Goal: Task Accomplishment & Management: Complete application form

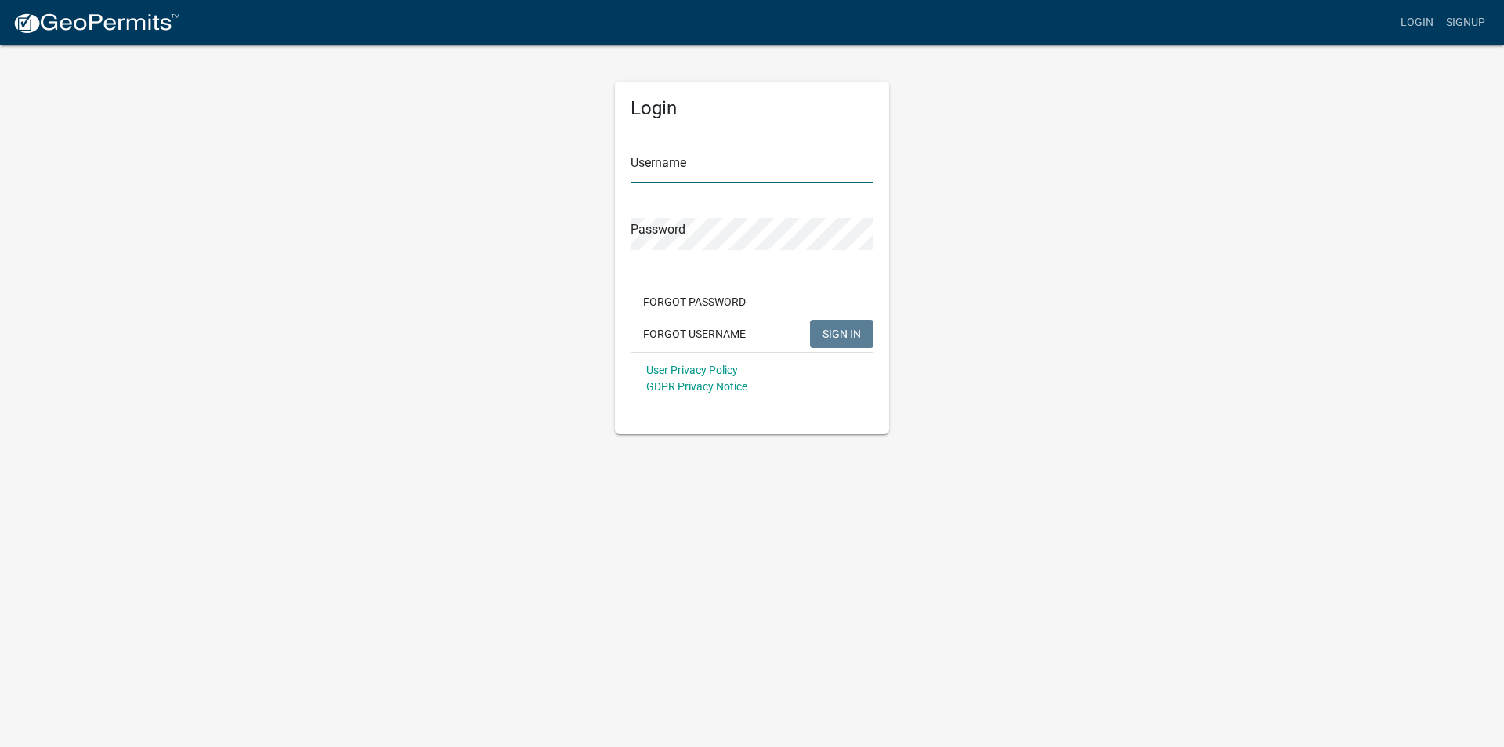
type input "[EMAIL_ADDRESS][DOMAIN_NAME]"
click at [858, 327] on span "SIGN IN" at bounding box center [842, 333] width 38 height 13
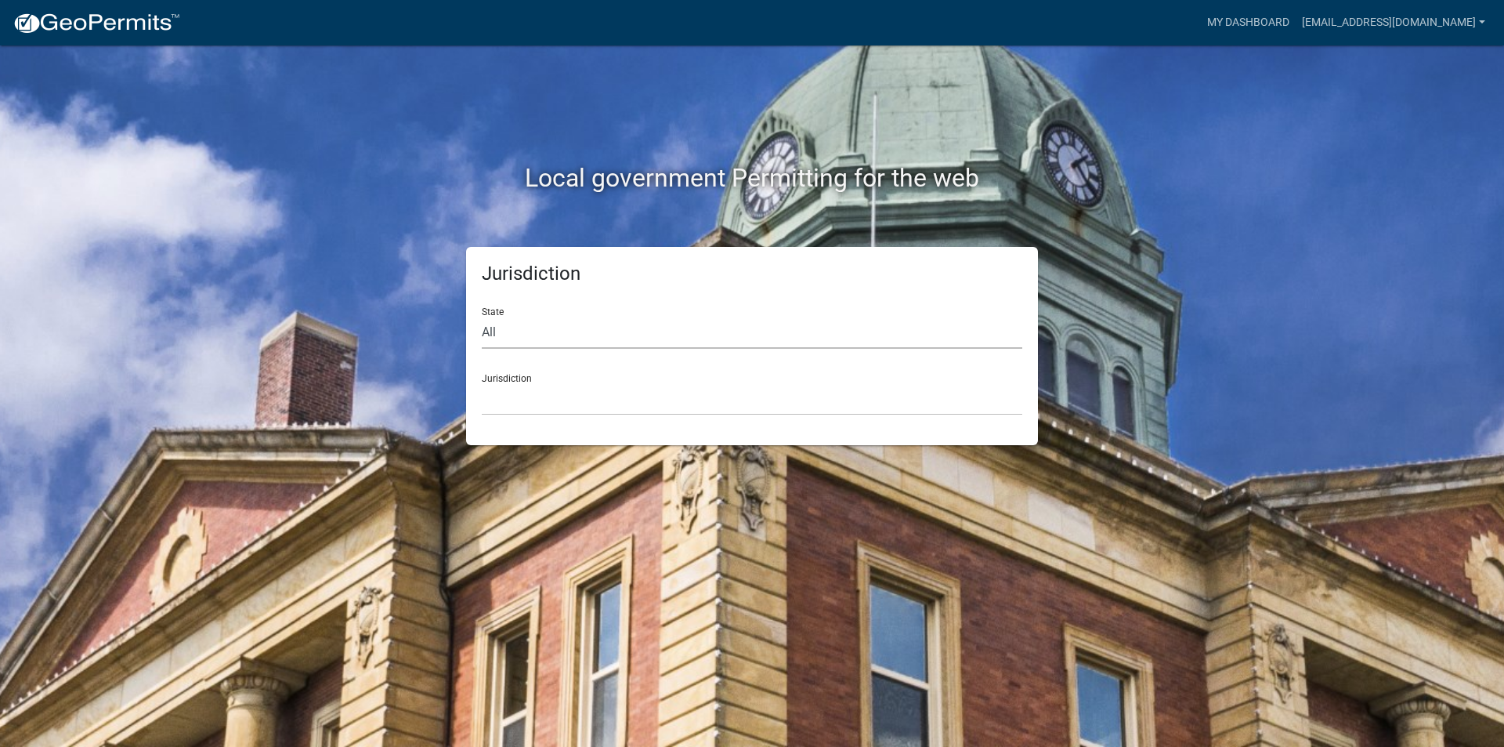
click at [507, 332] on select "All [US_STATE] [US_STATE] [US_STATE] [US_STATE] [US_STATE] [US_STATE] [US_STATE…" at bounding box center [752, 332] width 541 height 32
select select "[US_STATE]"
click at [482, 316] on select "All [US_STATE] [US_STATE] [US_STATE] [US_STATE] [US_STATE] [US_STATE] [US_STATE…" at bounding box center [752, 332] width 541 height 32
click at [525, 416] on div "Jurisdiction State All [US_STATE] [US_STATE] [US_STATE] [US_STATE] [US_STATE] […" at bounding box center [752, 346] width 572 height 198
click at [526, 407] on select "[GEOGRAPHIC_DATA], [US_STATE] [GEOGRAPHIC_DATA], [US_STATE] [GEOGRAPHIC_DATA], …" at bounding box center [752, 399] width 541 height 32
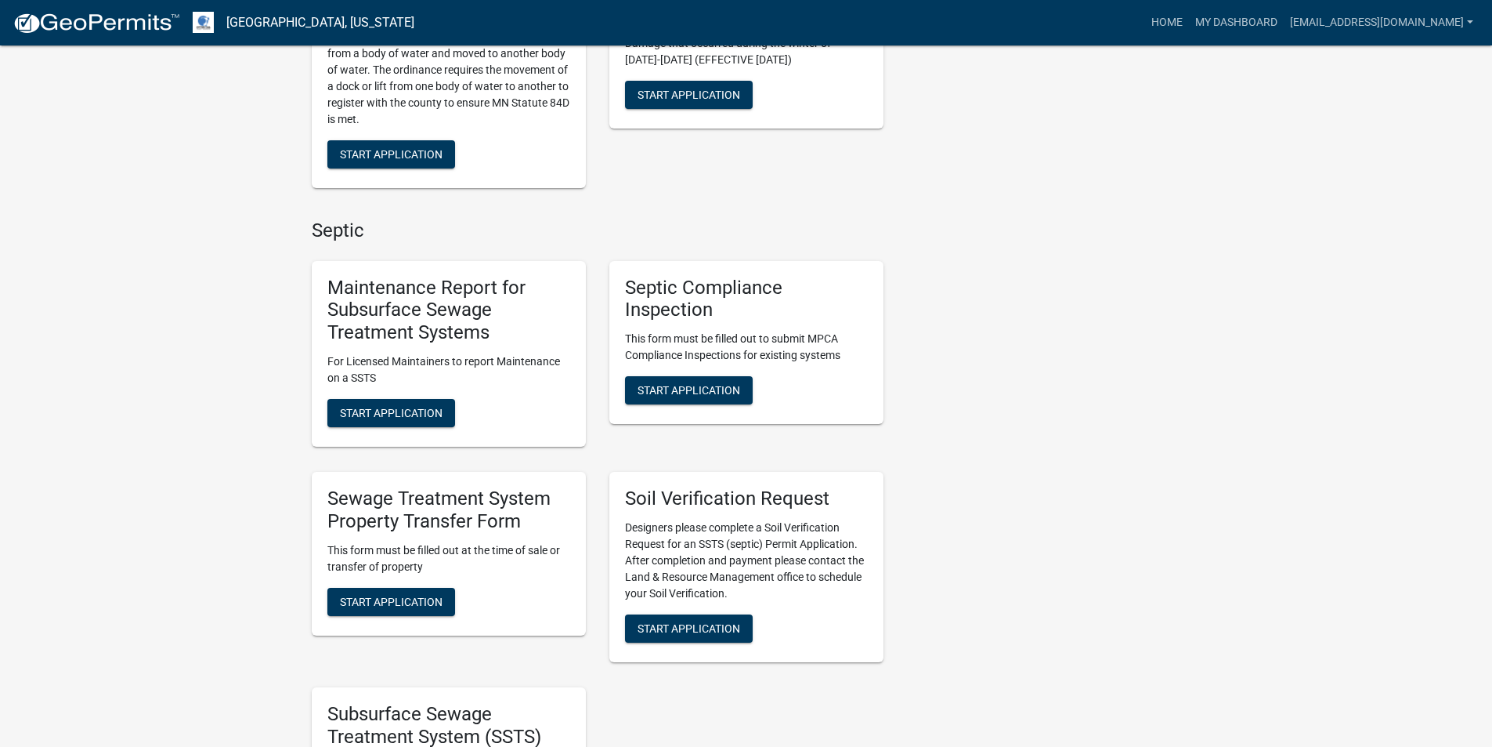
scroll to position [548, 0]
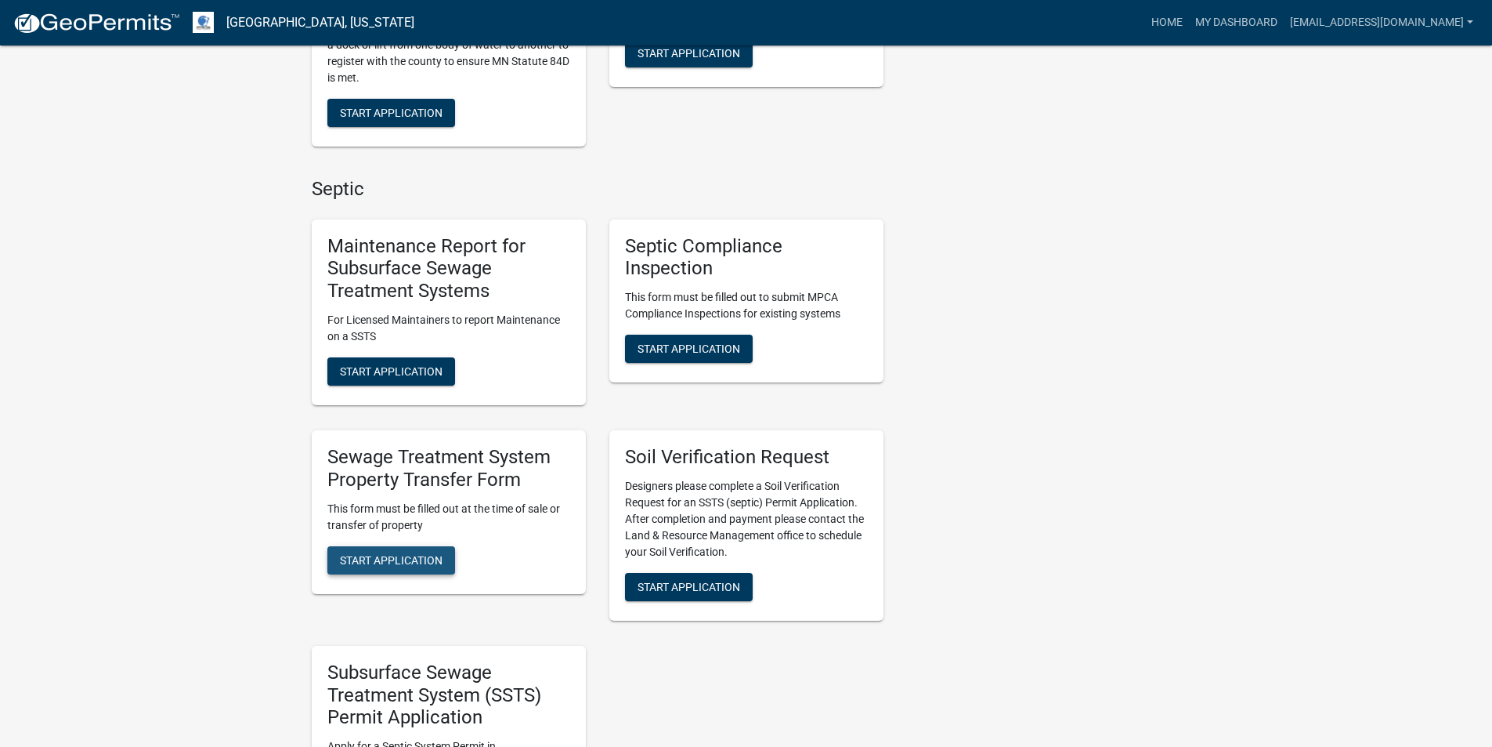
click at [376, 562] on span "Start Application" at bounding box center [391, 559] width 103 height 13
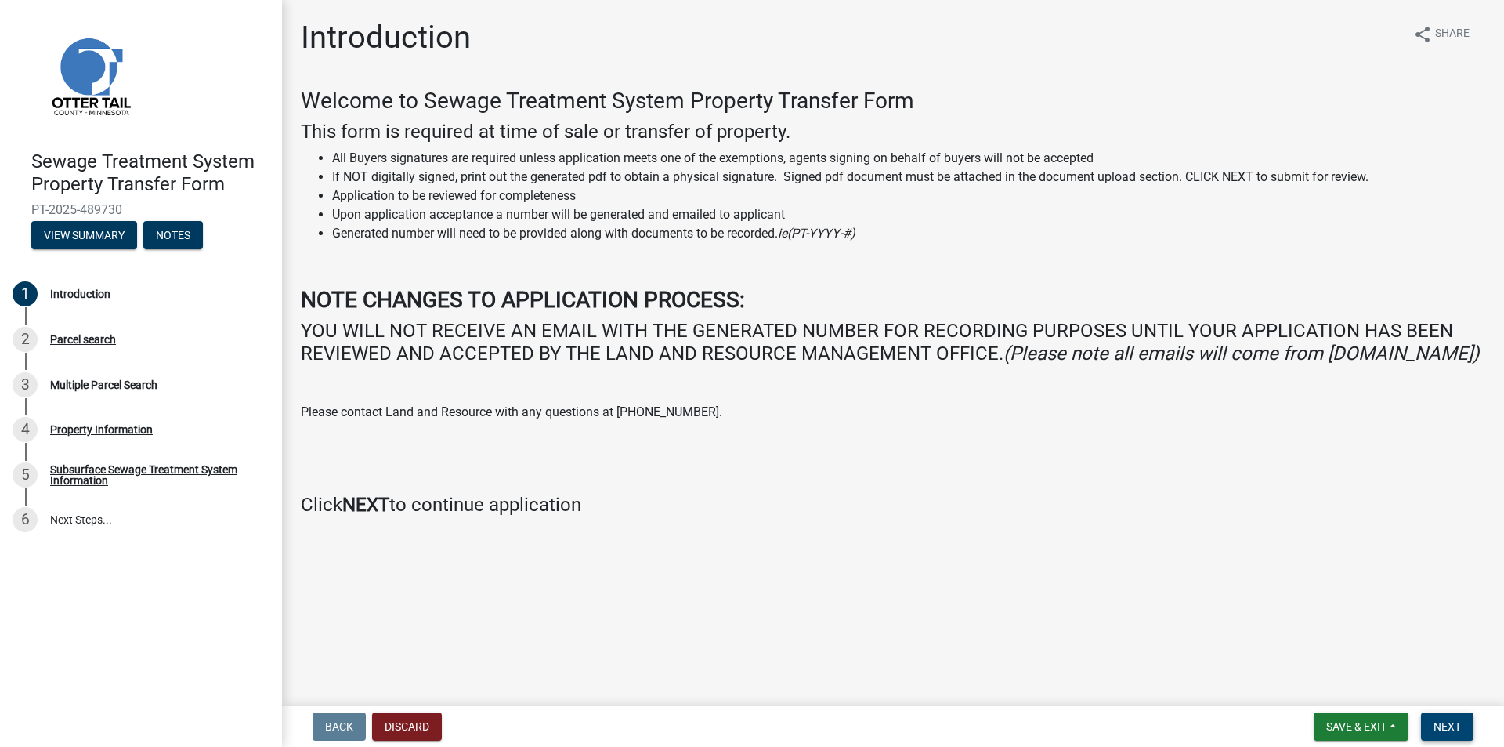
click at [1453, 727] on span "Next" at bounding box center [1447, 726] width 27 height 13
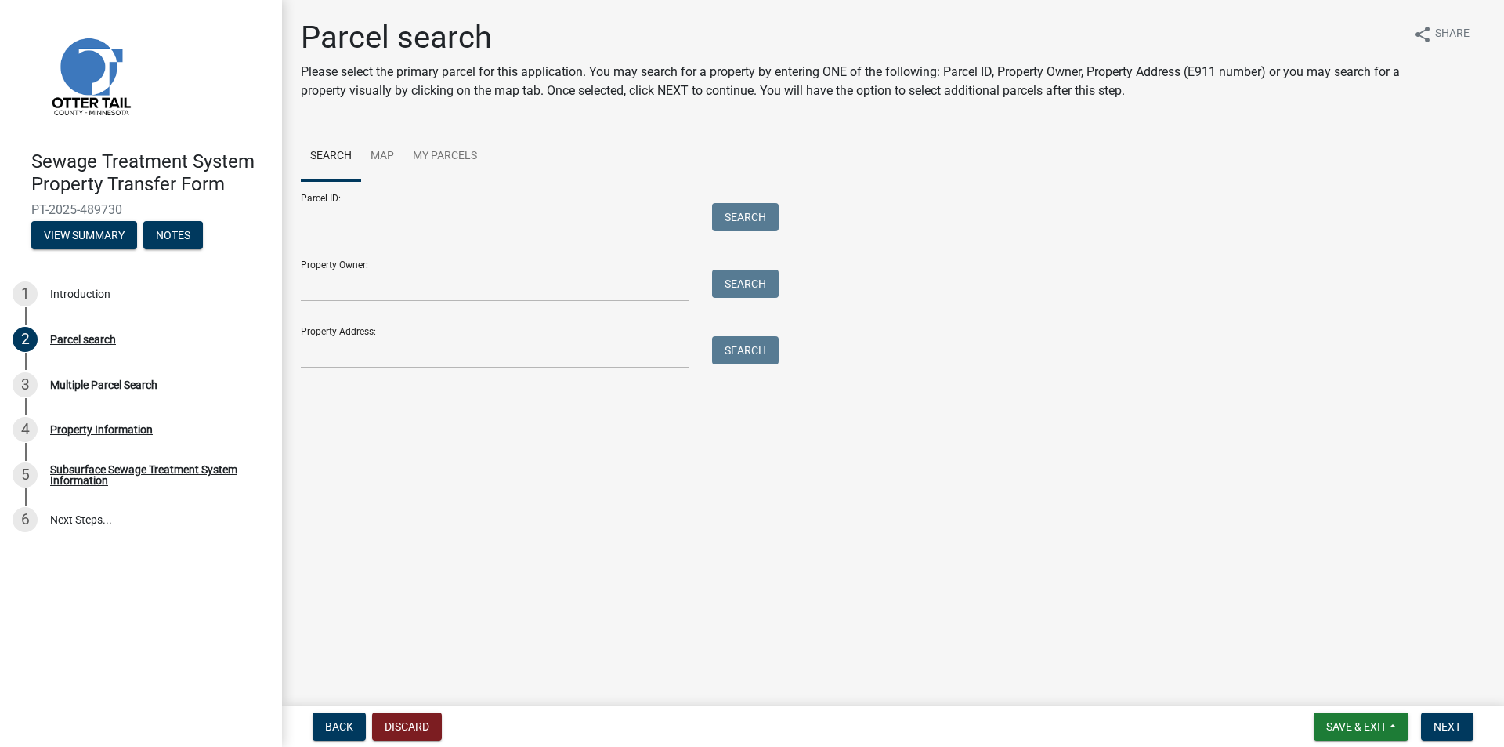
drag, startPoint x: 494, startPoint y: 240, endPoint x: 504, endPoint y: 227, distance: 16.1
click at [497, 238] on form "Parcel ID: Search Property Owner: Search Property Address: Search" at bounding box center [536, 274] width 470 height 187
click at [504, 227] on input "Parcel ID:" at bounding box center [495, 219] width 388 height 32
type input "29000990714000"
click at [747, 197] on div "Parcel ID: 29000990714000 Search" at bounding box center [536, 208] width 470 height 54
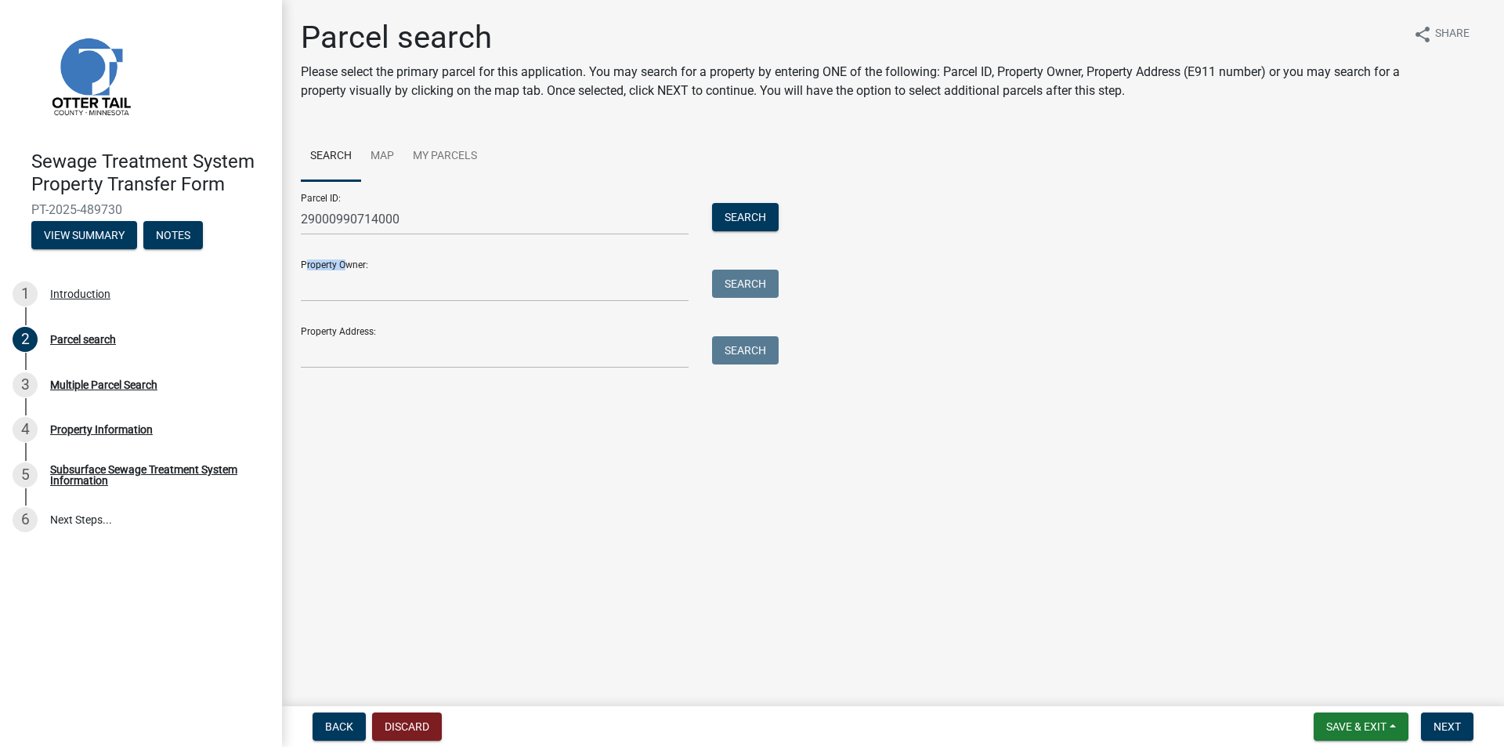
click at [749, 198] on div "Parcel ID: 29000990714000 Search" at bounding box center [536, 208] width 470 height 54
click at [745, 201] on div "Parcel ID: 29000990714000 Search" at bounding box center [536, 208] width 470 height 54
click at [743, 208] on button "Search" at bounding box center [745, 217] width 67 height 28
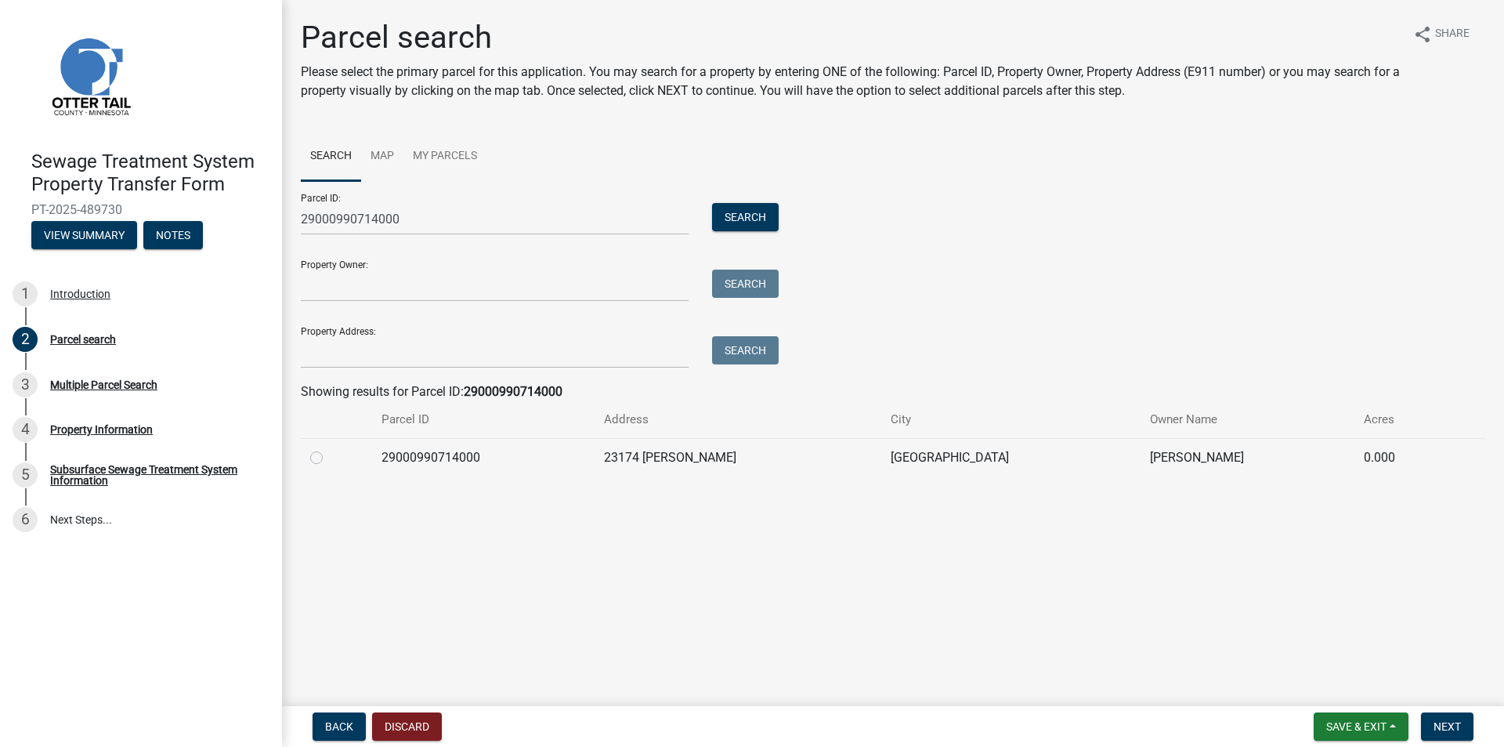
click at [329, 448] on label at bounding box center [329, 448] width 0 height 0
click at [329, 458] on input "radio" at bounding box center [334, 453] width 10 height 10
radio input "true"
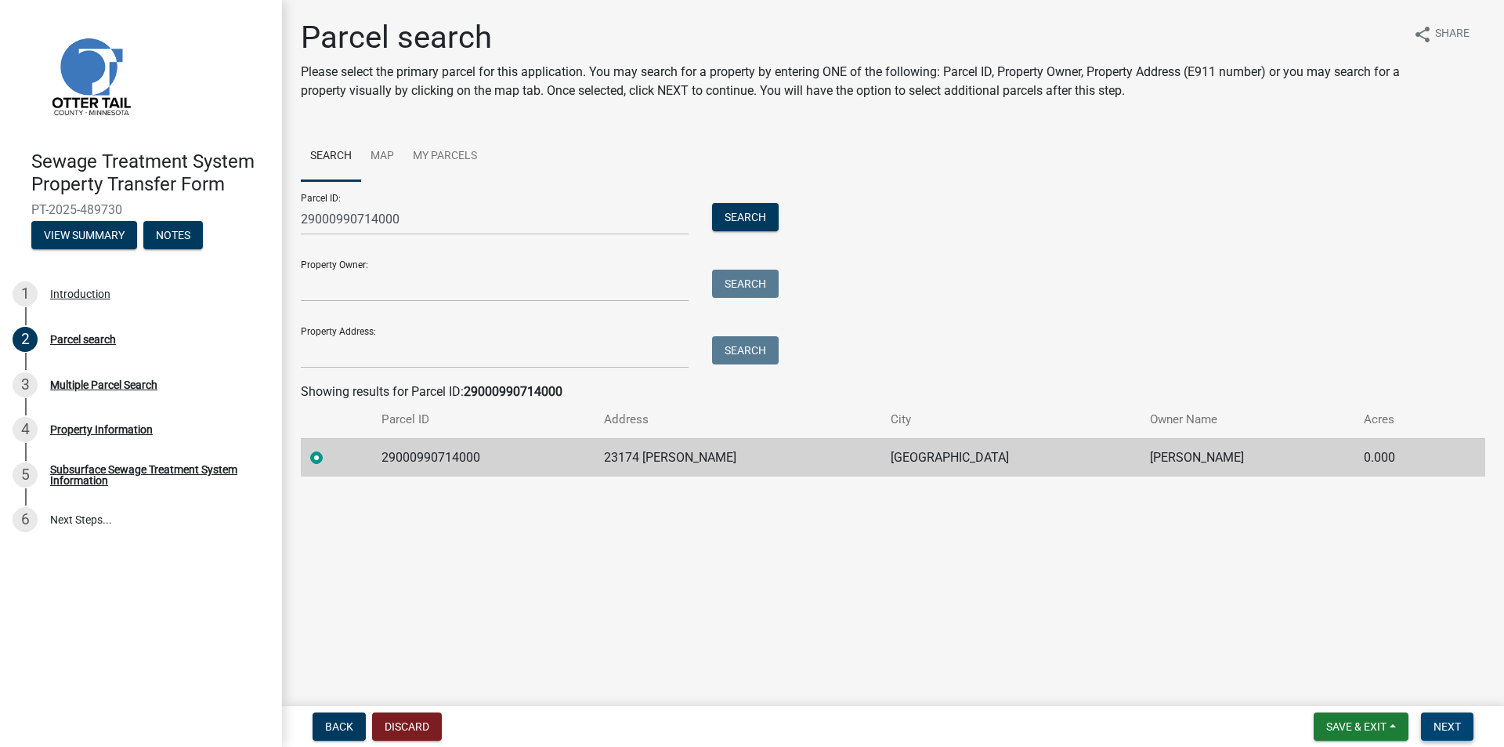
click at [1465, 730] on button "Next" at bounding box center [1447, 726] width 52 height 28
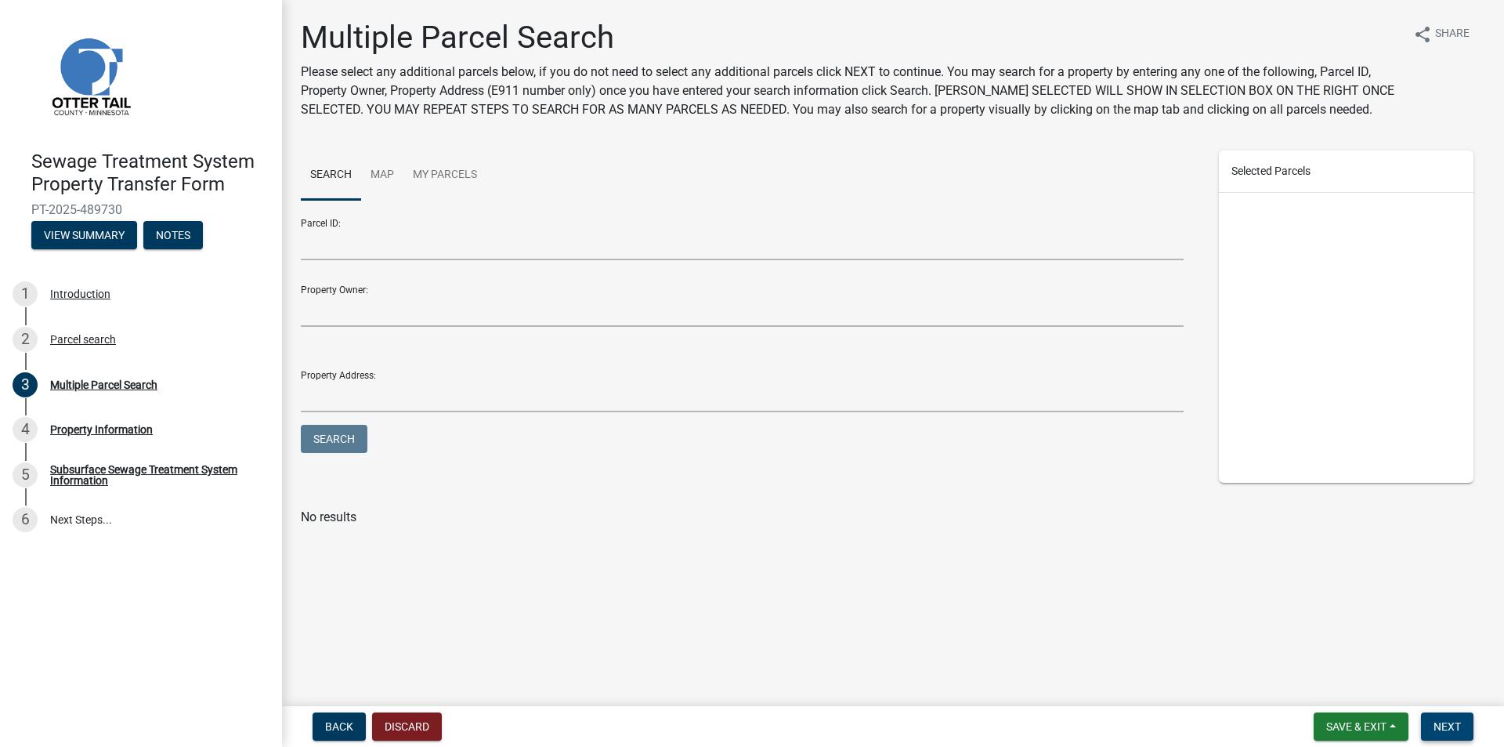
click at [1444, 729] on span "Next" at bounding box center [1447, 726] width 27 height 13
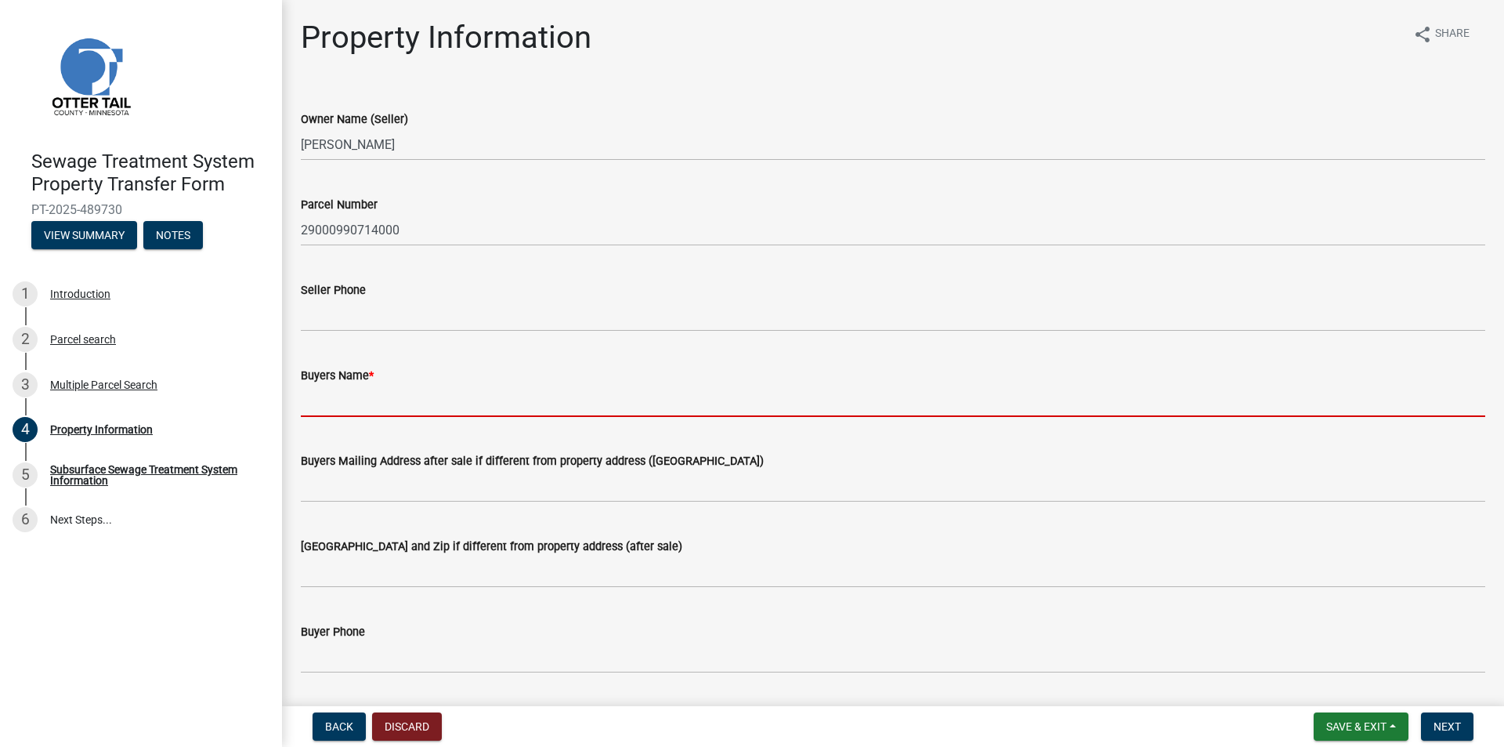
click at [410, 387] on input "Buyers Name *" at bounding box center [893, 401] width 1184 height 32
type input "k"
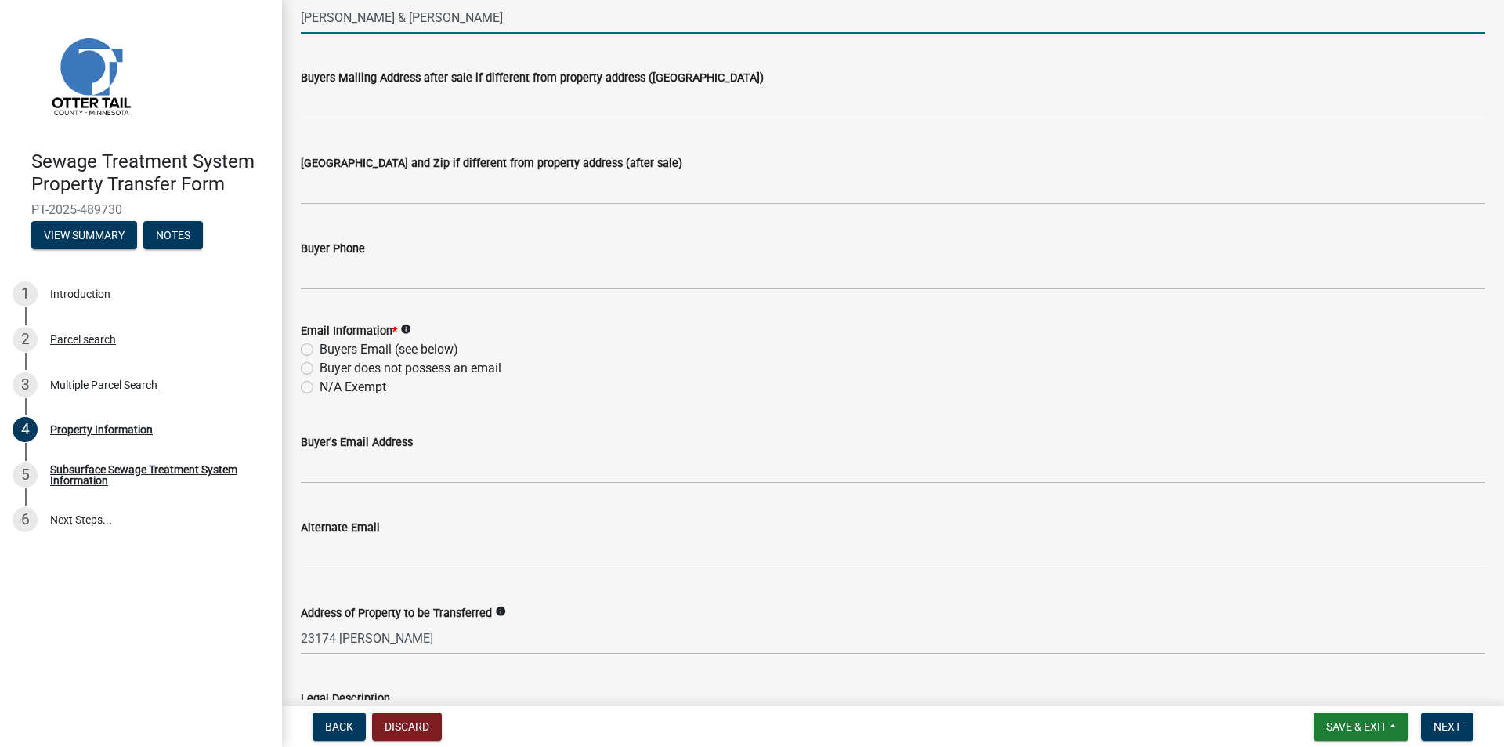
scroll to position [392, 0]
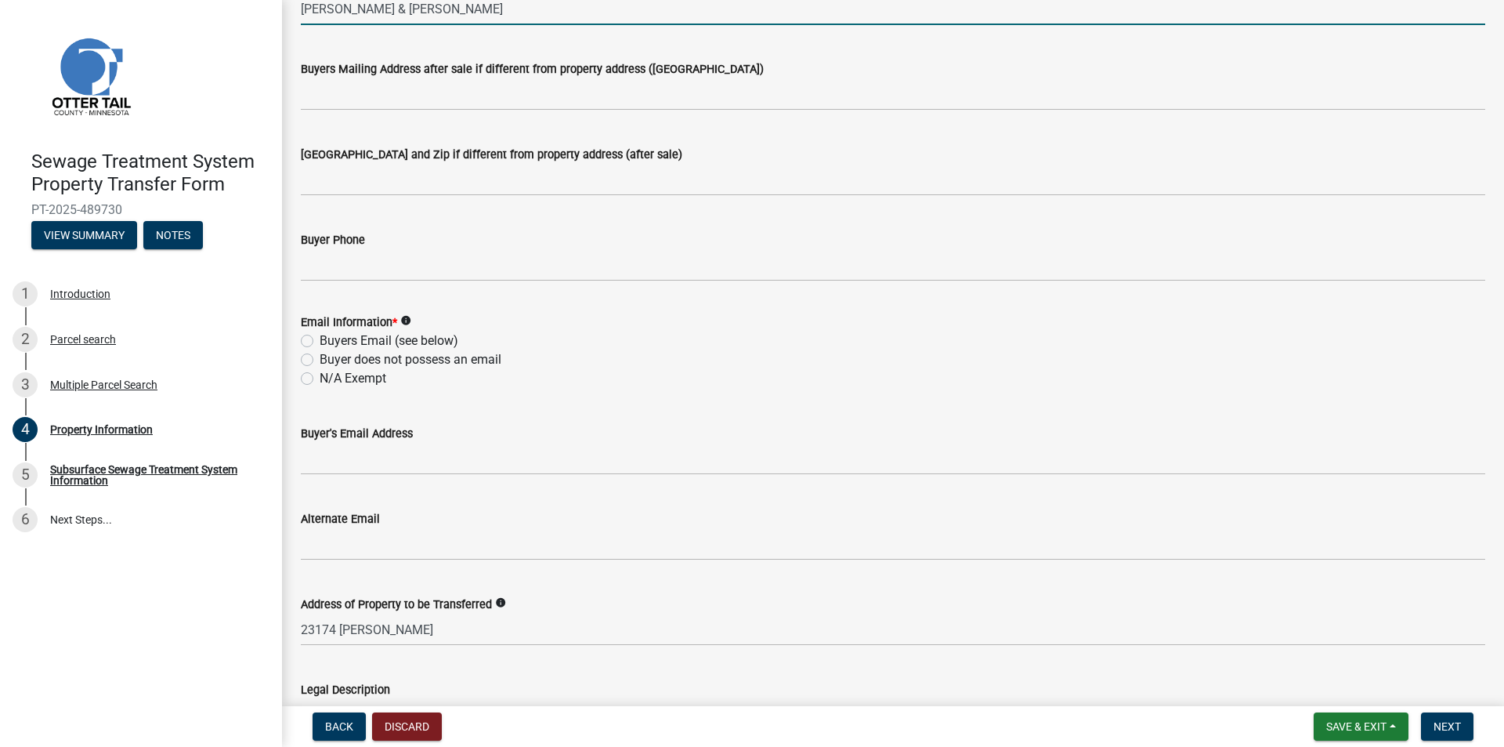
type input "[PERSON_NAME] & [PERSON_NAME]"
click at [347, 361] on label "Buyer does not possess an email" at bounding box center [411, 359] width 182 height 19
click at [330, 360] on input "Buyer does not possess an email" at bounding box center [325, 355] width 10 height 10
radio input "true"
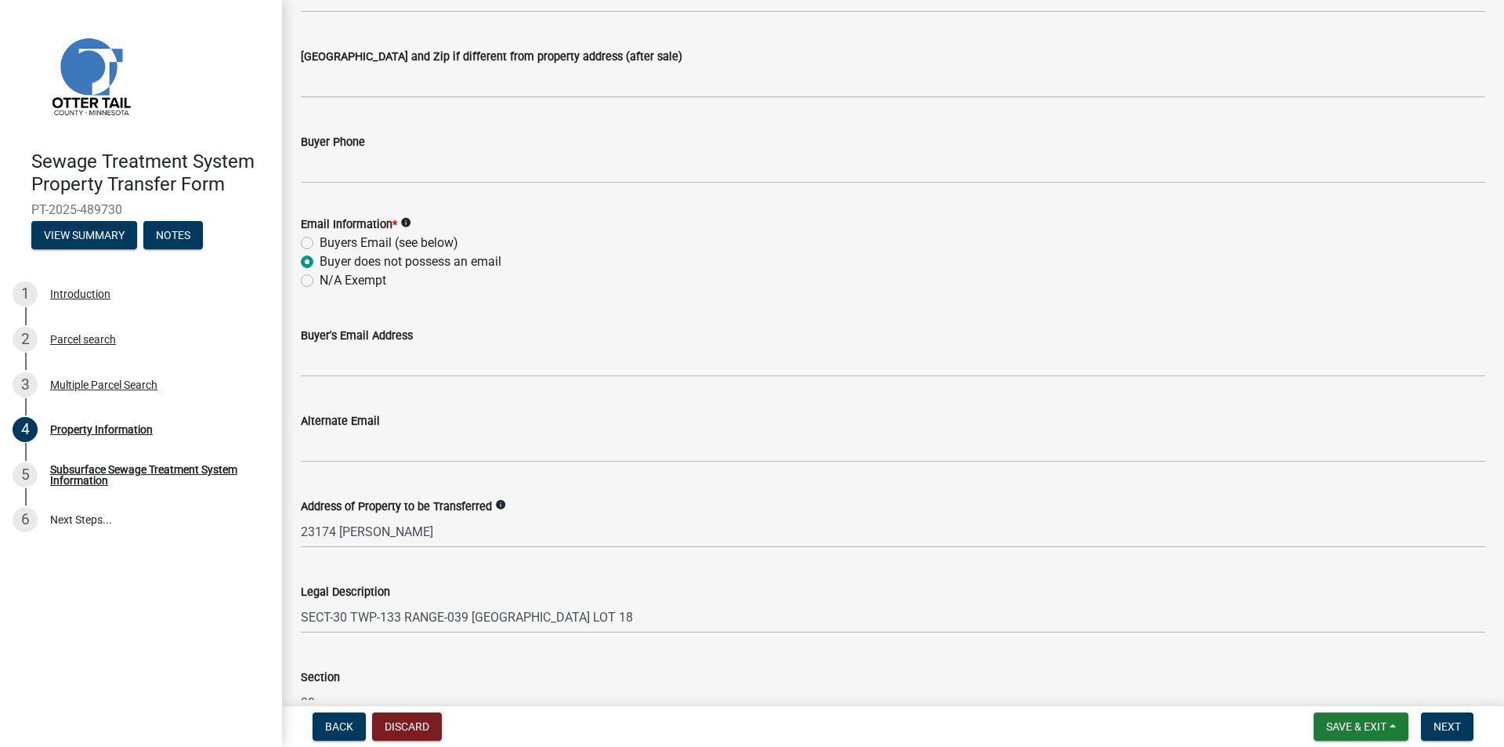
scroll to position [669, 0]
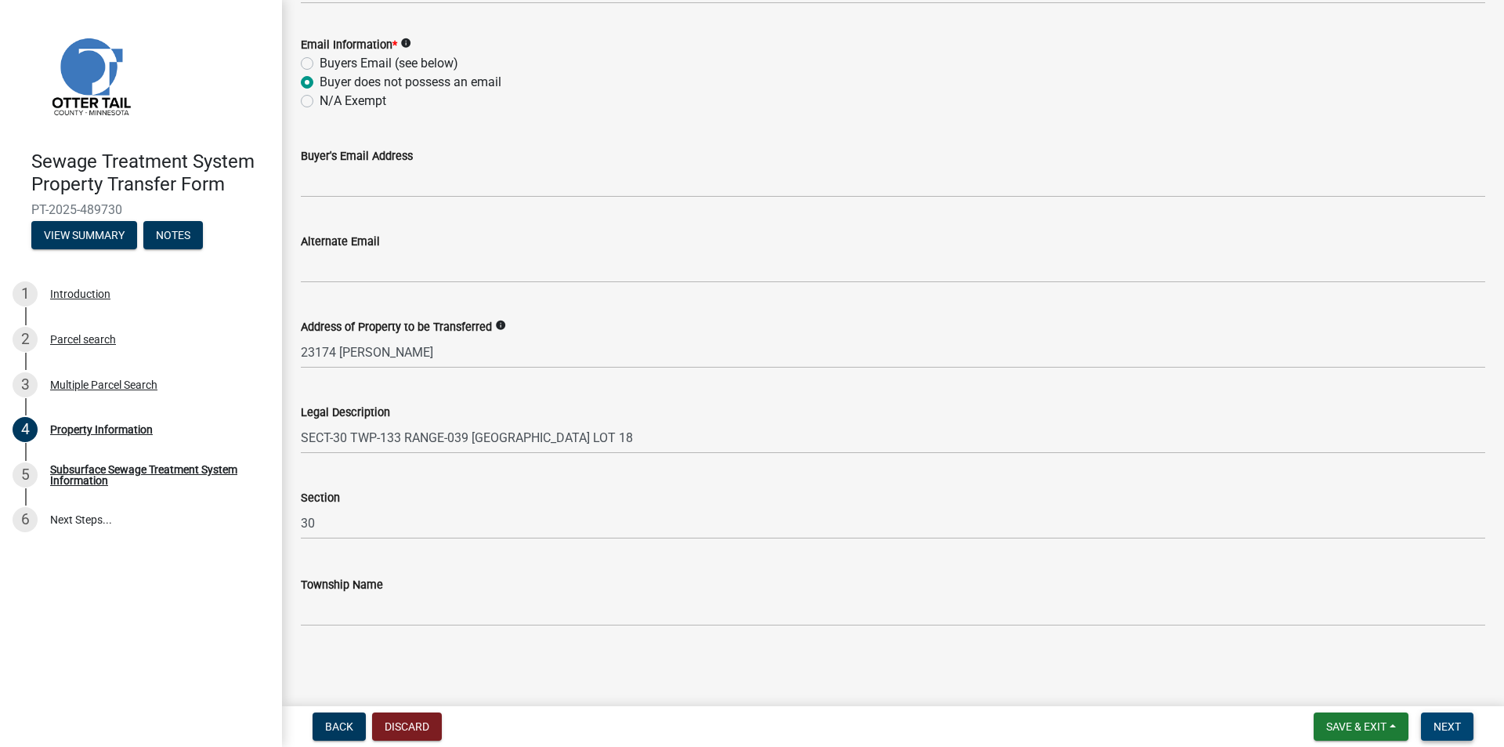
click at [1456, 731] on span "Next" at bounding box center [1447, 726] width 27 height 13
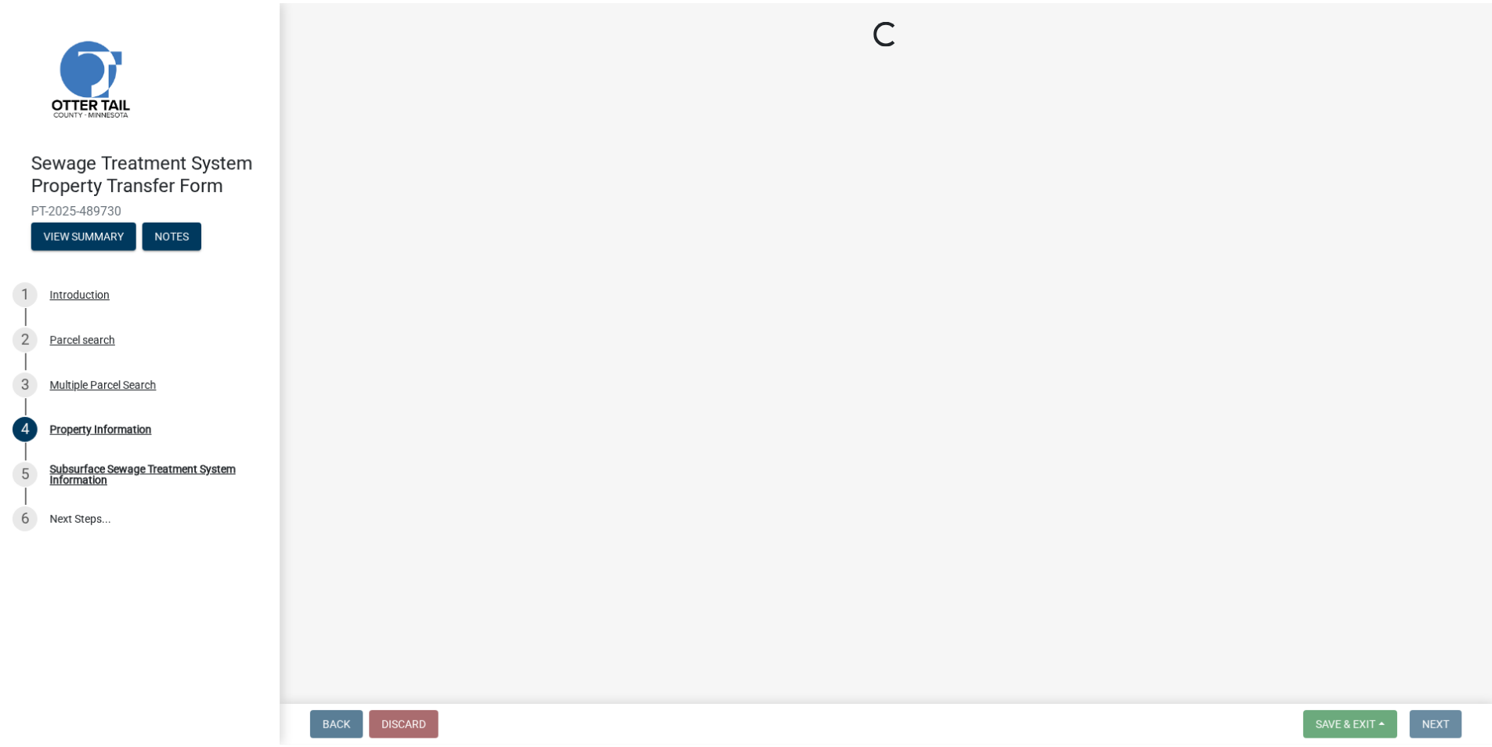
scroll to position [0, 0]
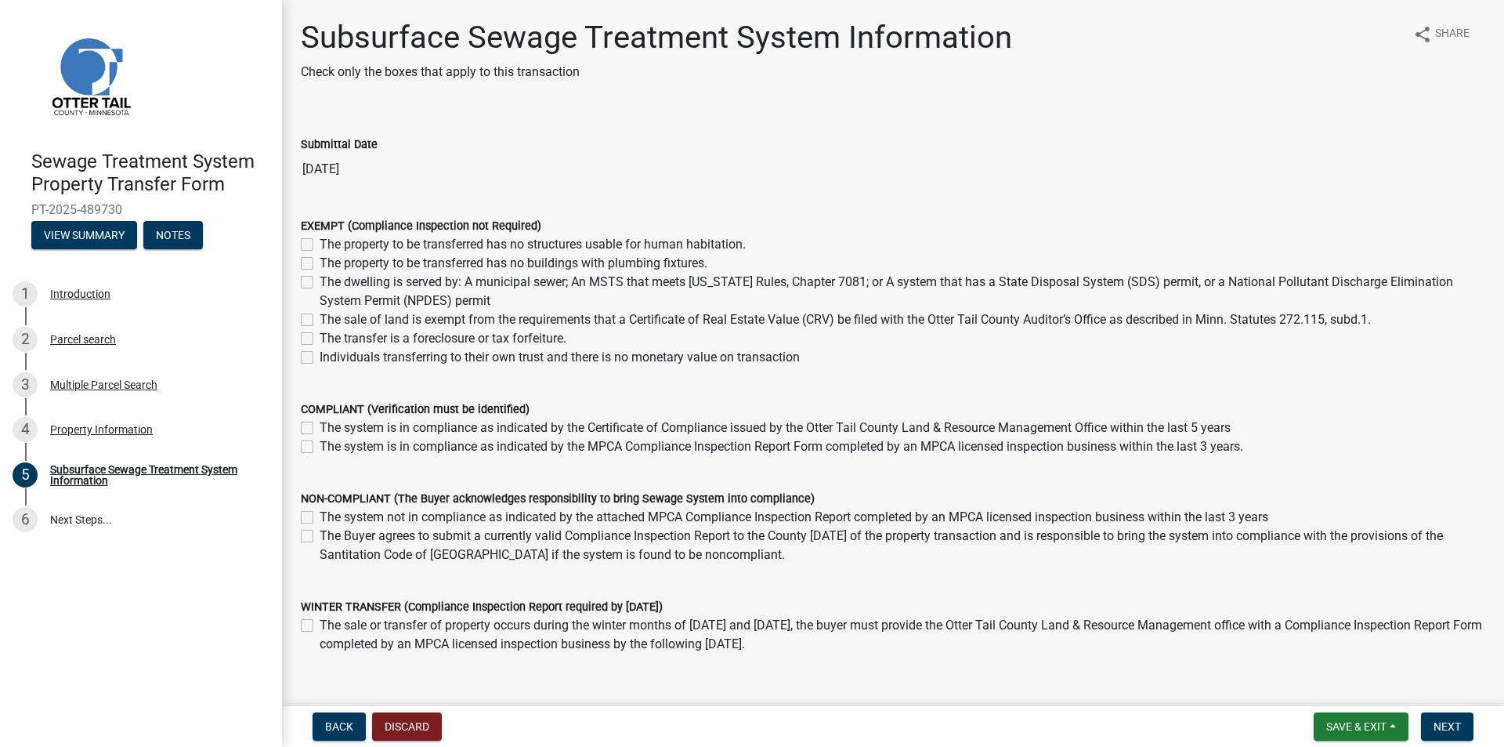
click at [320, 316] on label "The sale of land is exempt from the requirements that a Certificate of Real Est…" at bounding box center [845, 319] width 1051 height 19
click at [320, 316] on input "The sale of land is exempt from the requirements that a Certificate of Real Est…" at bounding box center [325, 315] width 10 height 10
checkbox input "true"
checkbox input "false"
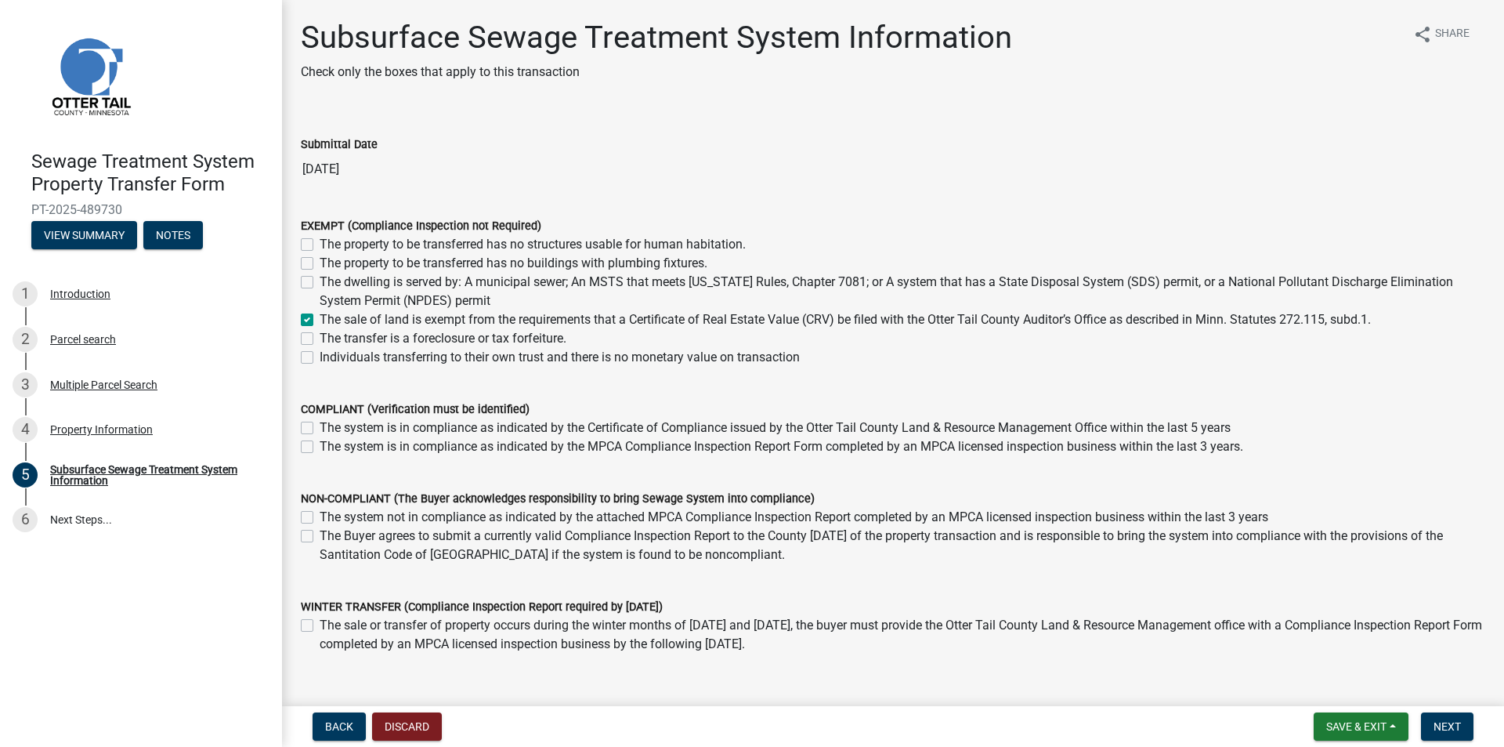
checkbox input "false"
checkbox input "true"
checkbox input "false"
click at [1441, 712] on button "Next" at bounding box center [1447, 726] width 52 height 28
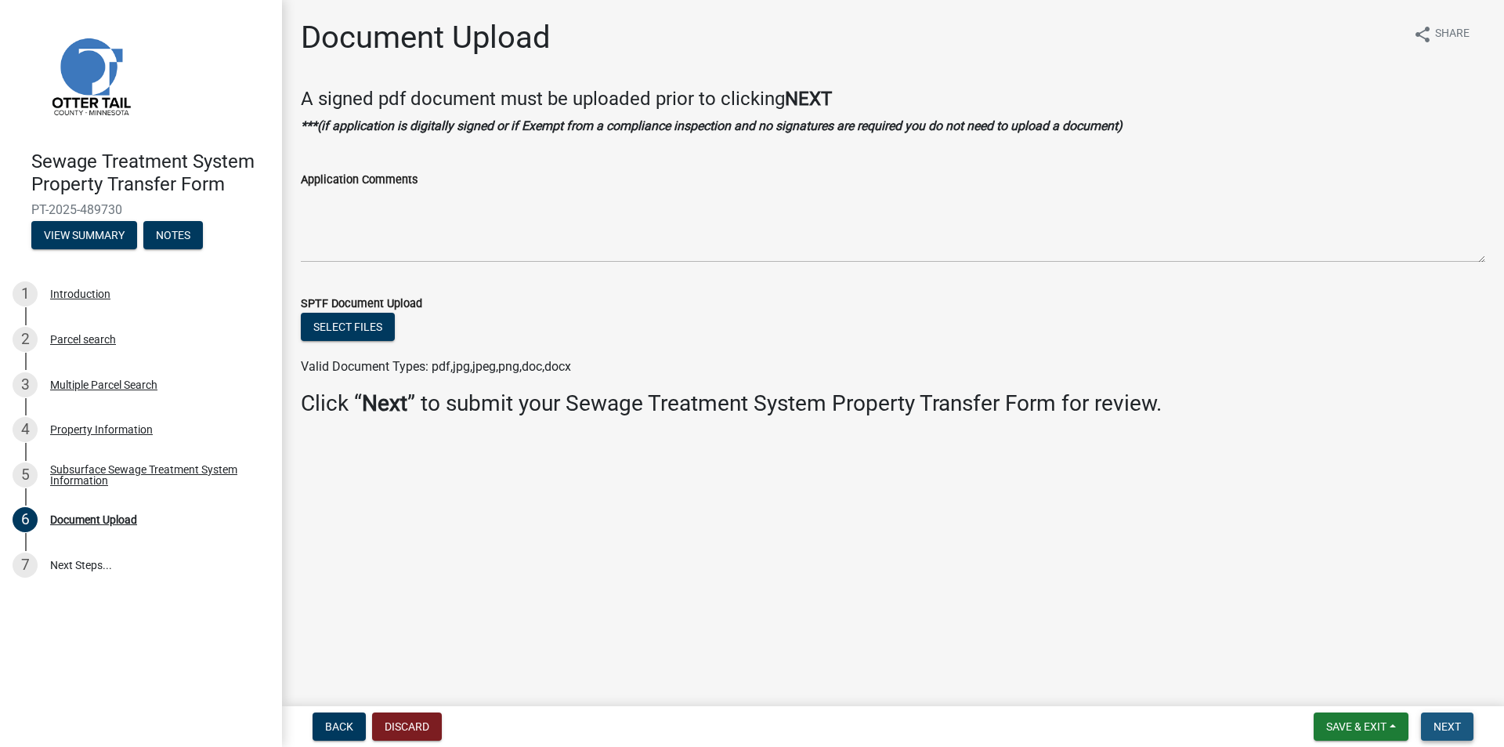
click at [1447, 718] on button "Next" at bounding box center [1447, 726] width 52 height 28
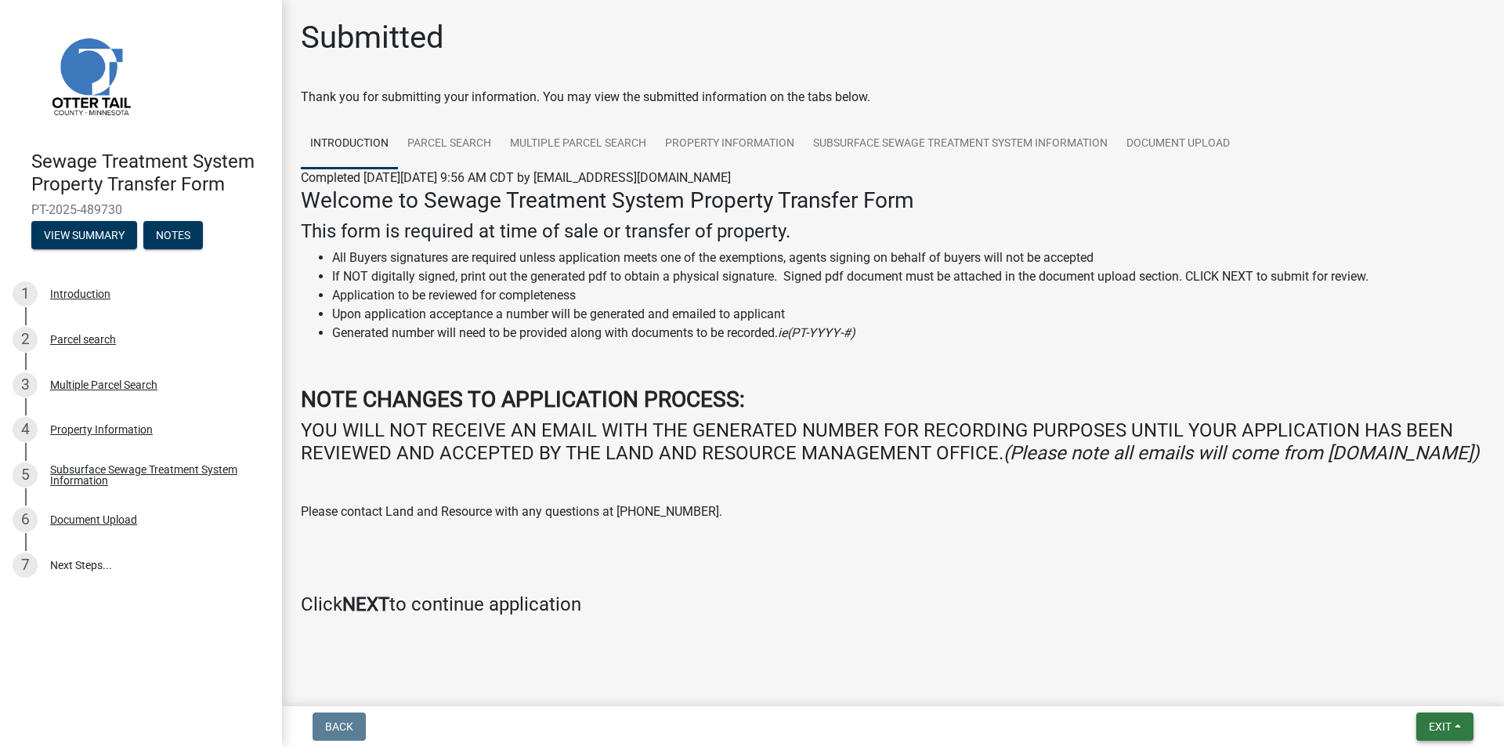
click at [1460, 733] on button "Exit" at bounding box center [1444, 726] width 57 height 28
click at [1407, 693] on button "Save & Exit" at bounding box center [1410, 686] width 125 height 38
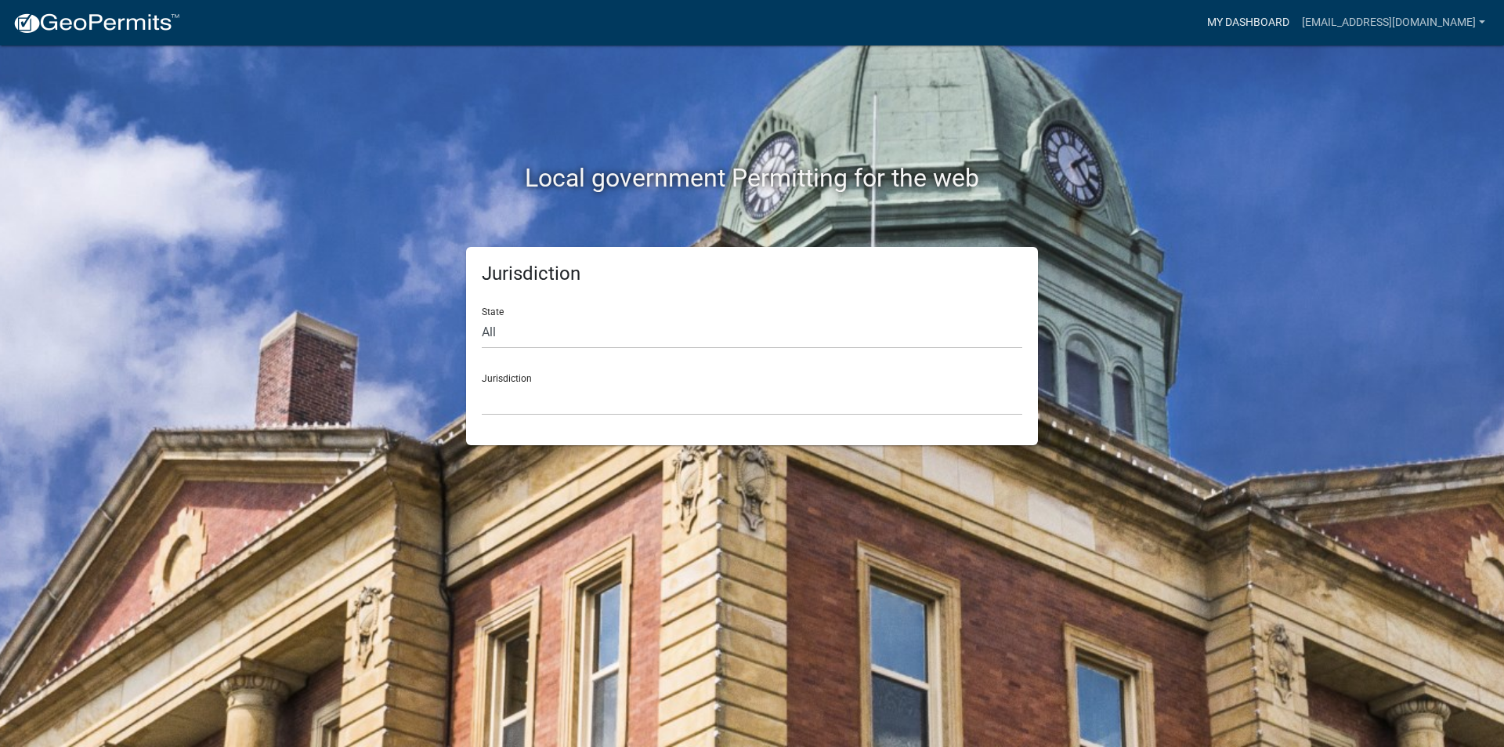
click at [1264, 29] on link "My Dashboard" at bounding box center [1248, 23] width 95 height 30
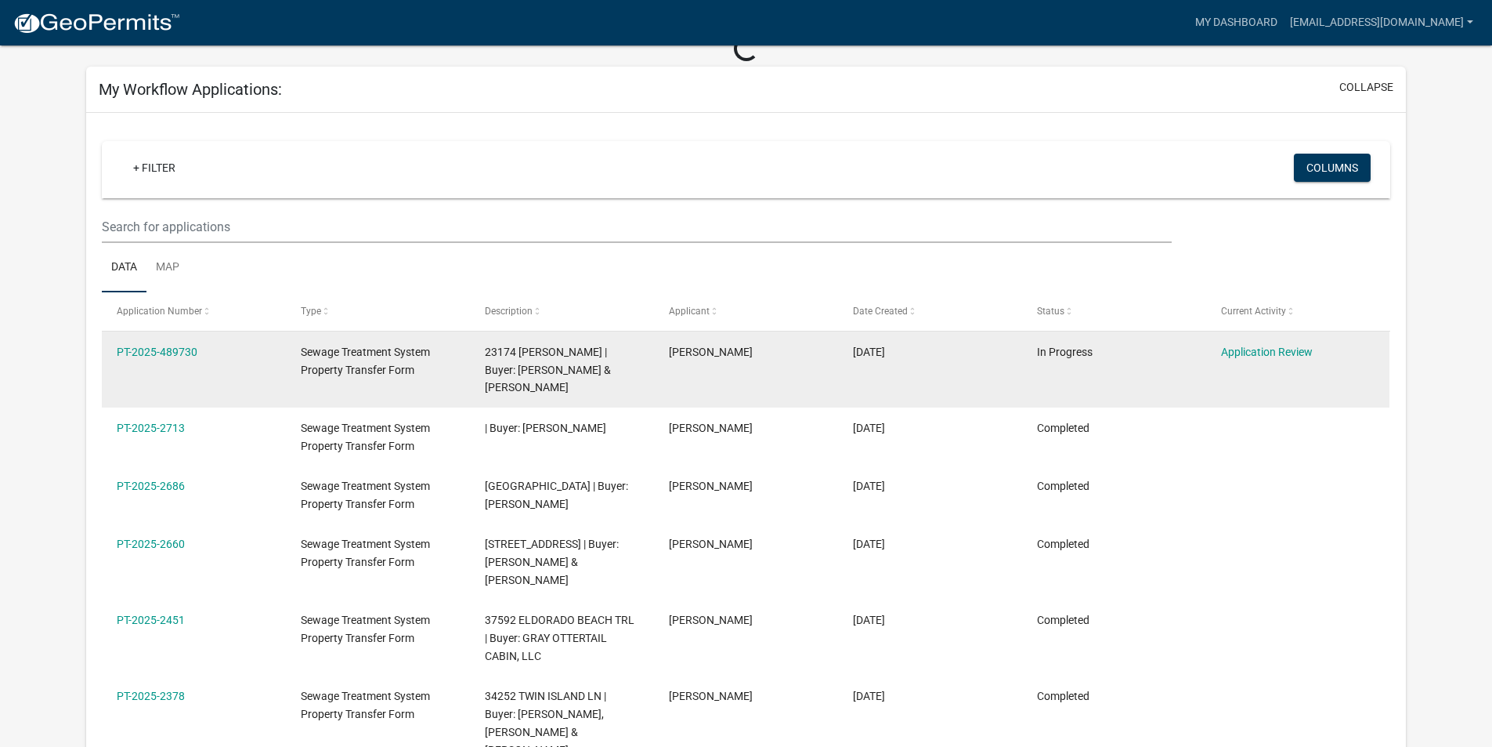
scroll to position [78, 0]
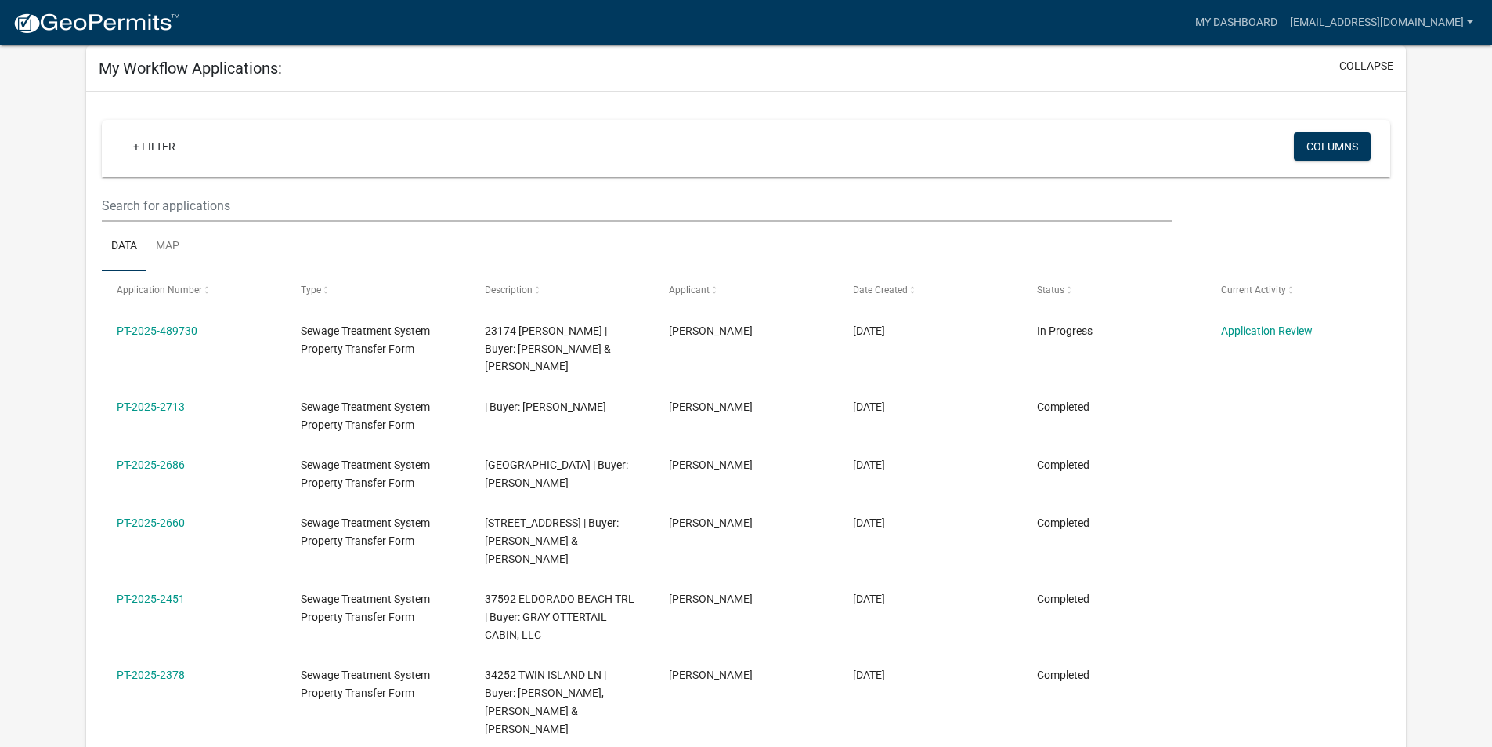
click at [1290, 297] on div "Current Activity" at bounding box center [1298, 291] width 154 height 16
click at [1288, 293] on span at bounding box center [1290, 290] width 9 height 11
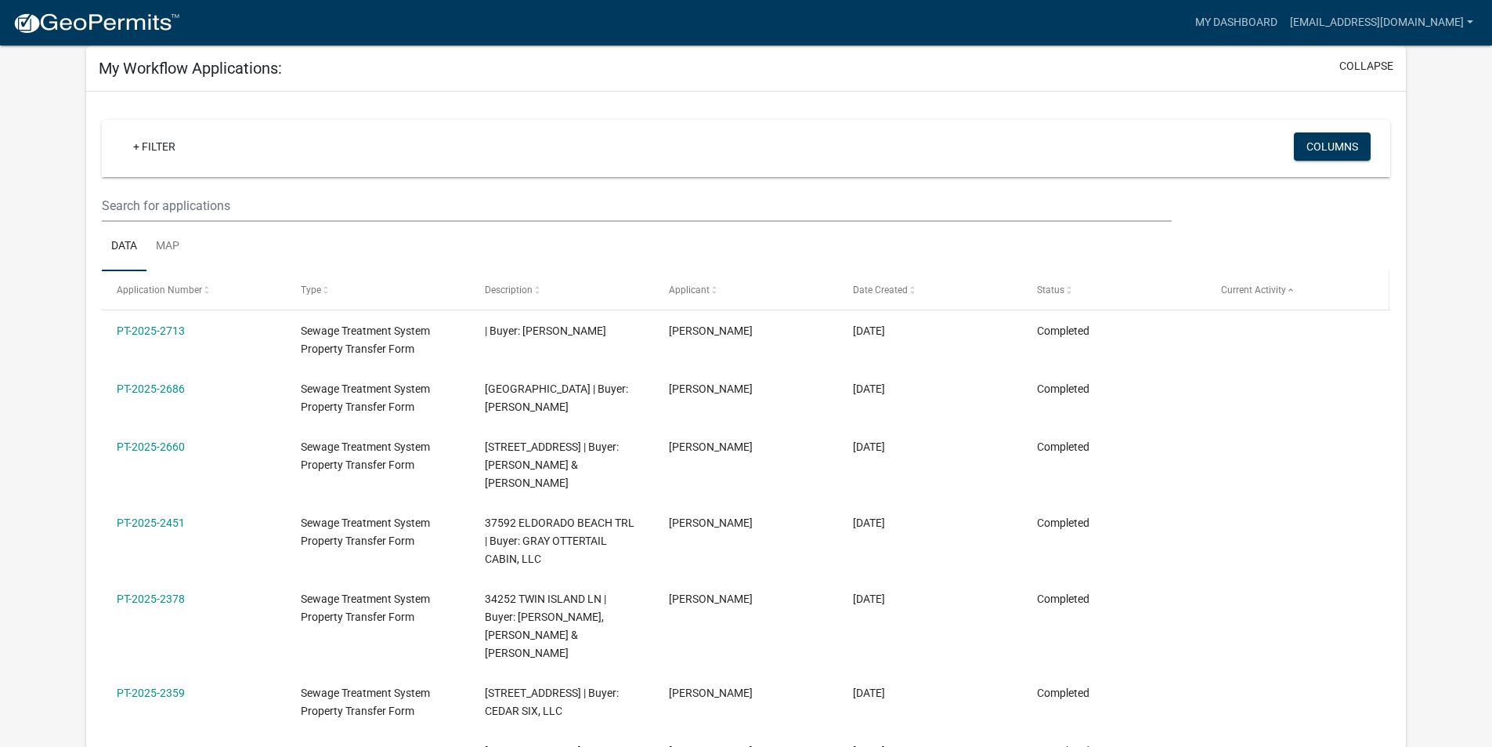
click at [1287, 292] on span at bounding box center [1290, 290] width 9 height 11
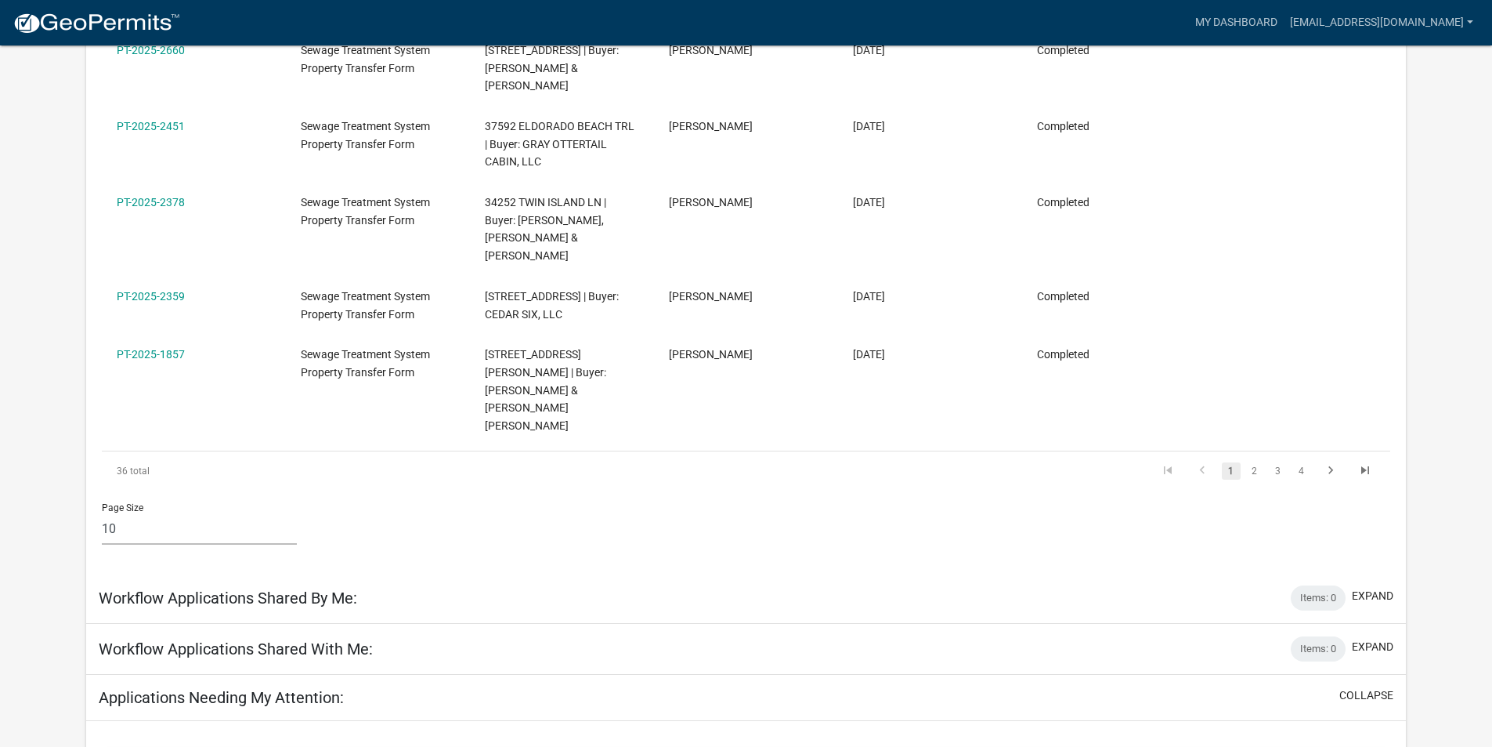
scroll to position [705, 0]
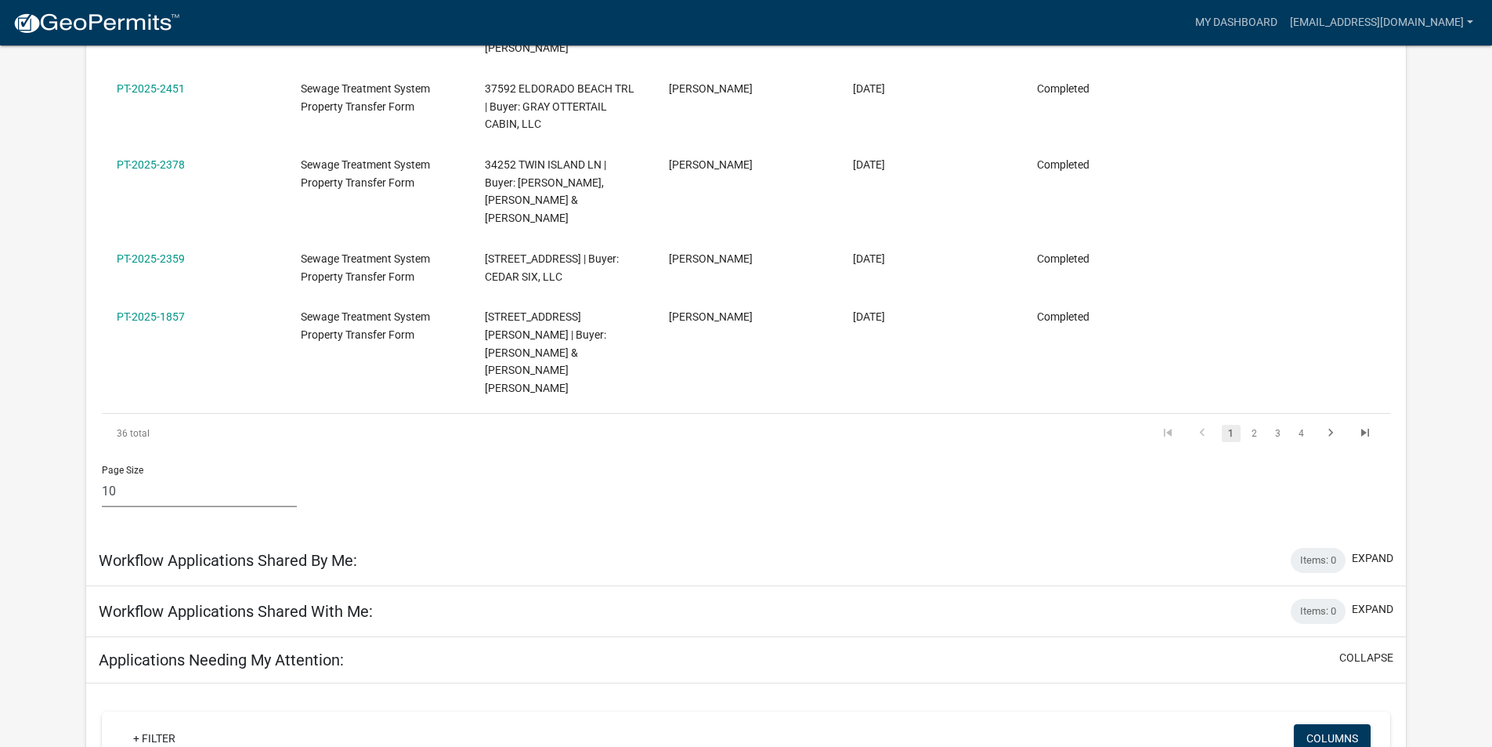
click at [120, 475] on select "10 25 50 100" at bounding box center [199, 491] width 195 height 32
select select "3: 100"
click at [102, 475] on select "10 25 50 100" at bounding box center [199, 491] width 195 height 32
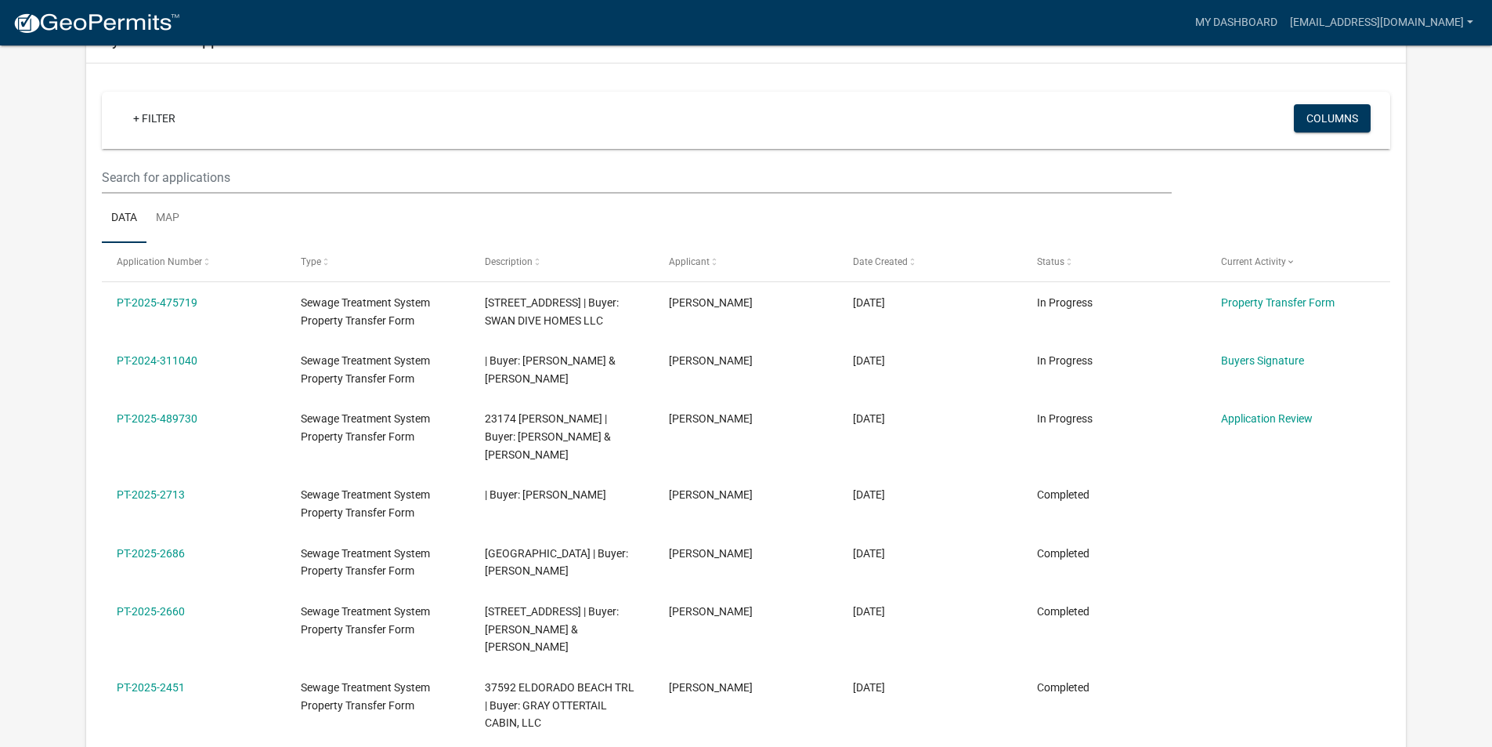
scroll to position [78, 0]
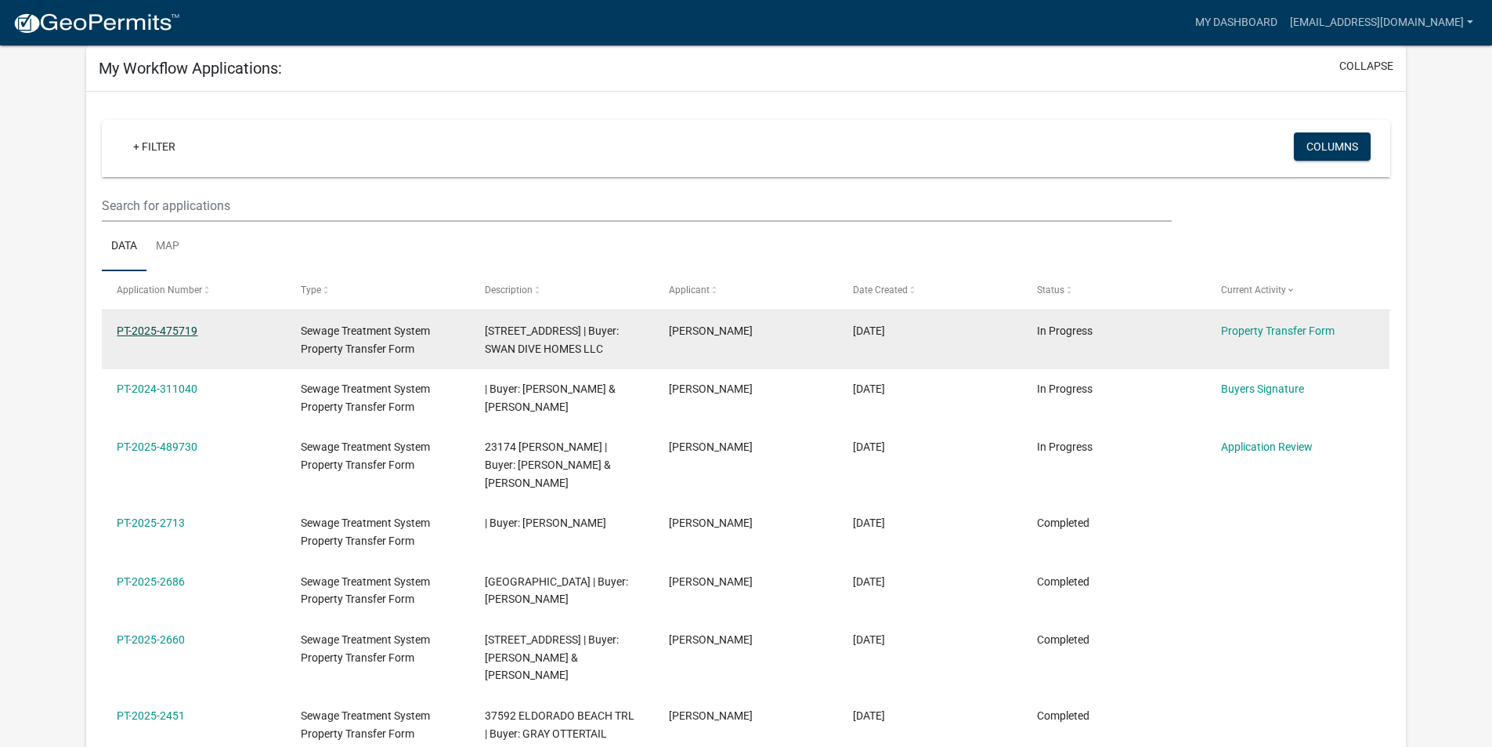
click at [193, 329] on link "PT-2025-475719" at bounding box center [157, 330] width 81 height 13
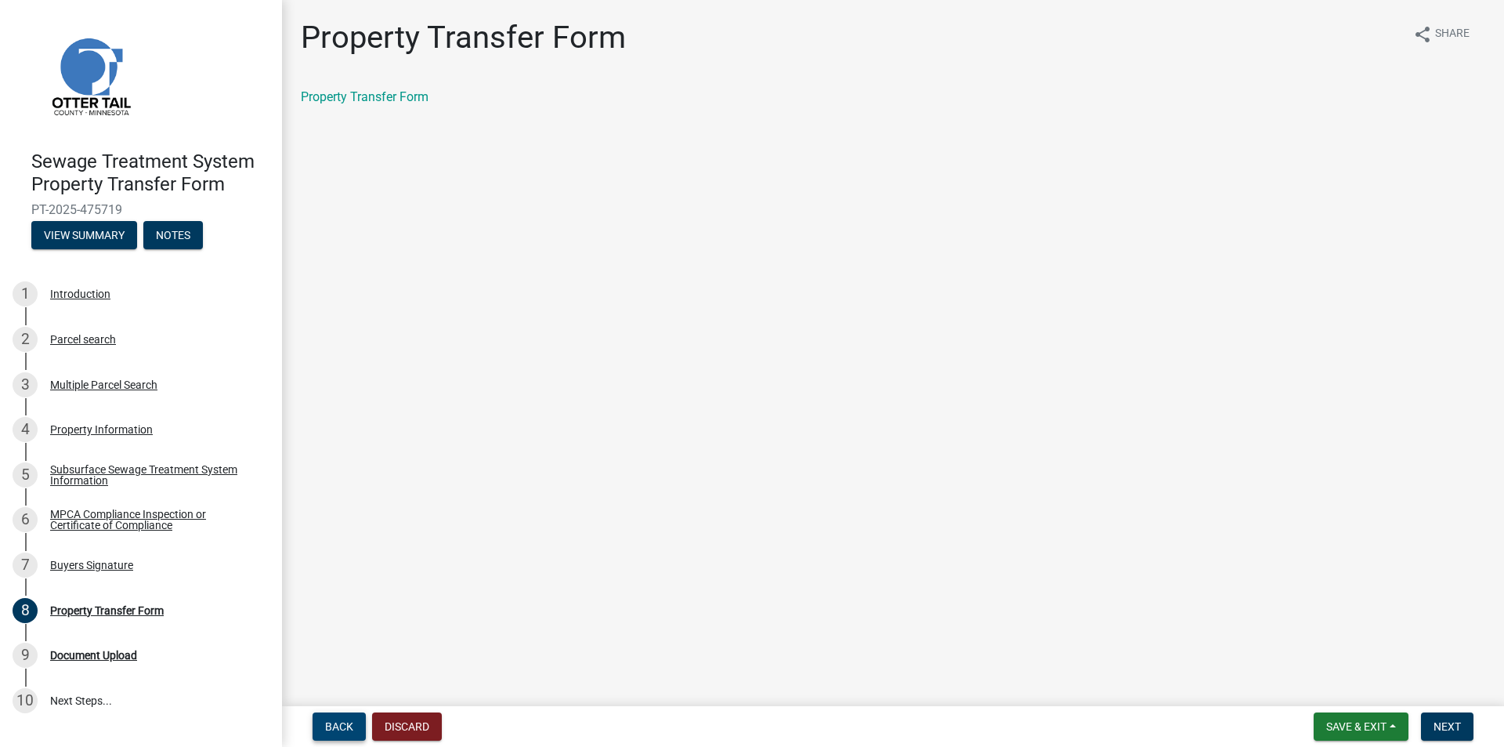
click at [333, 722] on span "Back" at bounding box center [339, 726] width 28 height 13
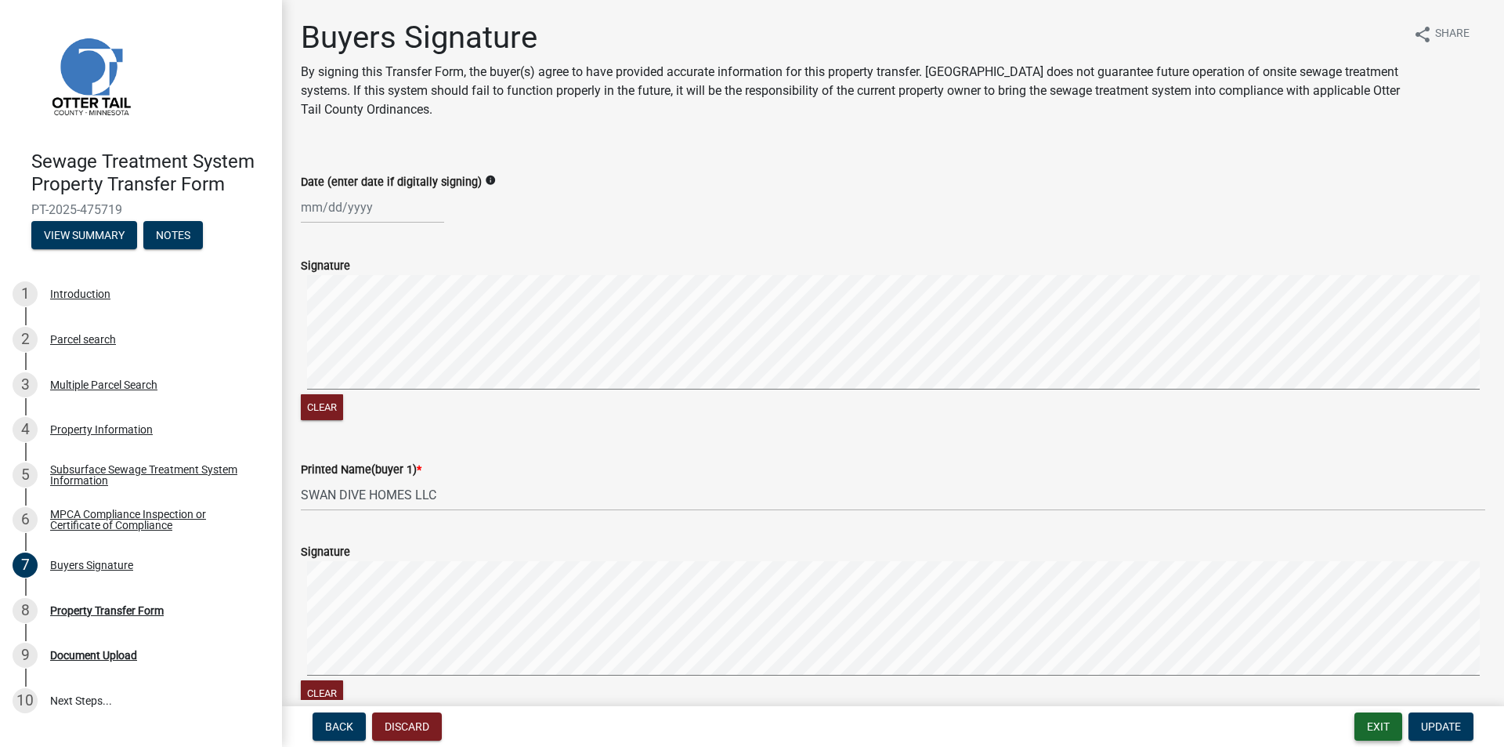
click at [1386, 723] on button "Exit" at bounding box center [1378, 726] width 48 height 28
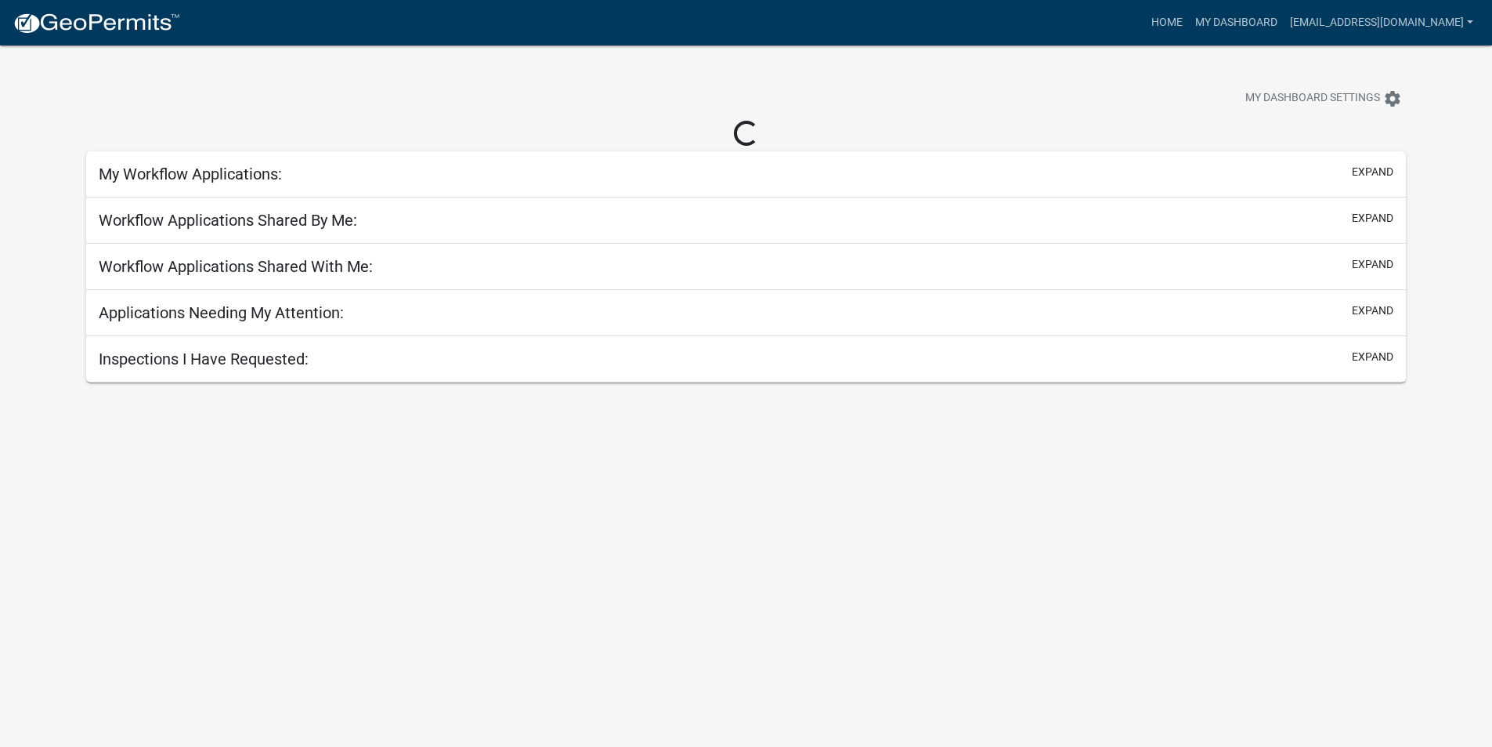
select select "3: 100"
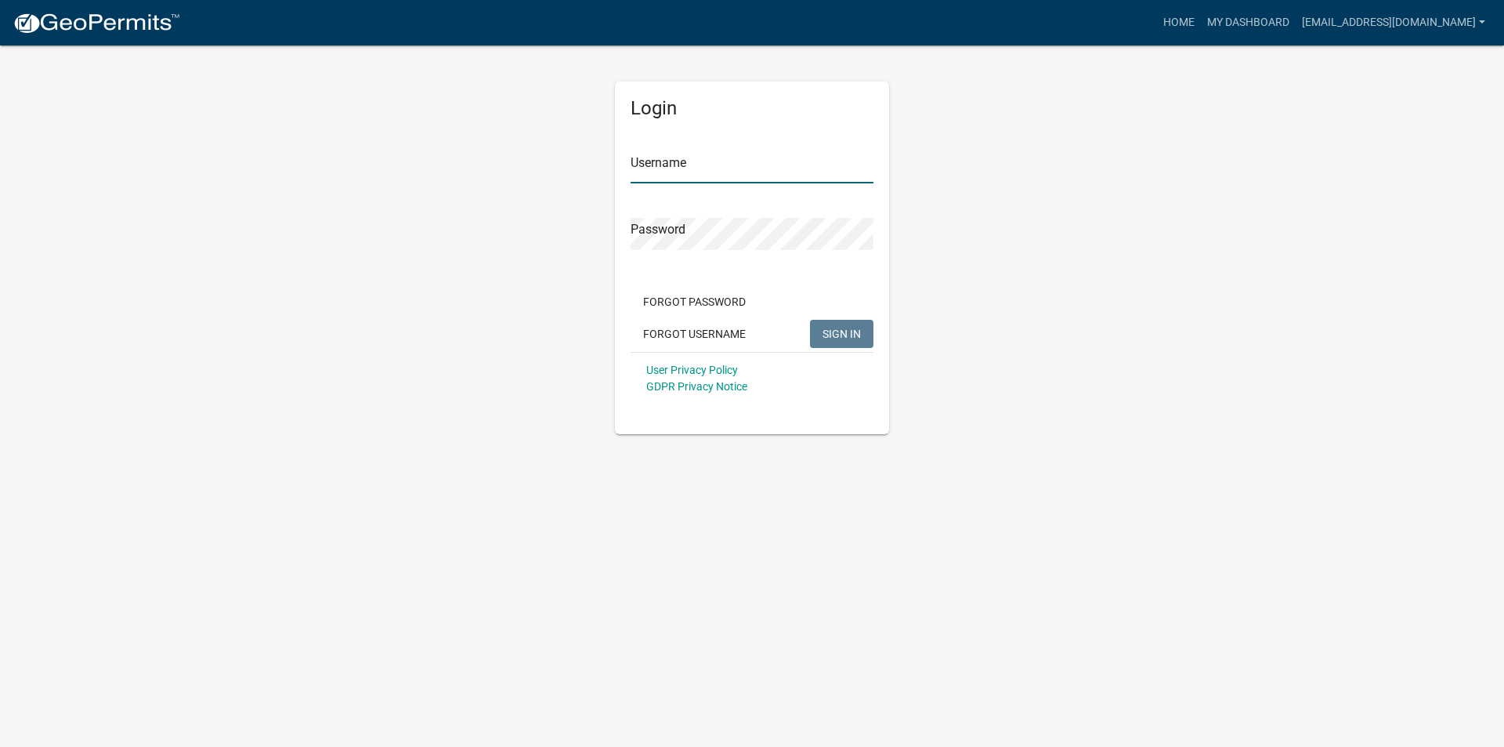
type input "[EMAIL_ADDRESS][DOMAIN_NAME]"
click at [839, 331] on span "SIGN IN" at bounding box center [842, 333] width 38 height 13
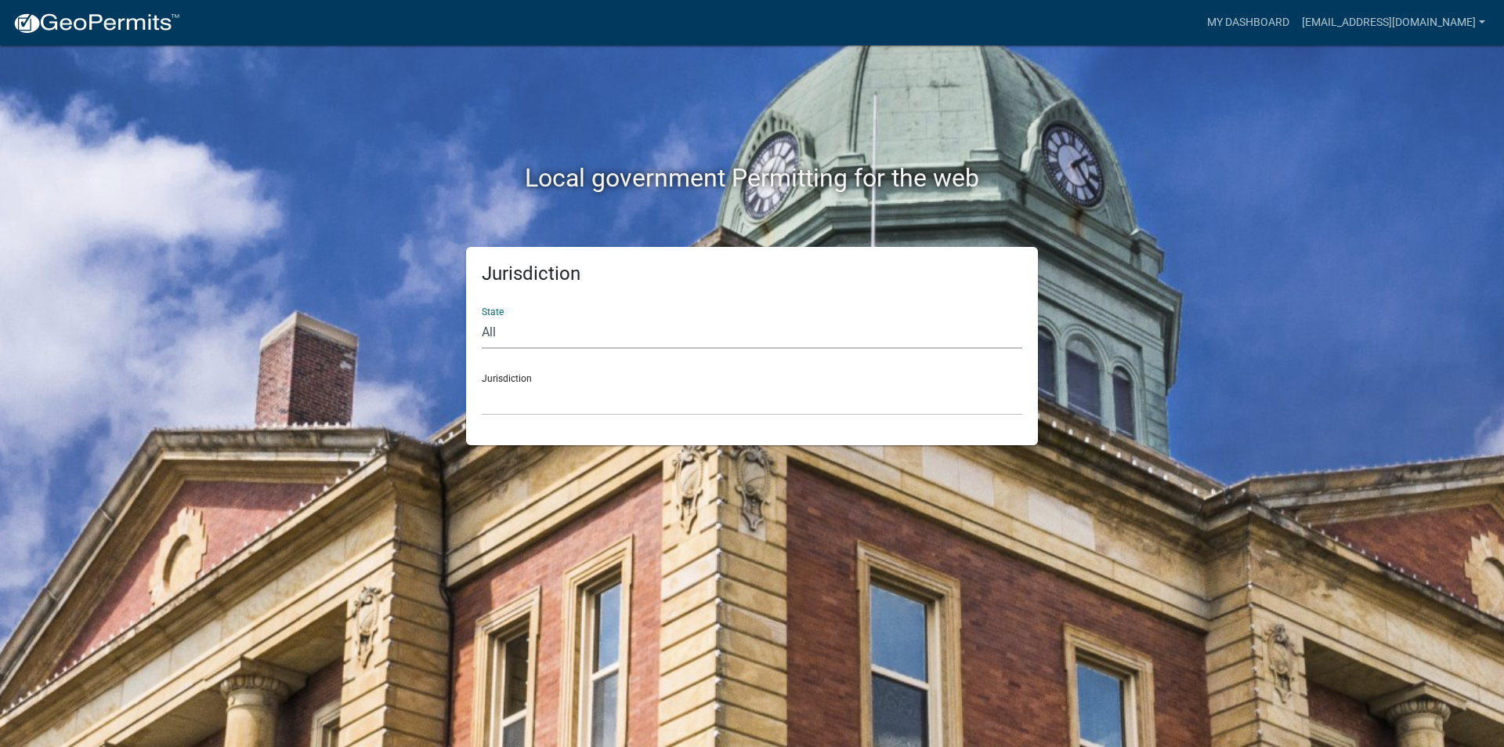
select select "[US_STATE]"
click at [482, 316] on select "All Colorado Georgia Indiana Iowa Kansas Minnesota Ohio South Carolina Wisconsin" at bounding box center [752, 332] width 541 height 32
click at [539, 403] on select "Becker County, Minnesota Benton County, Minnesota Carlton County, Minnesota Cit…" at bounding box center [752, 399] width 541 height 32
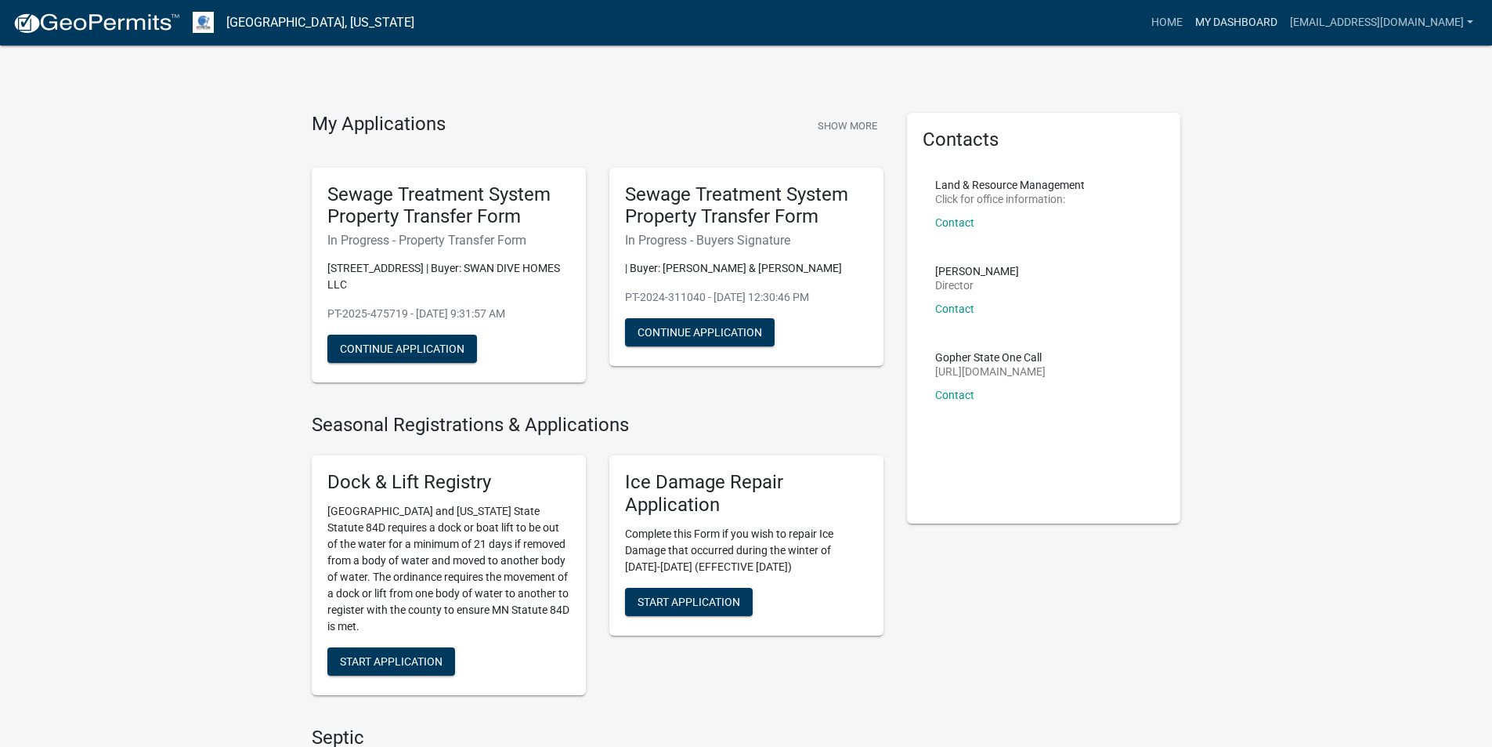
click at [1235, 27] on link "My Dashboard" at bounding box center [1236, 23] width 95 height 30
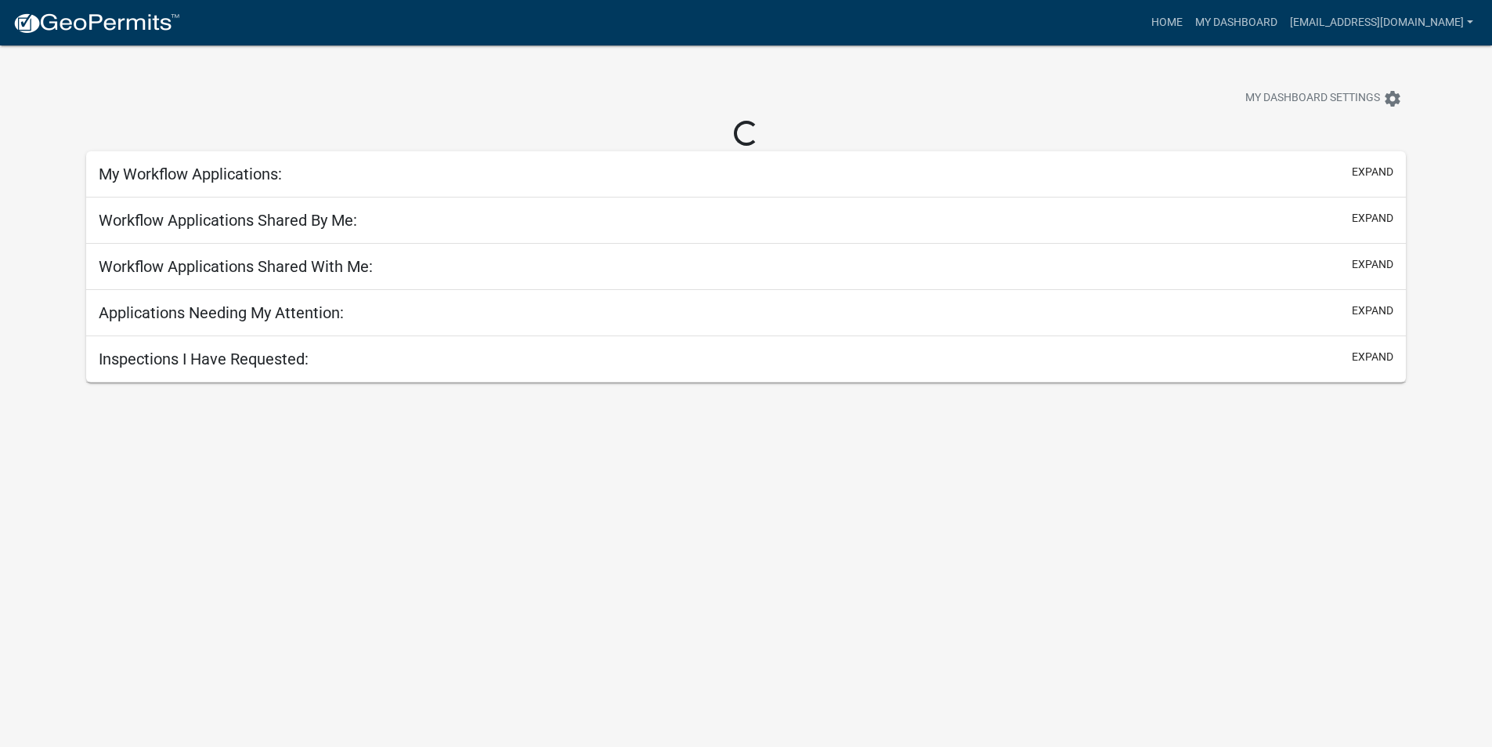
select select "3: 100"
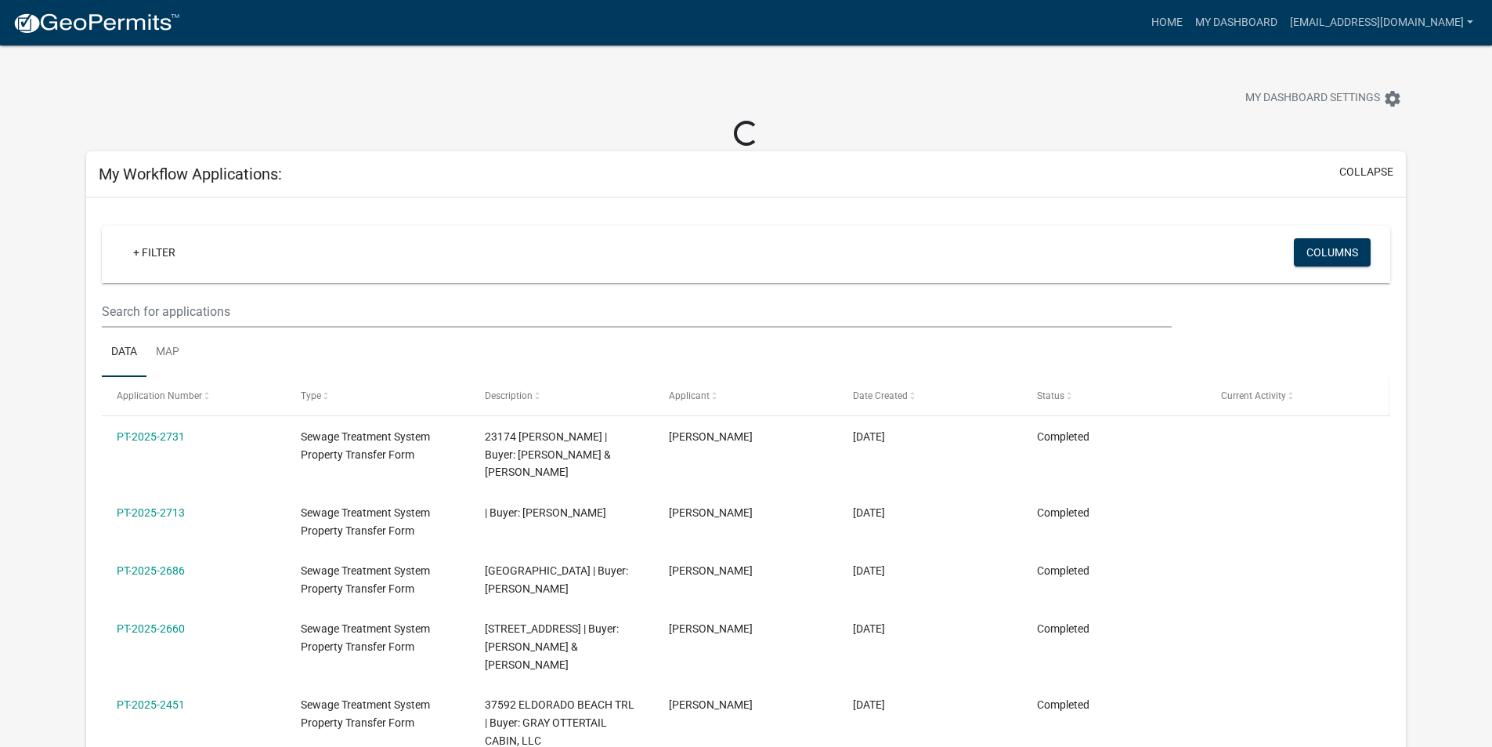
click at [1243, 398] on span "Current Activity" at bounding box center [1253, 395] width 65 height 11
click at [1248, 395] on span "Current Activity" at bounding box center [1253, 395] width 65 height 11
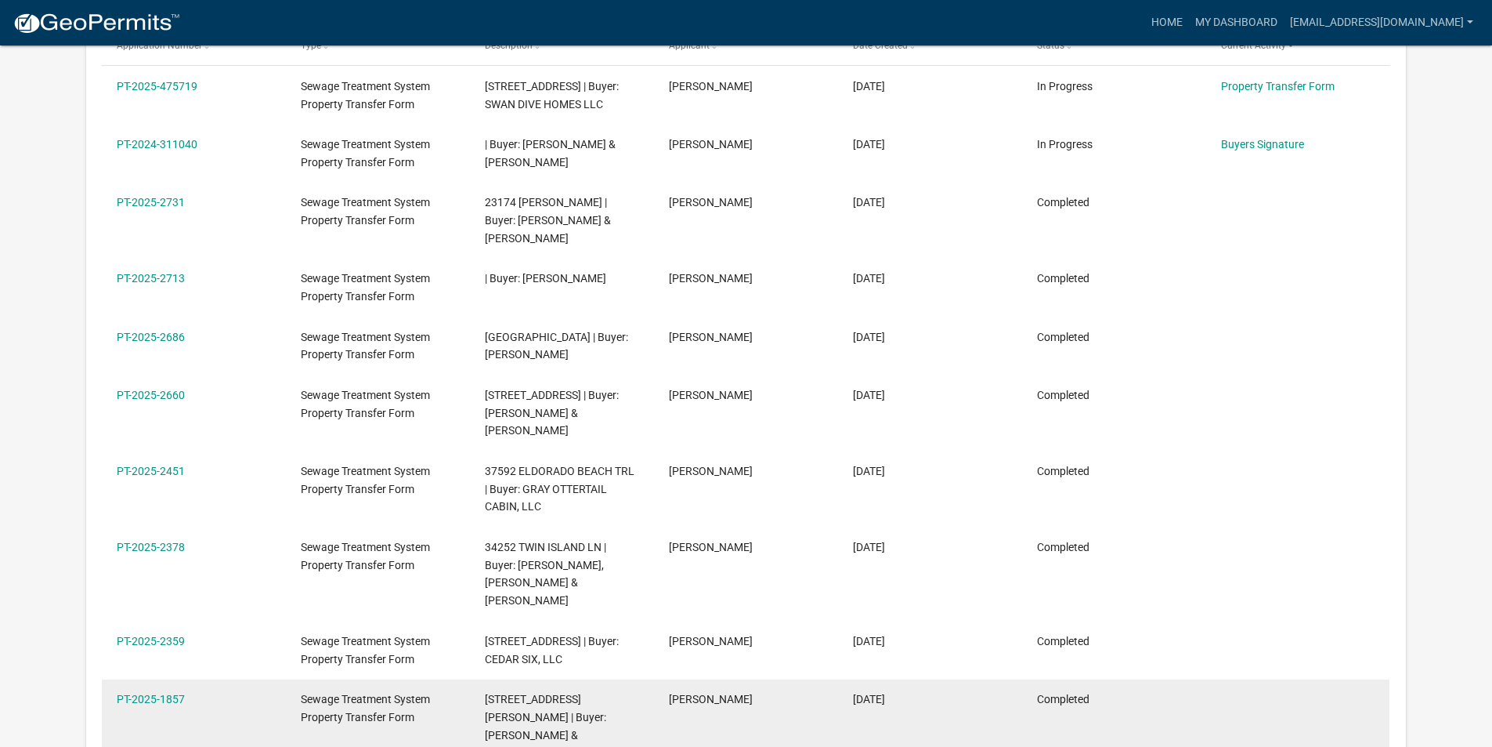
scroll to position [78, 0]
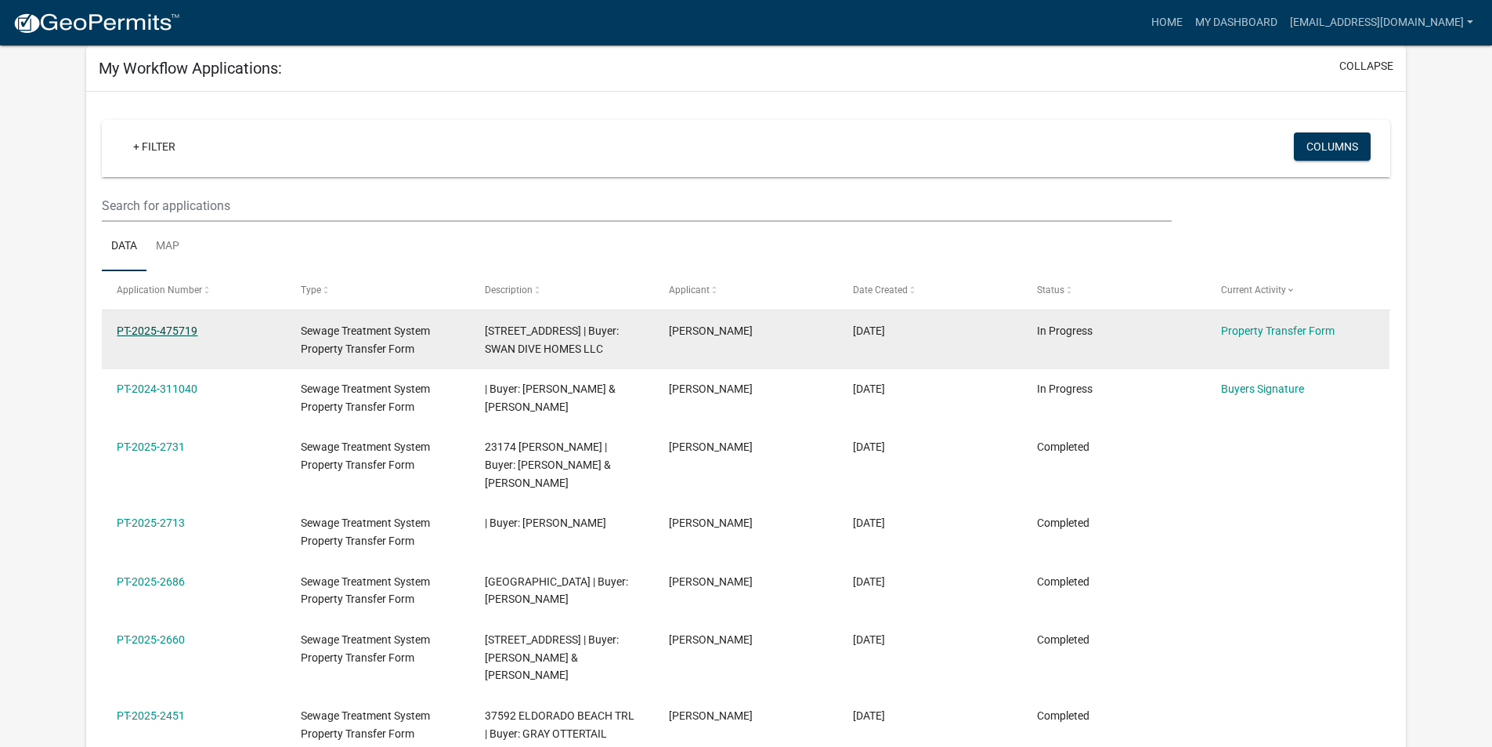
click at [197, 328] on link "PT-2025-475719" at bounding box center [157, 330] width 81 height 13
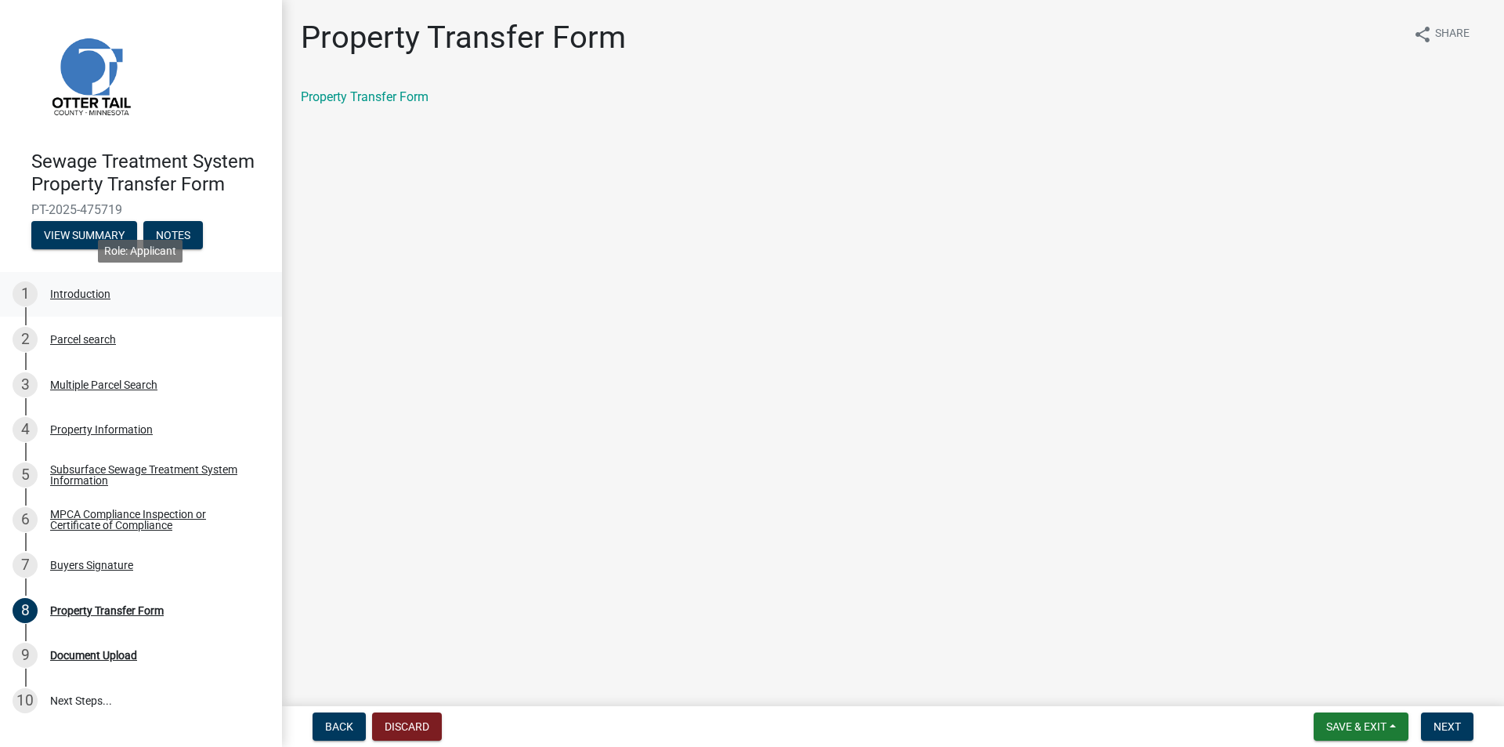
click at [72, 298] on div "Introduction" at bounding box center [80, 293] width 60 height 11
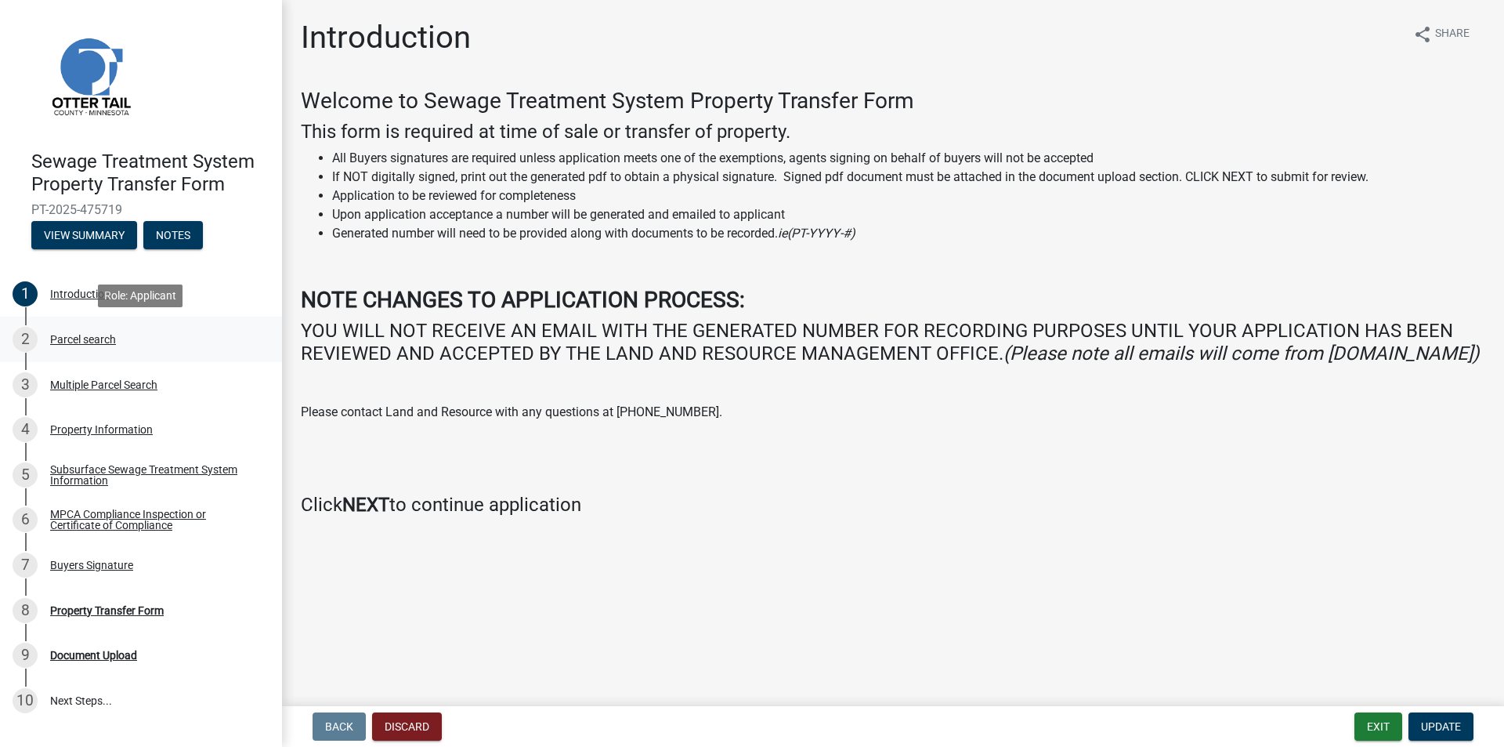
click at [81, 340] on div "Parcel search" at bounding box center [83, 339] width 66 height 11
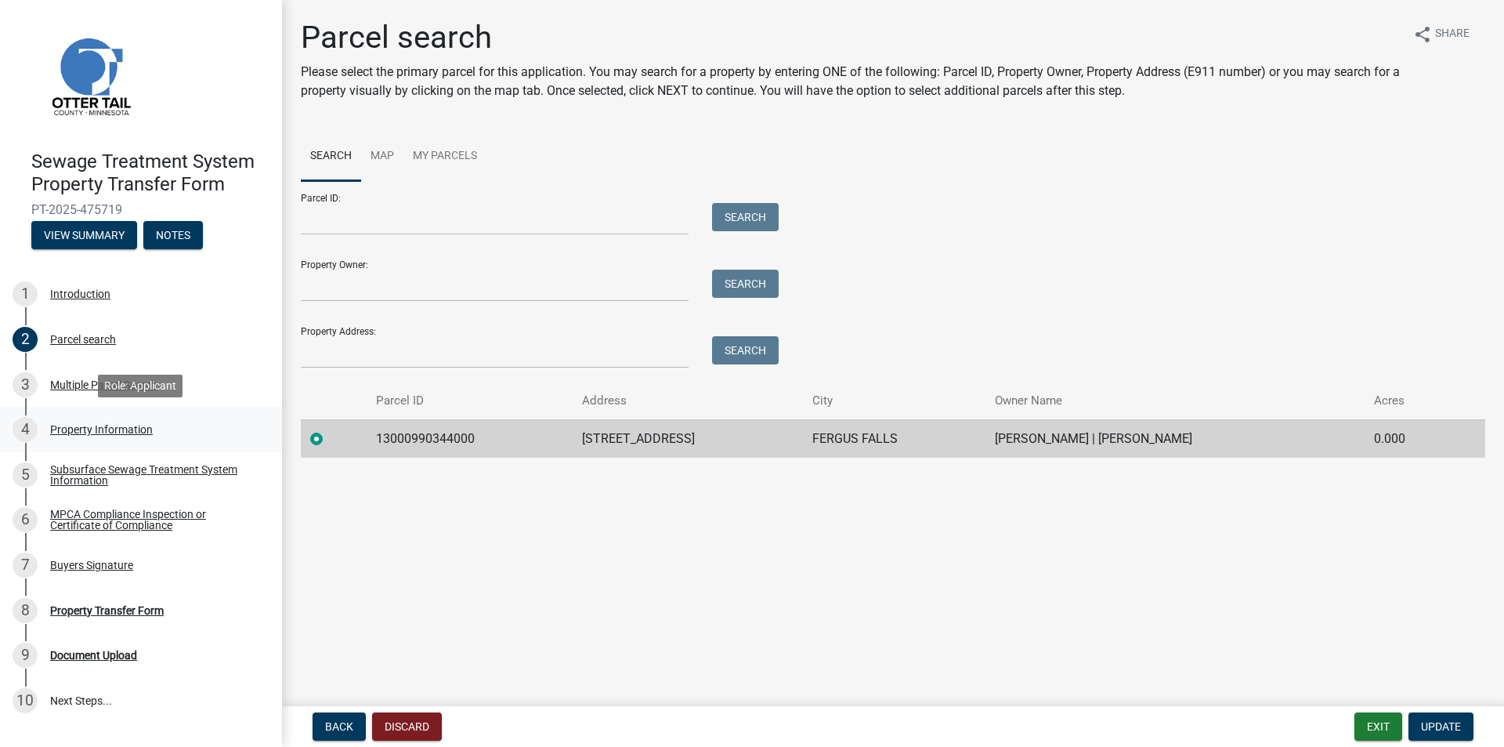
click at [83, 429] on div "Property Information" at bounding box center [101, 429] width 103 height 11
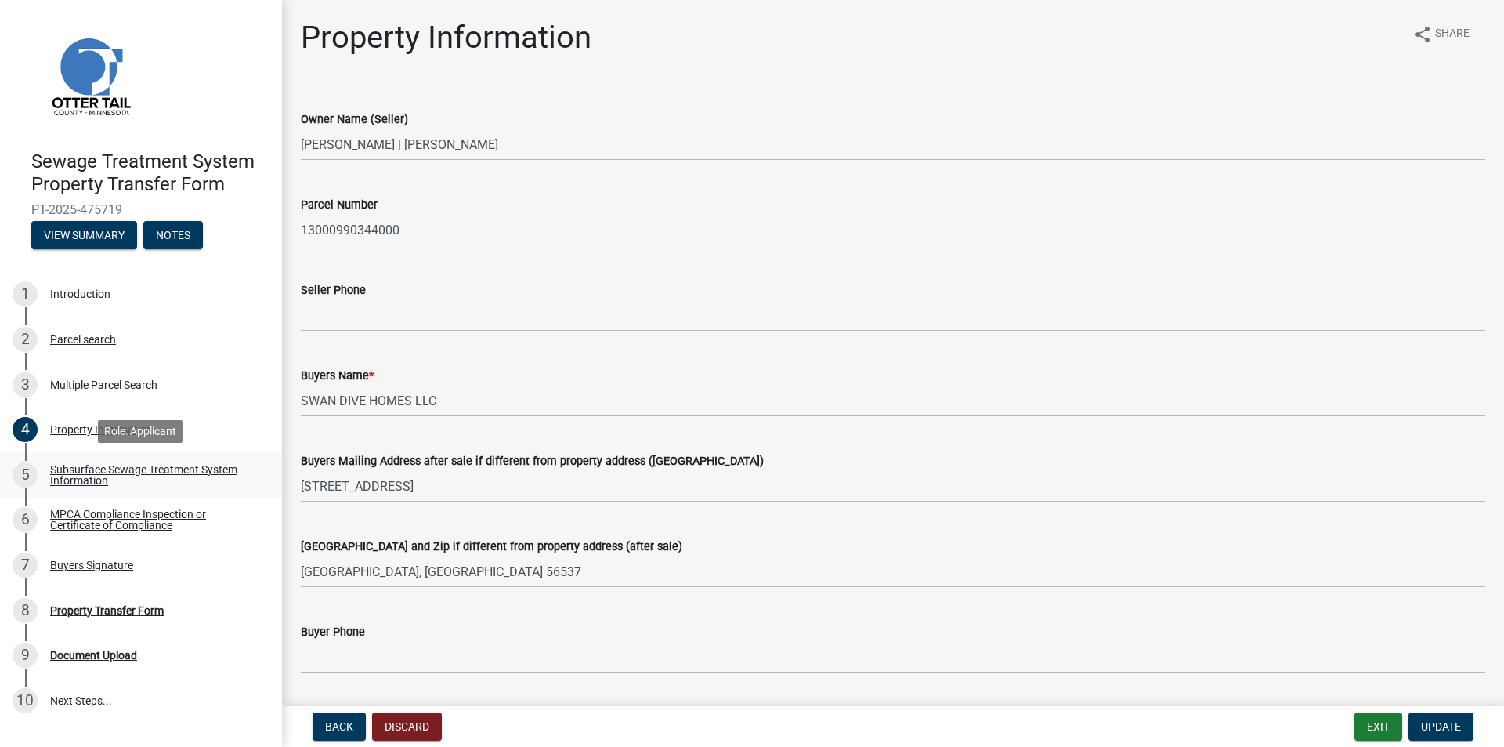
click at [92, 474] on div "Subsurface Sewage Treatment System Information" at bounding box center [153, 475] width 207 height 22
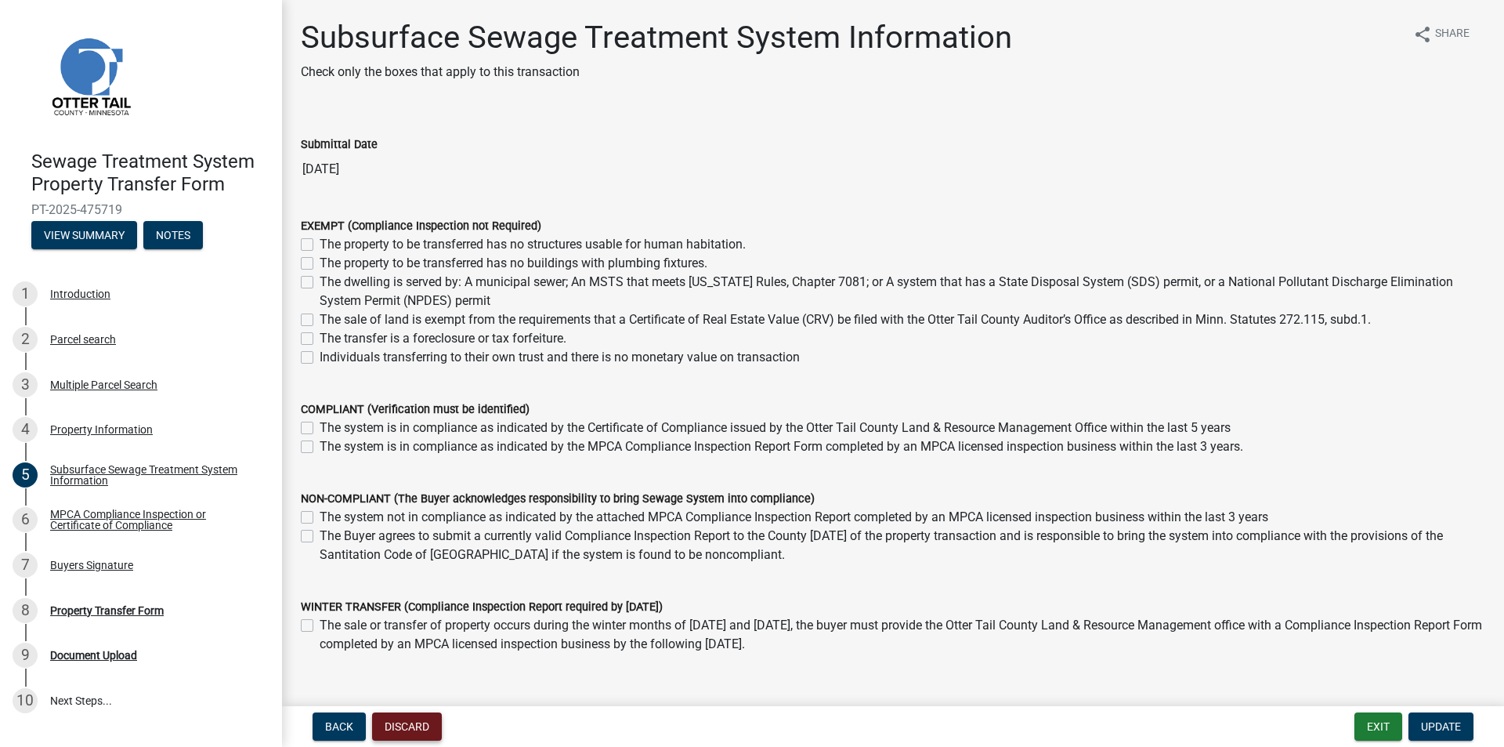
click at [391, 733] on button "Discard" at bounding box center [407, 726] width 70 height 28
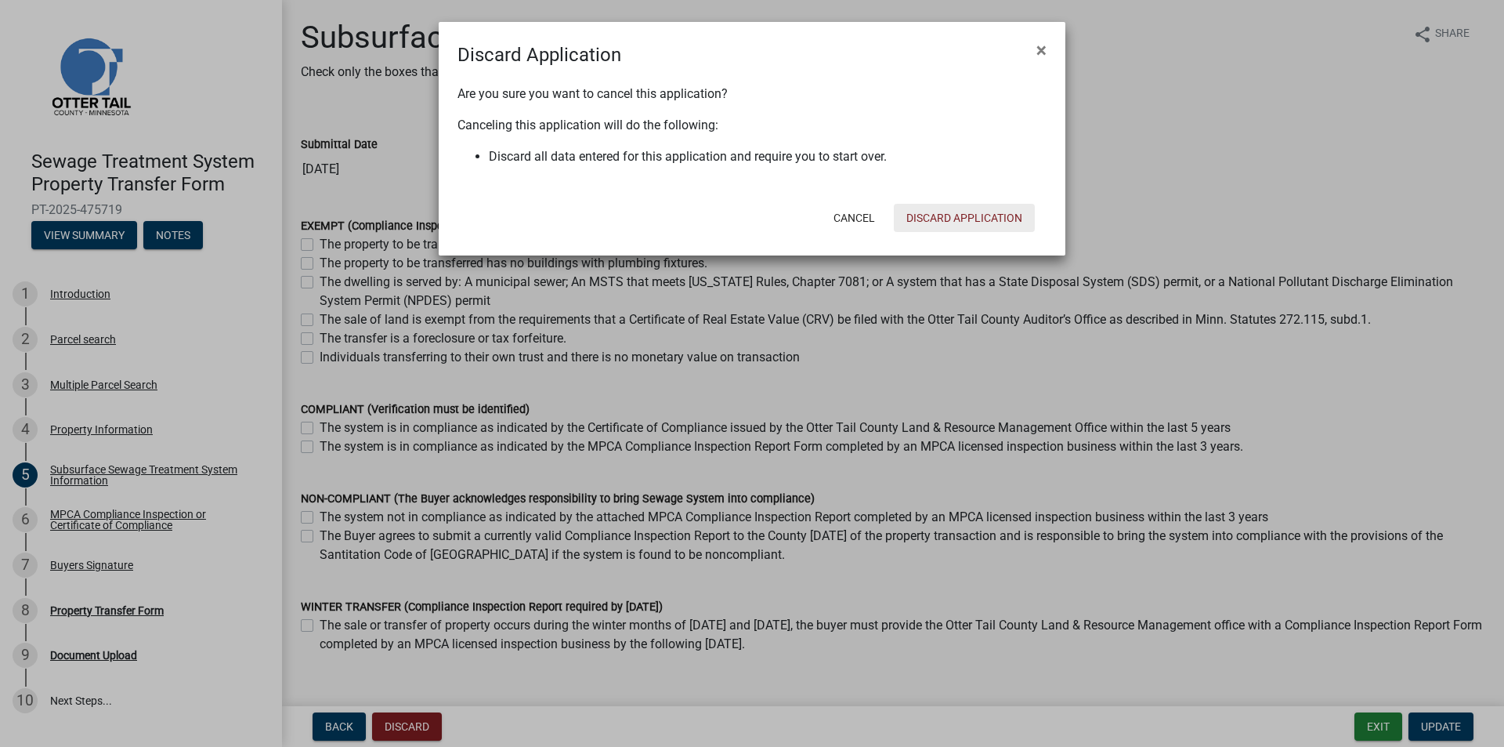
click at [961, 219] on button "Discard Application" at bounding box center [964, 218] width 141 height 28
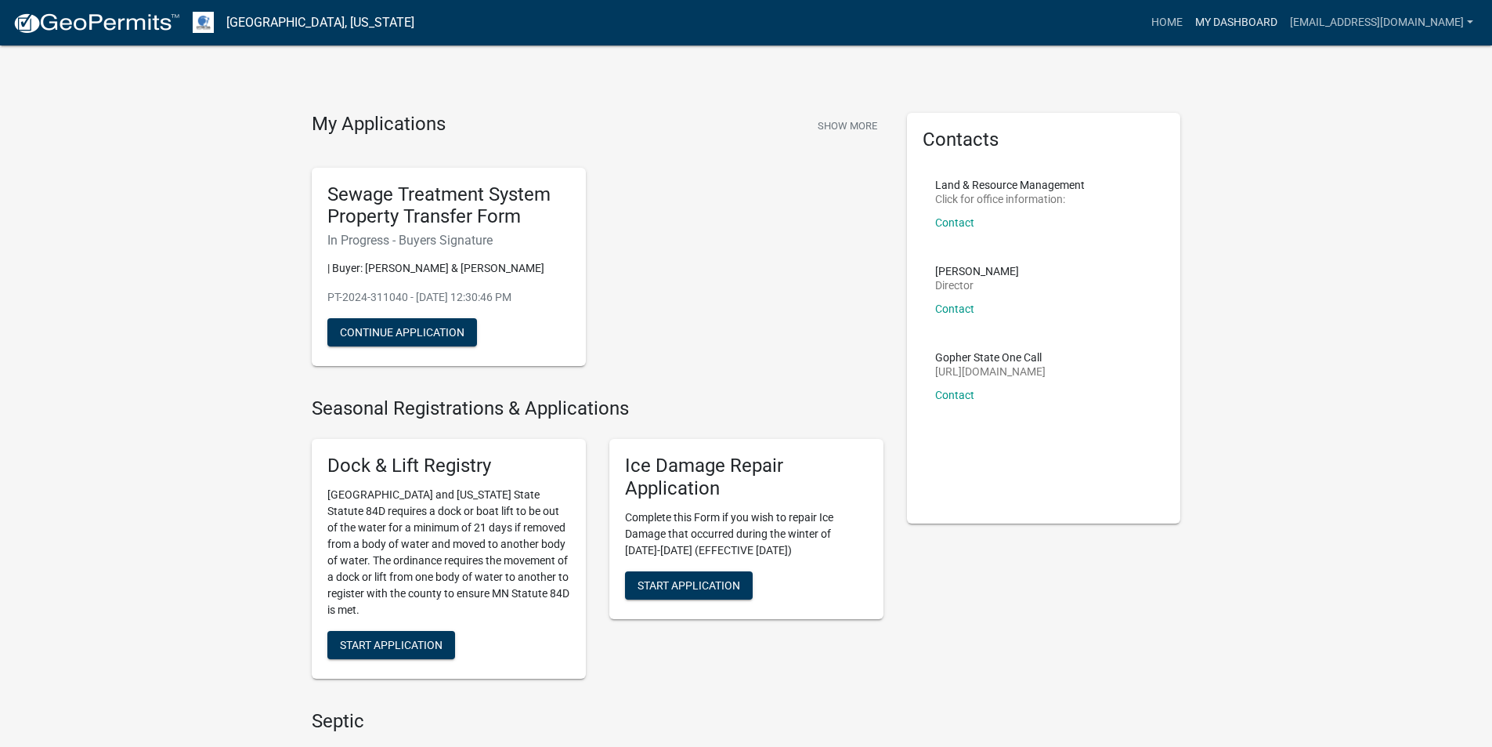
click at [1225, 16] on link "My Dashboard" at bounding box center [1236, 23] width 95 height 30
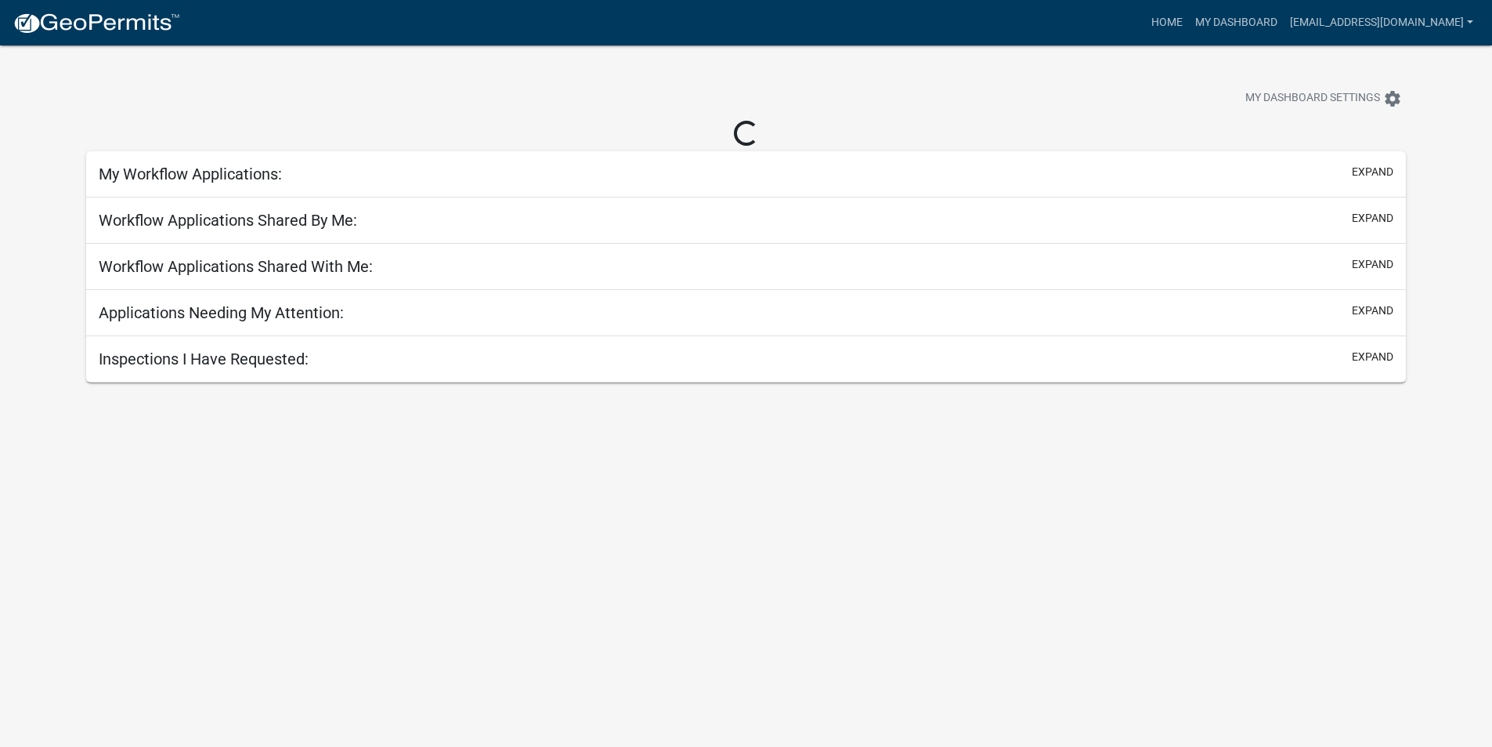
select select "3: 100"
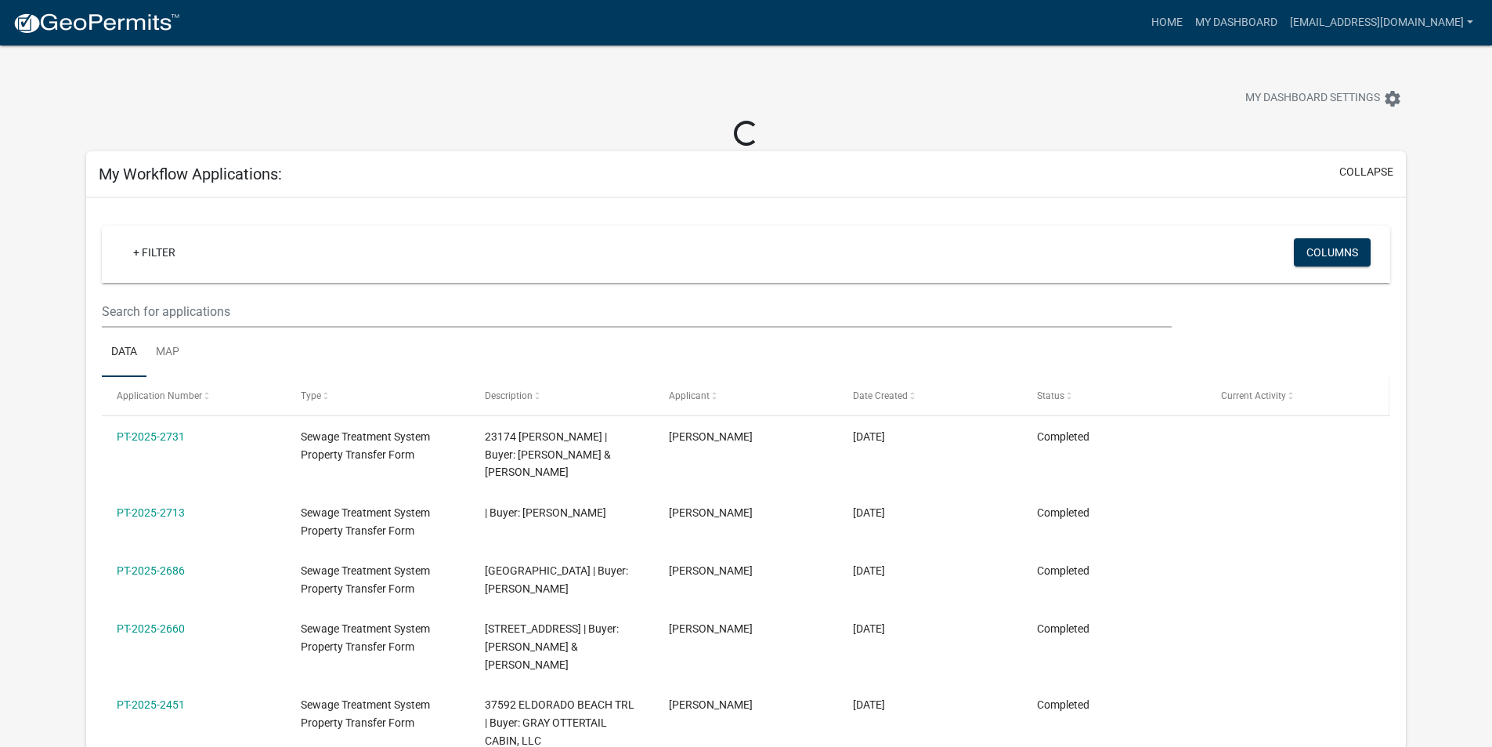
click at [1271, 387] on datatable-header-cell "Current Activity" at bounding box center [1298, 396] width 184 height 38
click at [1271, 396] on span "Current Activity" at bounding box center [1253, 395] width 65 height 11
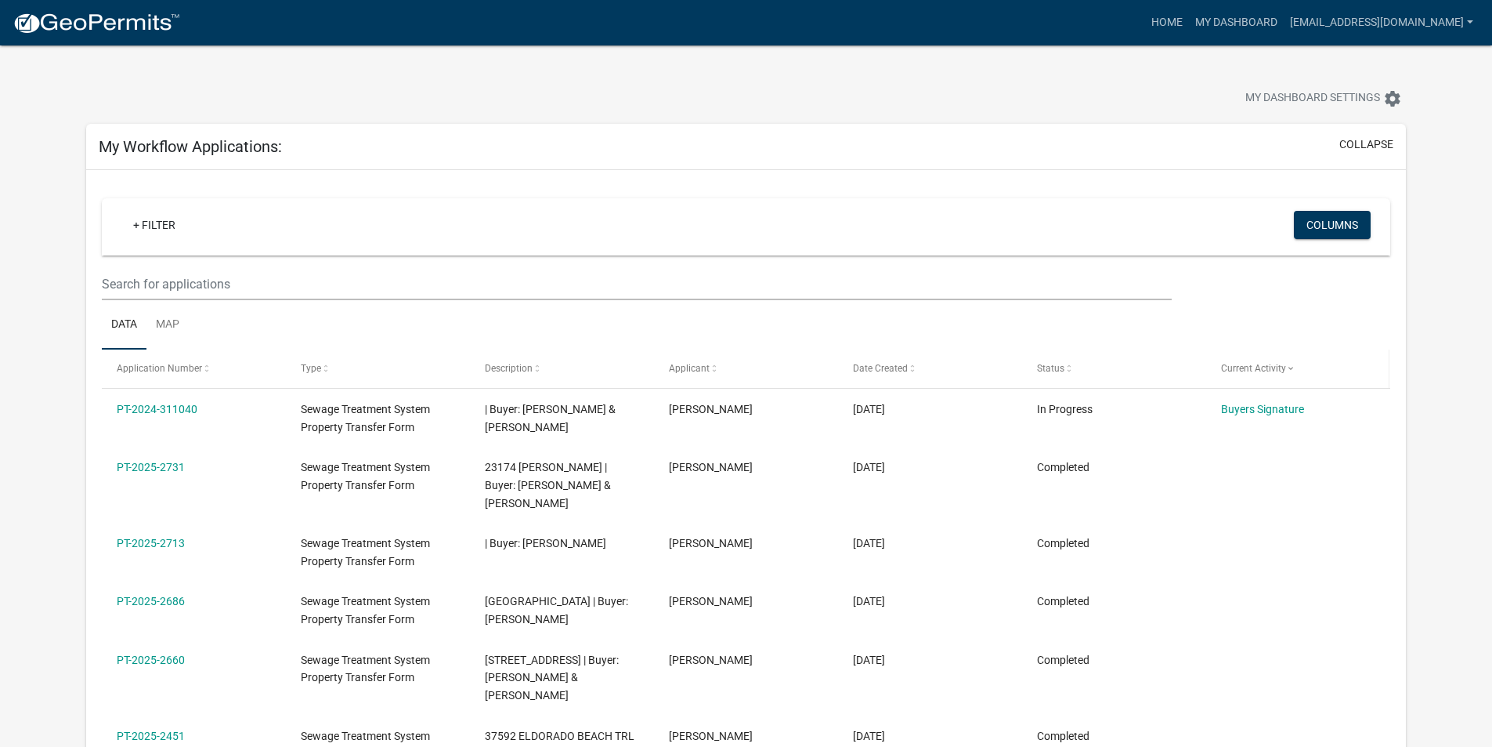
click at [1271, 396] on datatable-body-cell "Buyers Signature" at bounding box center [1298, 418] width 184 height 58
click at [1239, 25] on link "My Dashboard" at bounding box center [1236, 23] width 95 height 30
click at [1370, 146] on button "collapse" at bounding box center [1367, 144] width 54 height 16
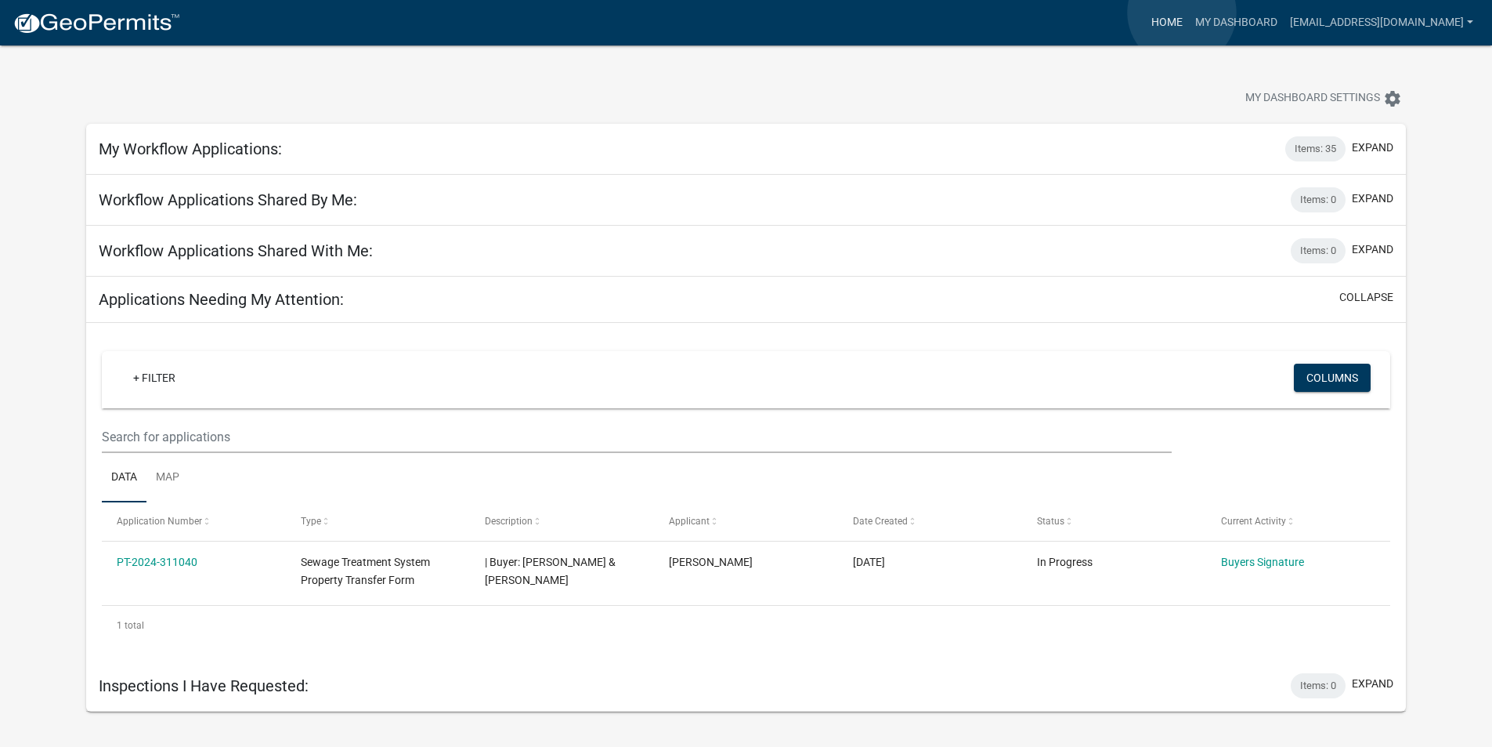
click at [1182, 13] on link "Home" at bounding box center [1167, 23] width 44 height 30
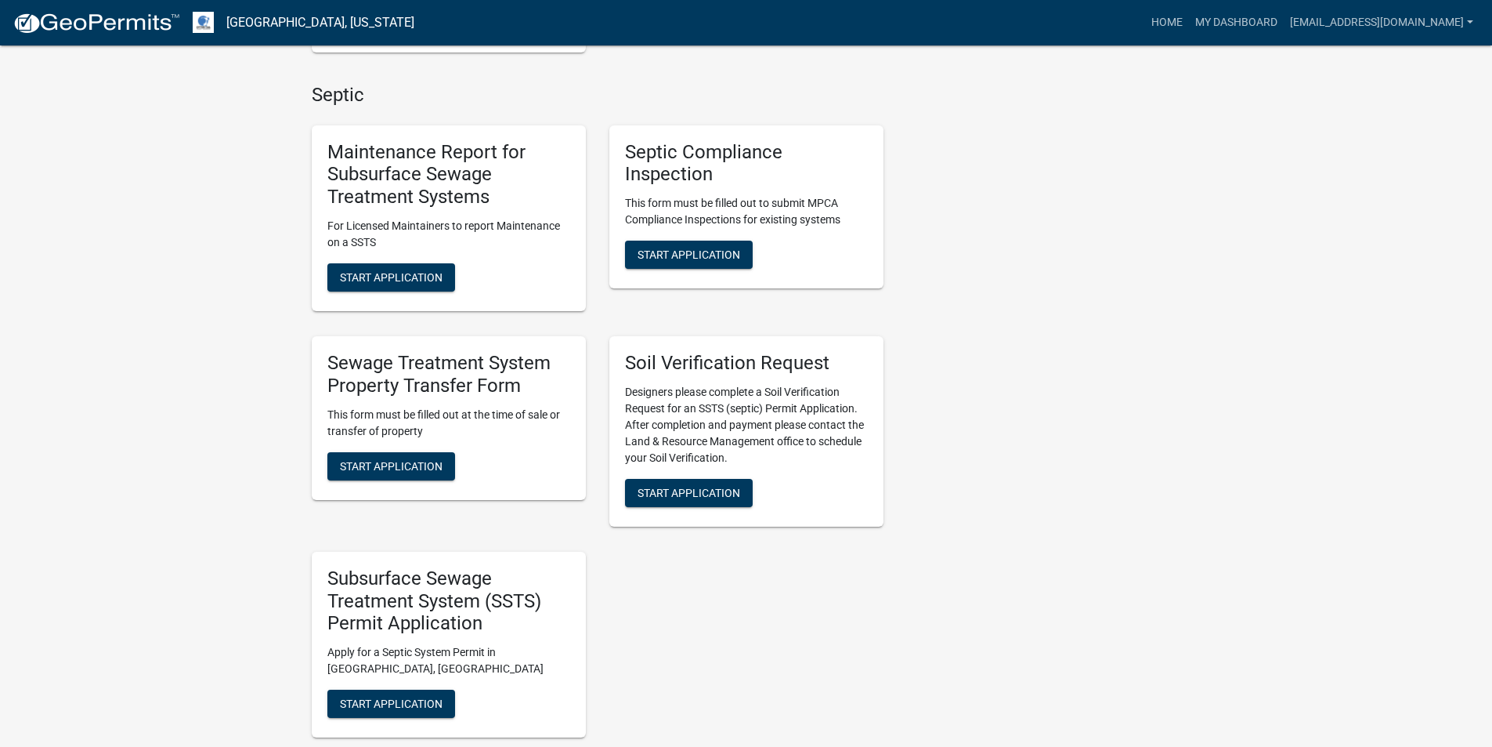
scroll to position [627, 0]
click at [422, 455] on button "Start Application" at bounding box center [391, 465] width 128 height 28
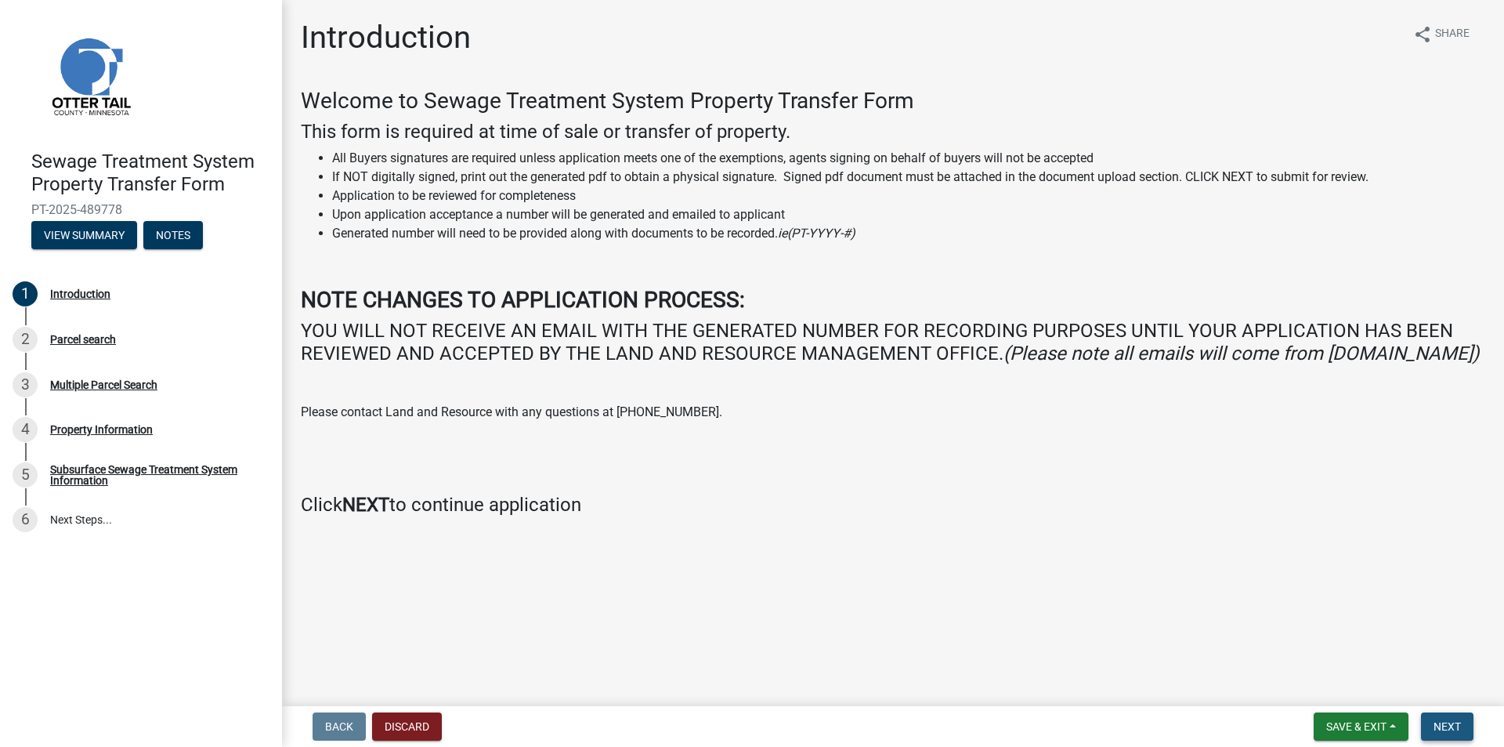
click at [1444, 718] on button "Next" at bounding box center [1447, 726] width 52 height 28
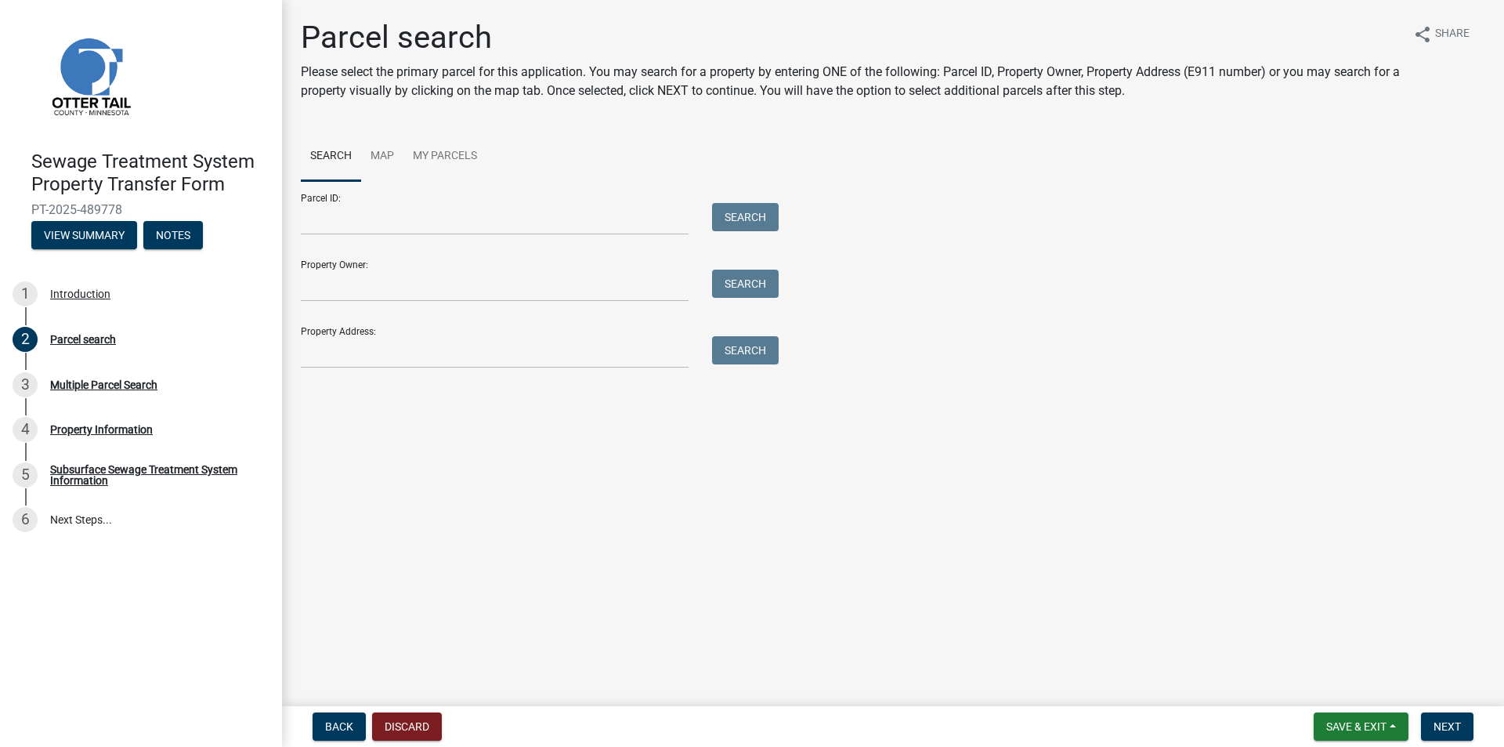
click at [561, 269] on div "Property Owner: Search" at bounding box center [536, 275] width 470 height 54
click at [508, 214] on input "Parcel ID:" at bounding box center [495, 219] width 388 height 32
type input "29000990714000"
click at [779, 211] on button "Search" at bounding box center [745, 217] width 67 height 28
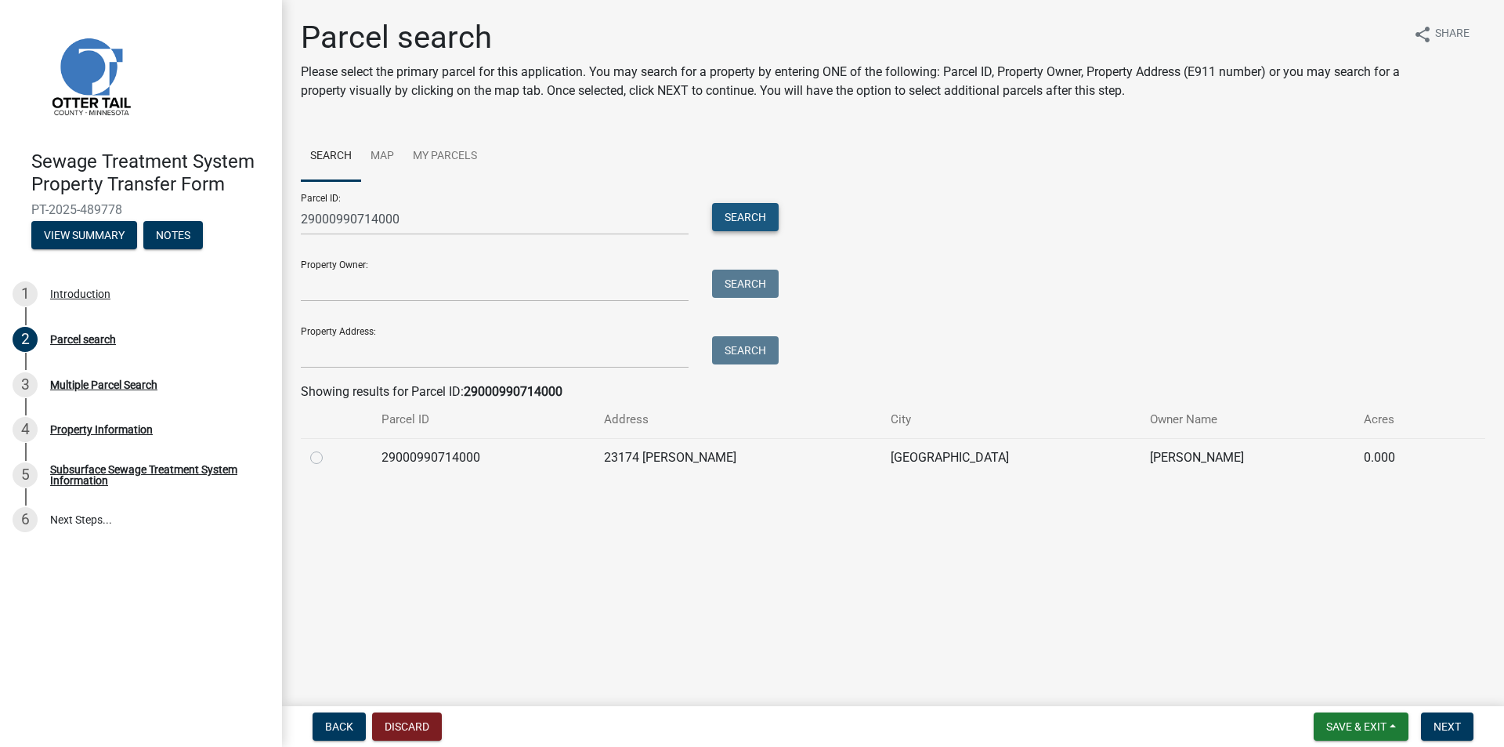
click at [757, 212] on button "Search" at bounding box center [745, 217] width 67 height 28
click at [329, 448] on label at bounding box center [329, 448] width 0 height 0
click at [329, 457] on input "radio" at bounding box center [334, 453] width 10 height 10
radio input "true"
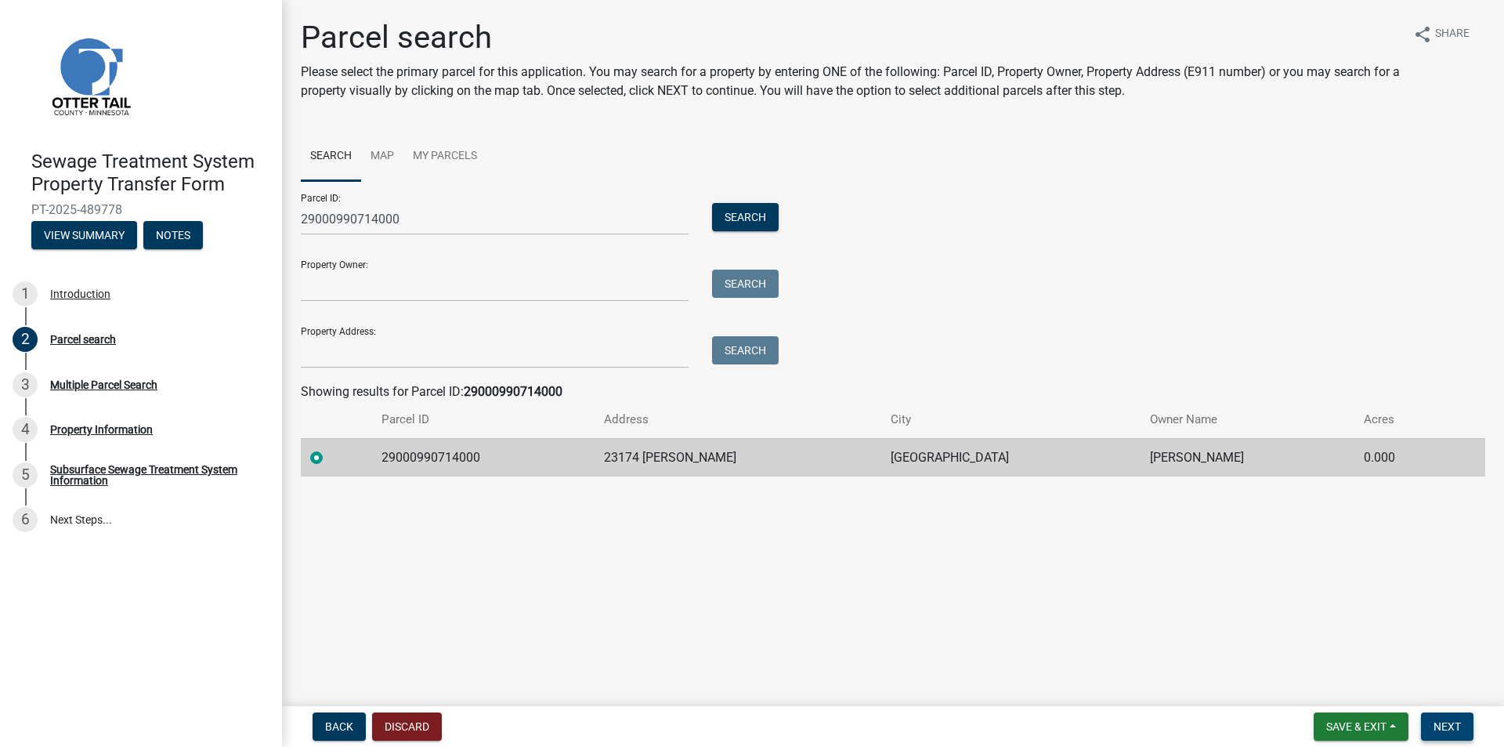
click at [1445, 728] on span "Next" at bounding box center [1447, 726] width 27 height 13
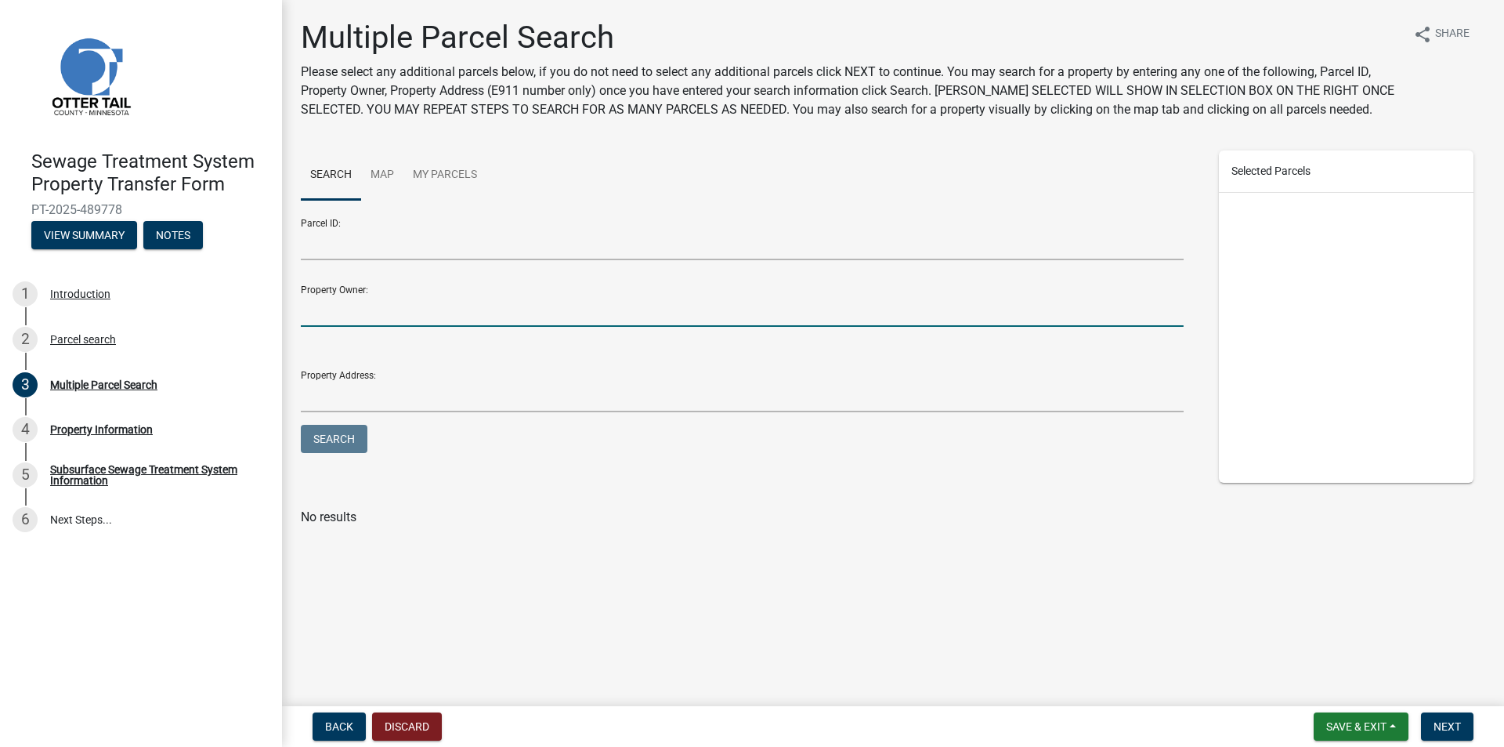
click at [577, 312] on input "Property Owner:" at bounding box center [742, 311] width 883 height 32
click at [1445, 713] on button "Next" at bounding box center [1447, 726] width 52 height 28
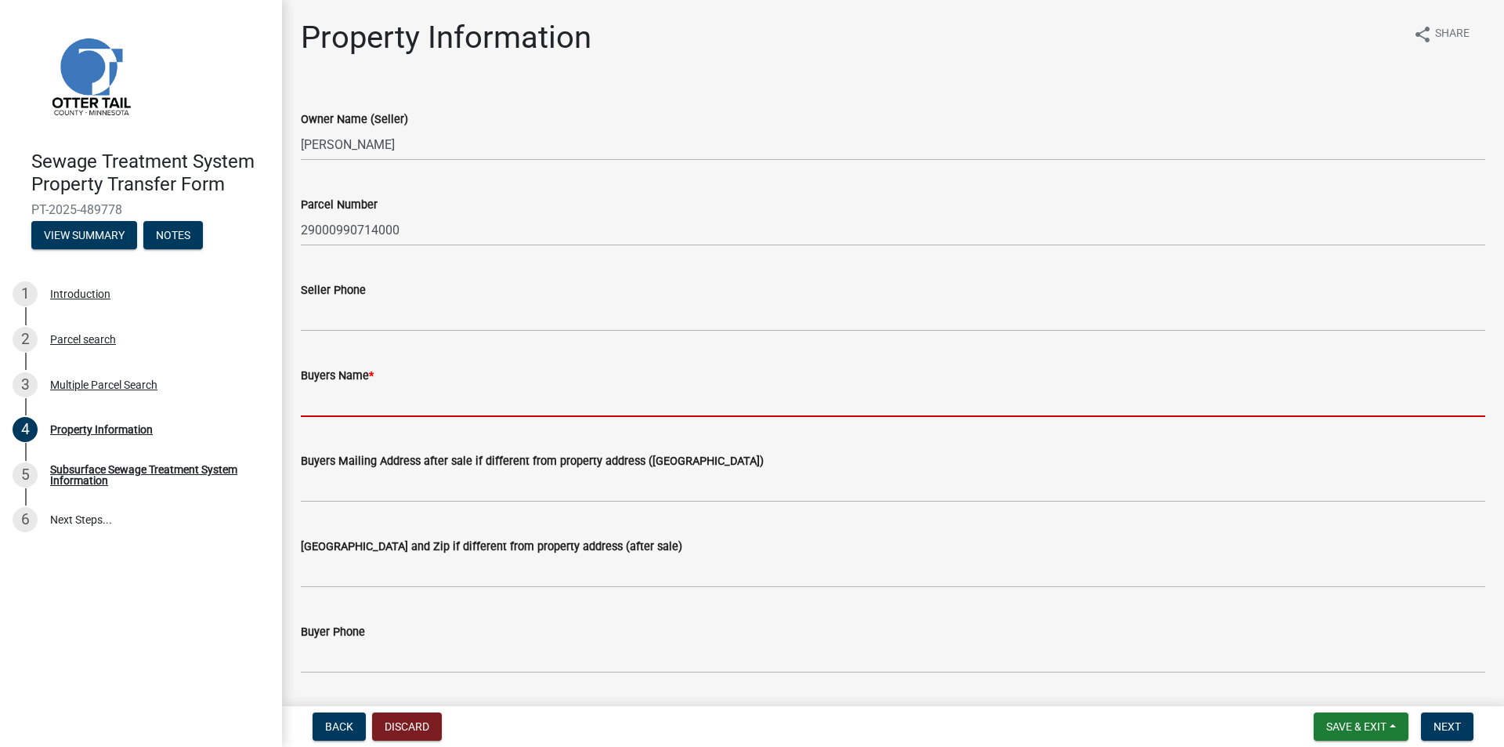
click at [348, 400] on input "Buyers Name *" at bounding box center [893, 401] width 1184 height 32
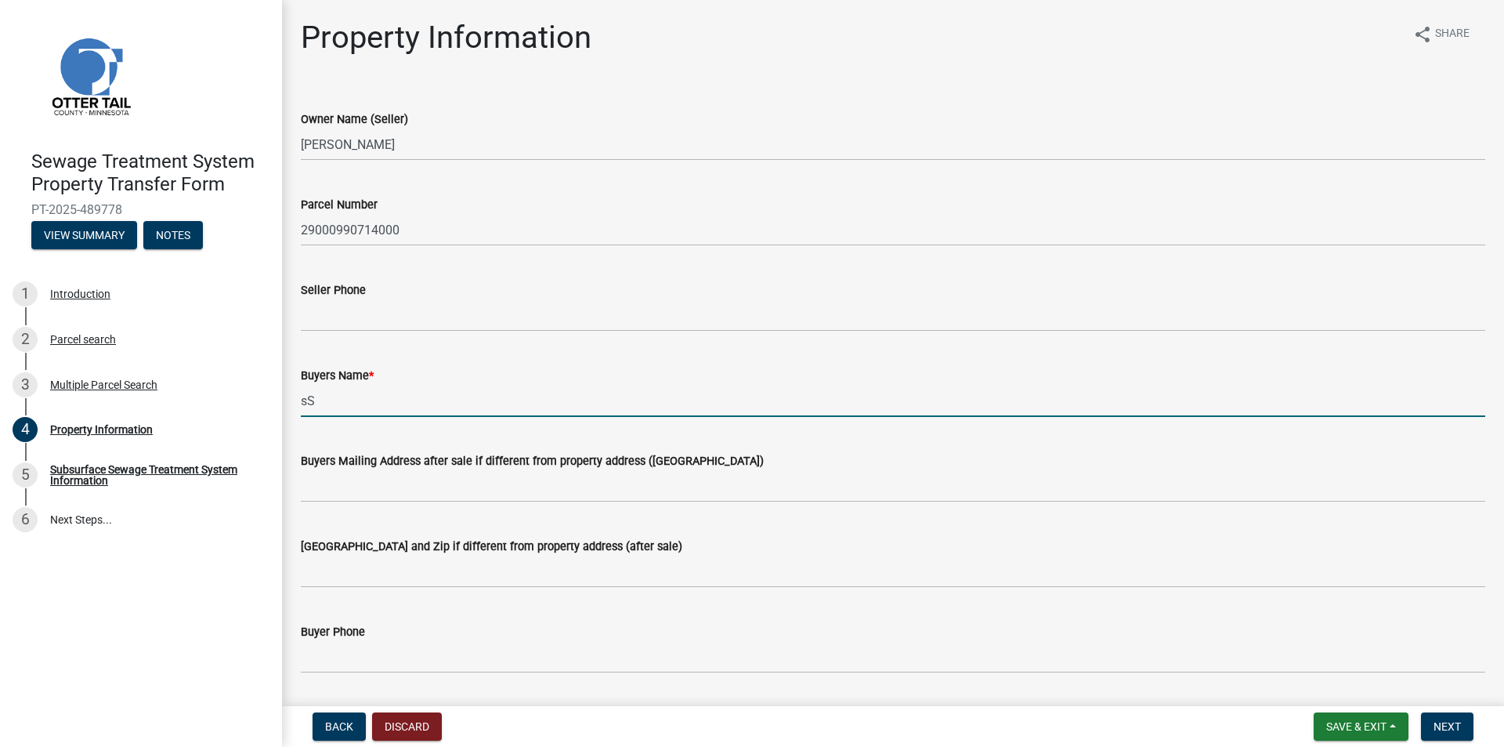
type input "s"
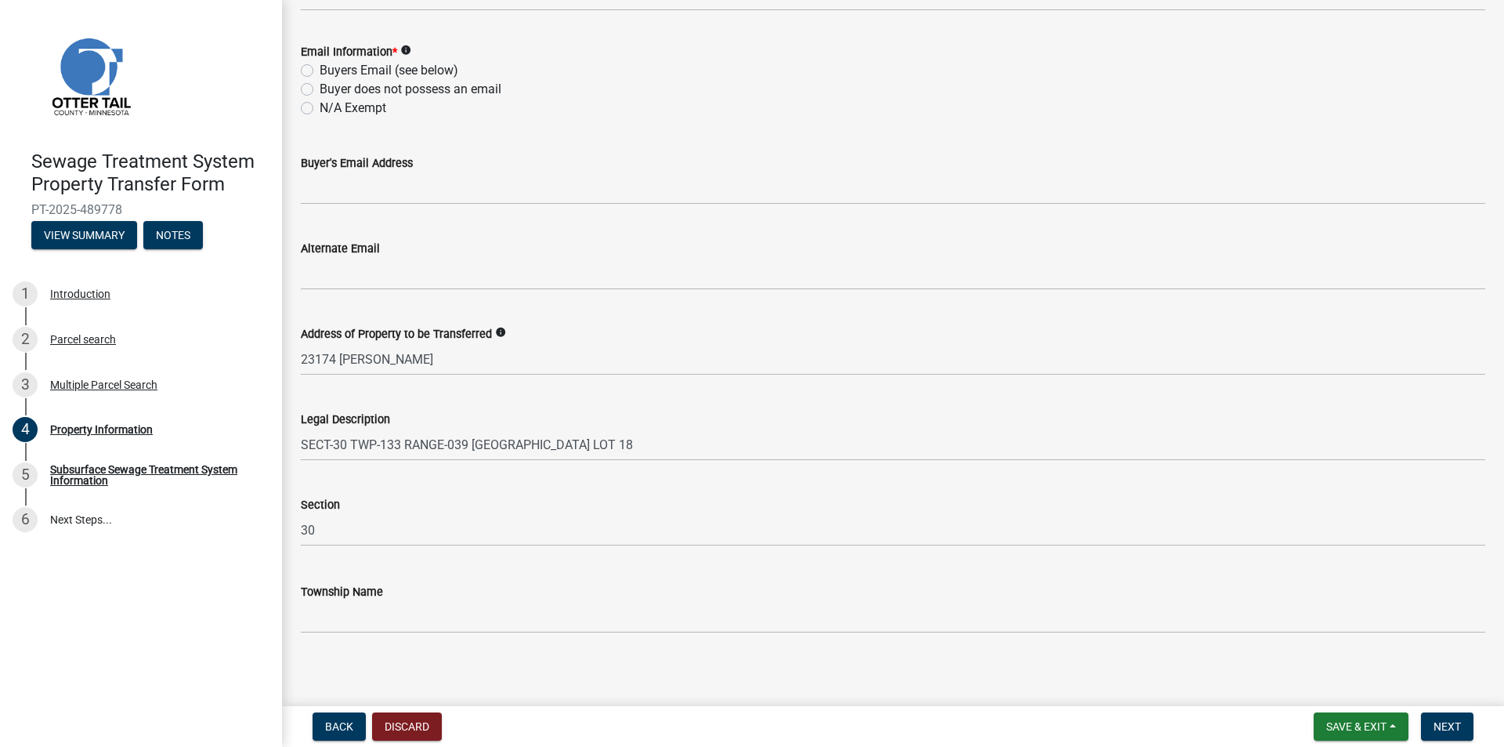
scroll to position [669, 0]
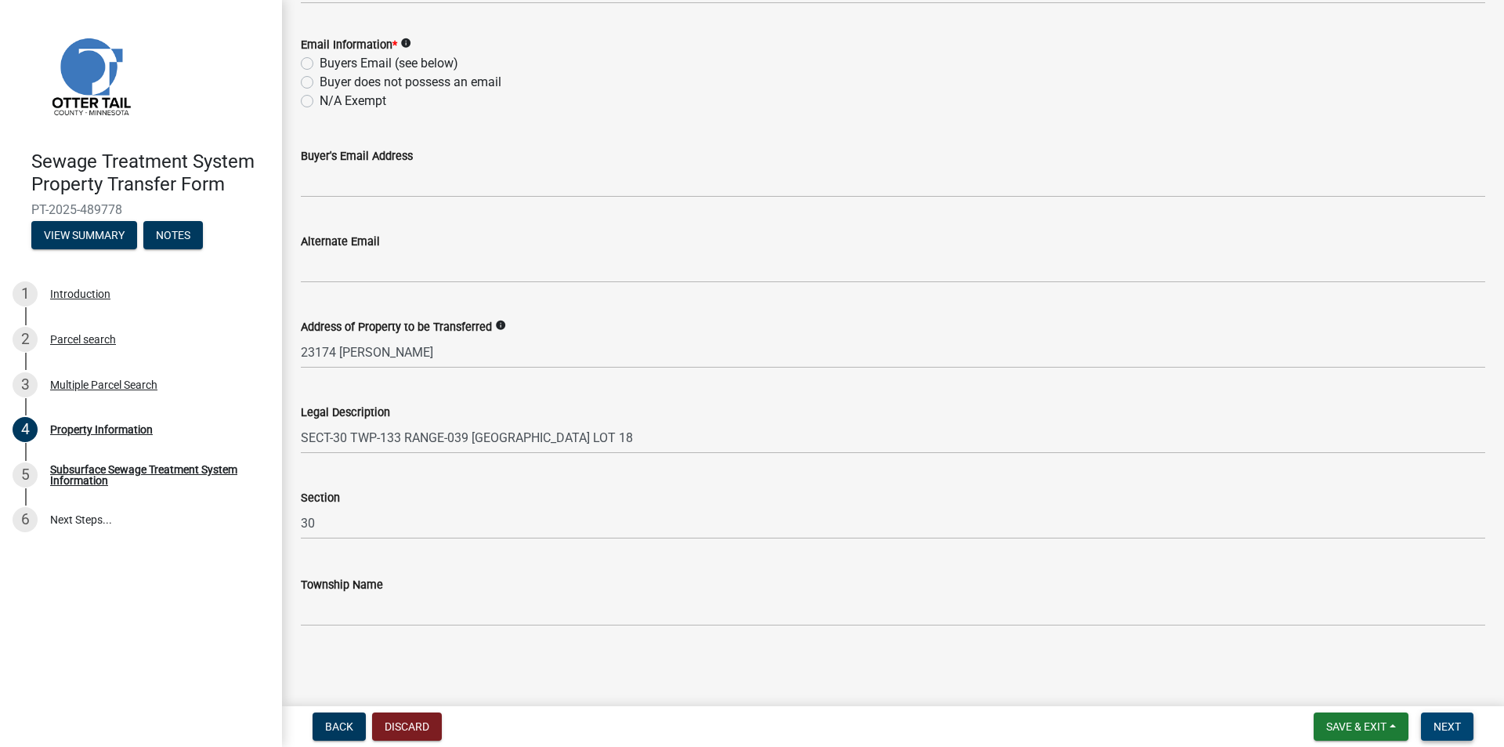
type input "Susan Kilde & Judith N. Kilde"
click at [1468, 725] on button "Next" at bounding box center [1447, 726] width 52 height 28
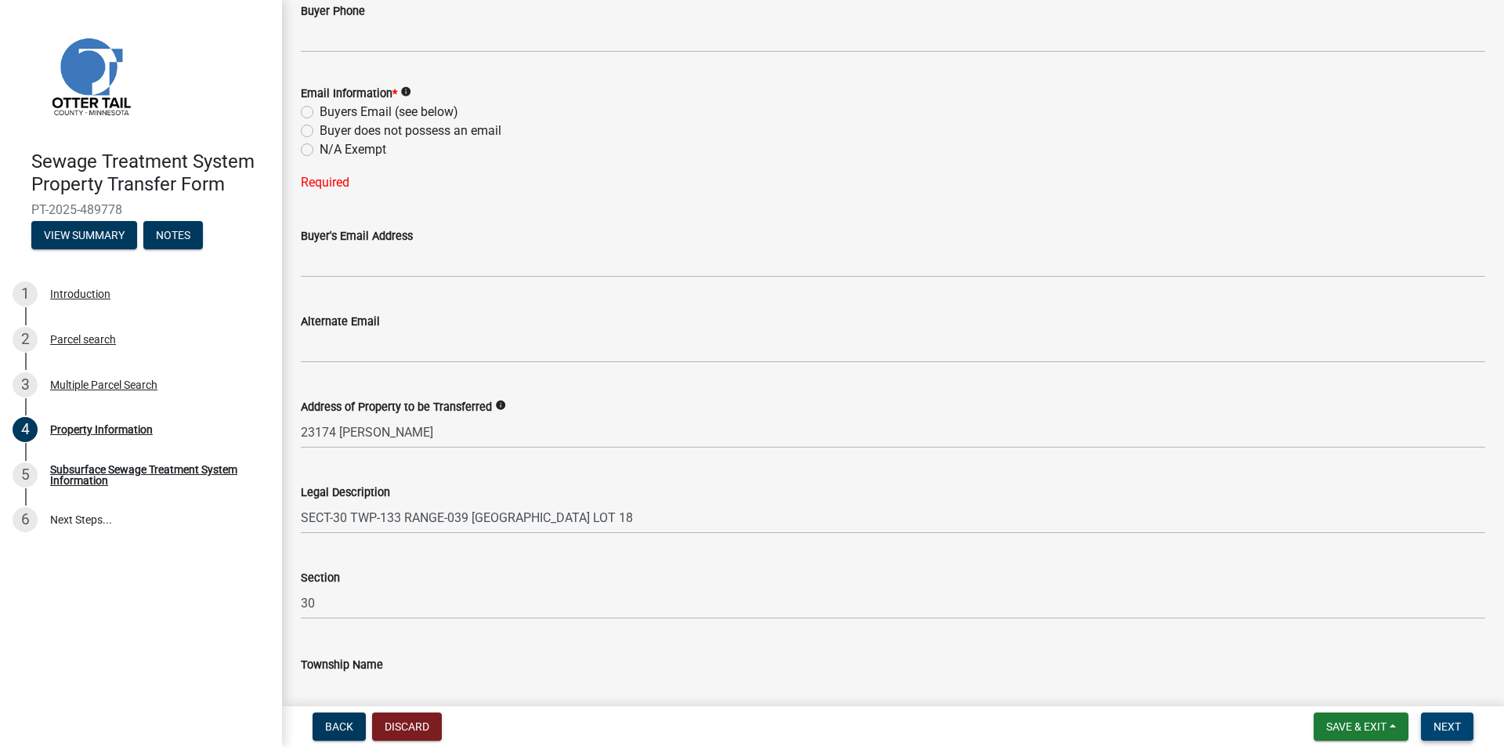
scroll to position [434, 0]
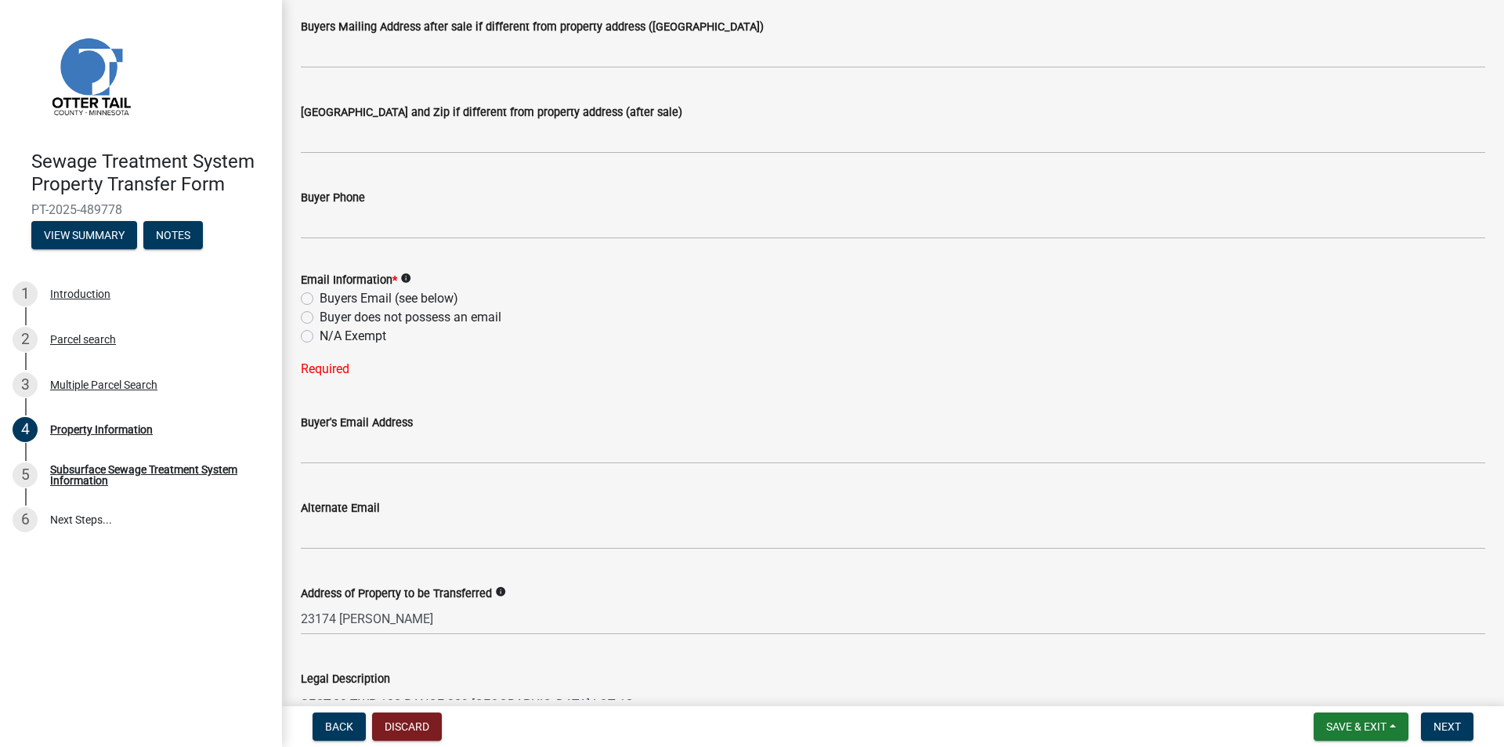
click at [349, 313] on label "Buyer does not possess an email" at bounding box center [411, 317] width 182 height 19
click at [330, 313] on input "Buyer does not possess an email" at bounding box center [325, 313] width 10 height 10
radio input "true"
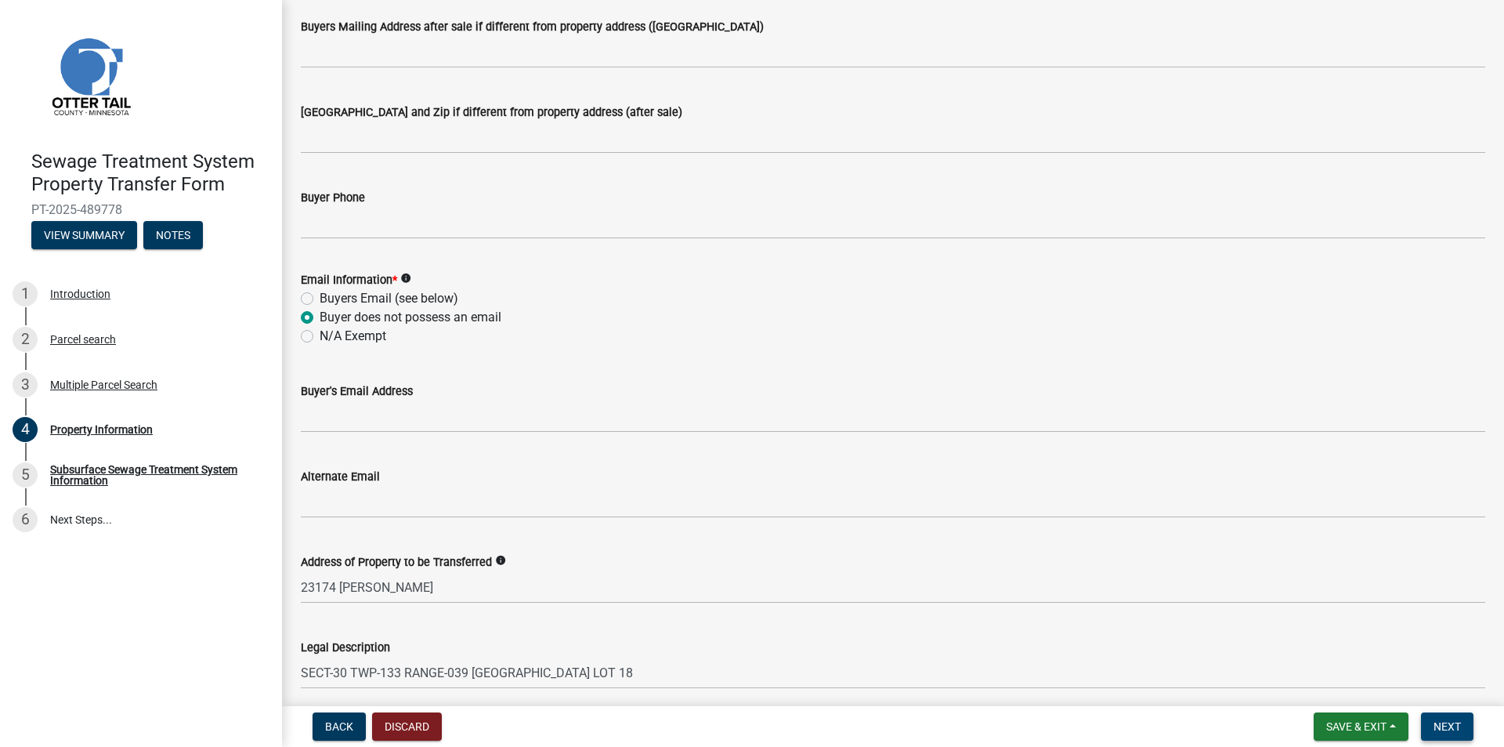
click at [1436, 724] on span "Next" at bounding box center [1447, 726] width 27 height 13
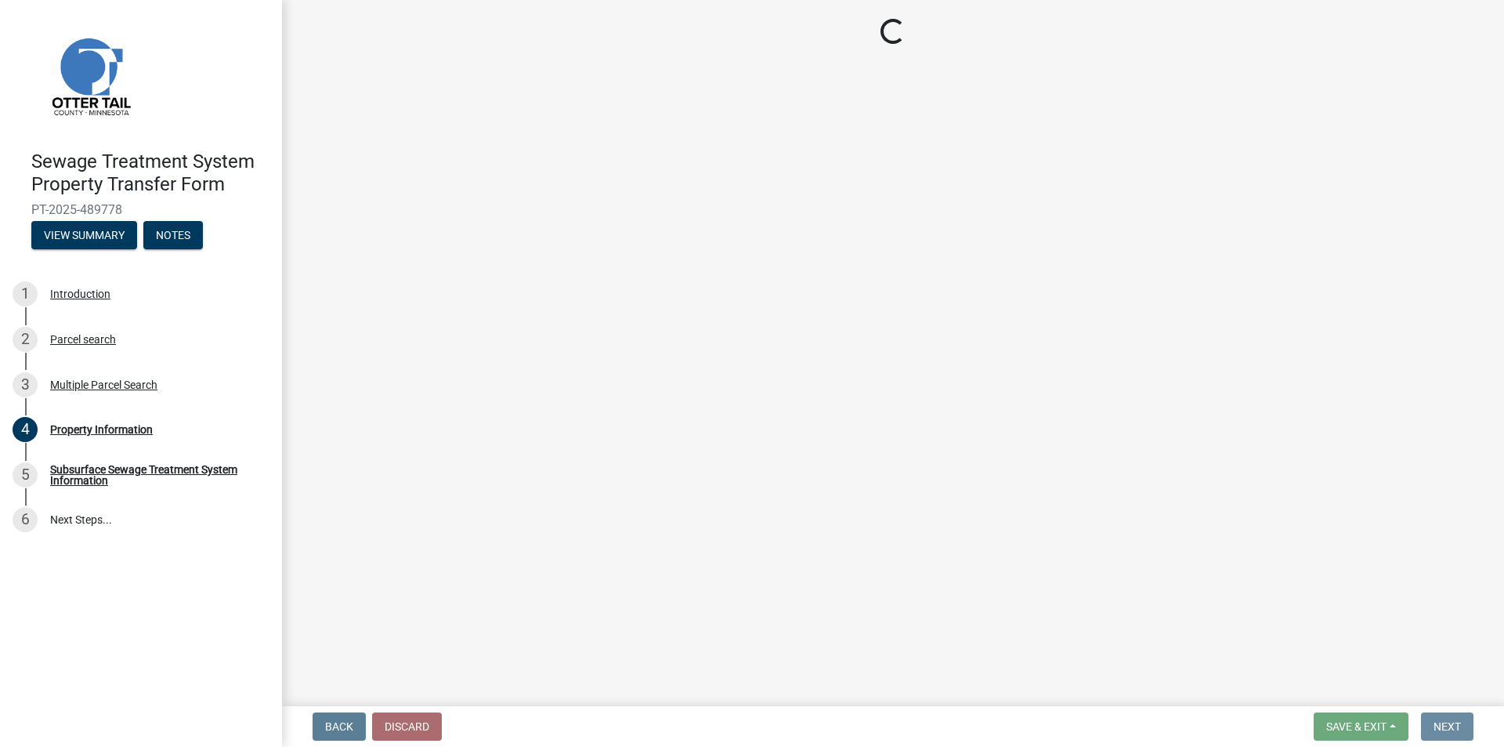
scroll to position [0, 0]
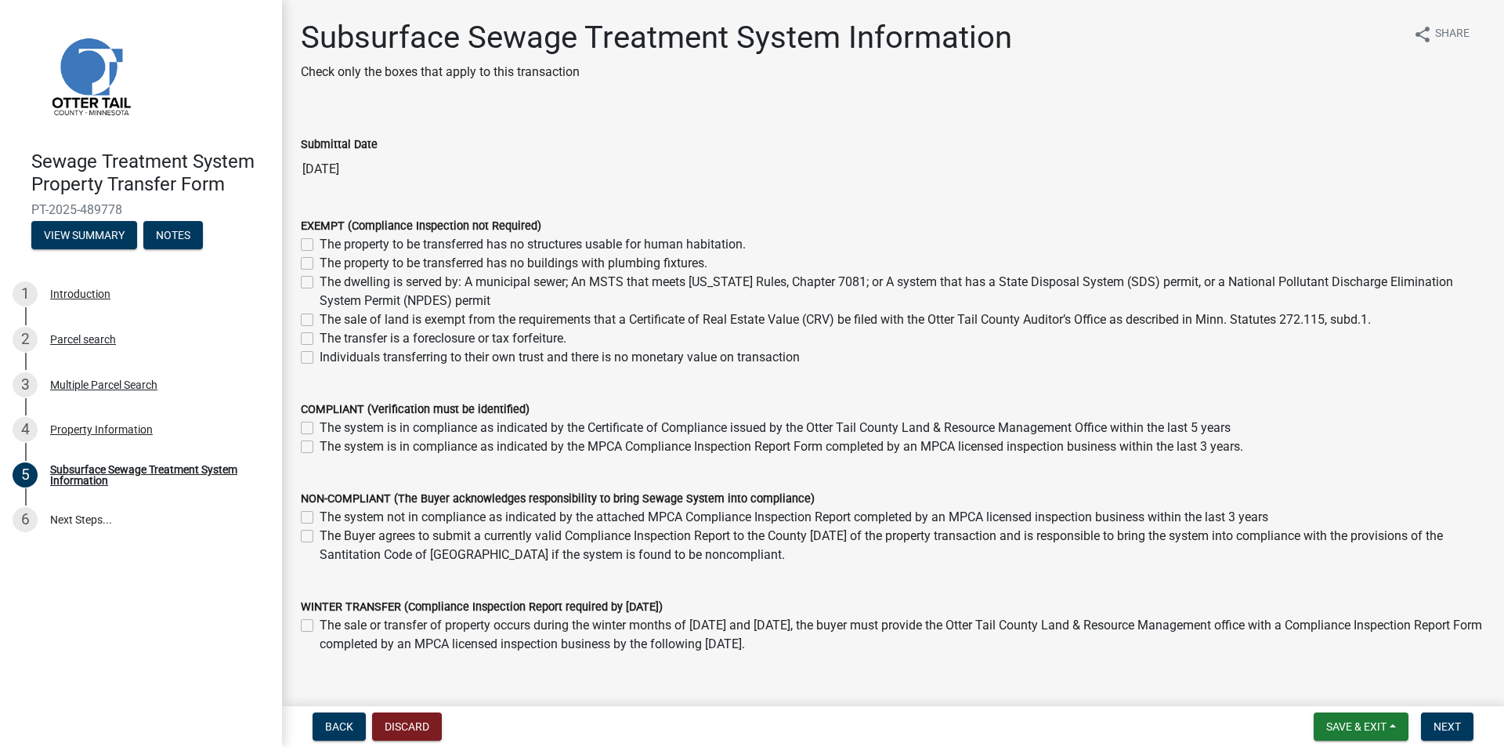
click at [349, 319] on label "The sale of land is exempt from the requirements that a Certificate of Real Est…" at bounding box center [845, 319] width 1051 height 19
click at [330, 319] on input "The sale of land is exempt from the requirements that a Certificate of Real Est…" at bounding box center [325, 315] width 10 height 10
checkbox input "true"
checkbox input "false"
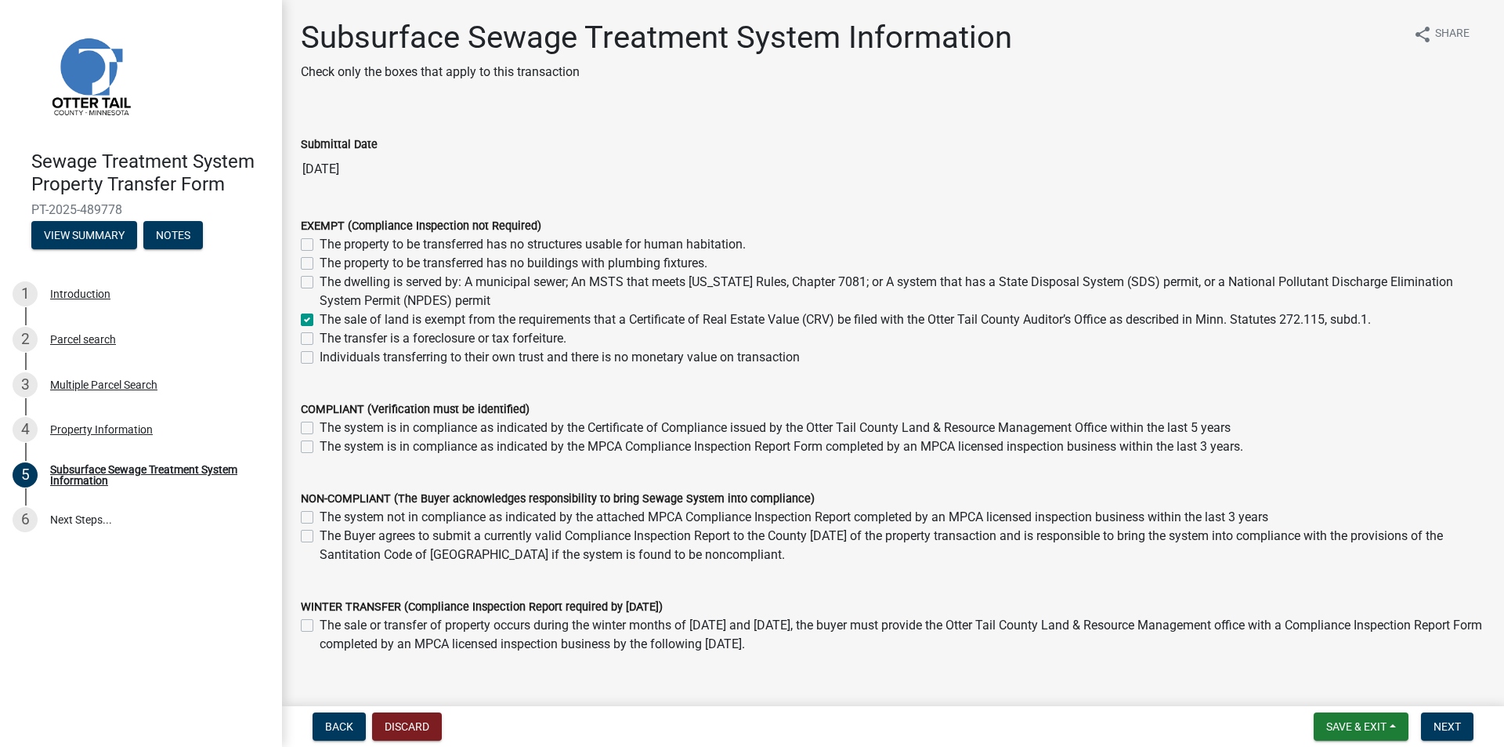
checkbox input "false"
checkbox input "true"
checkbox input "false"
click at [1468, 729] on button "Next" at bounding box center [1447, 726] width 52 height 28
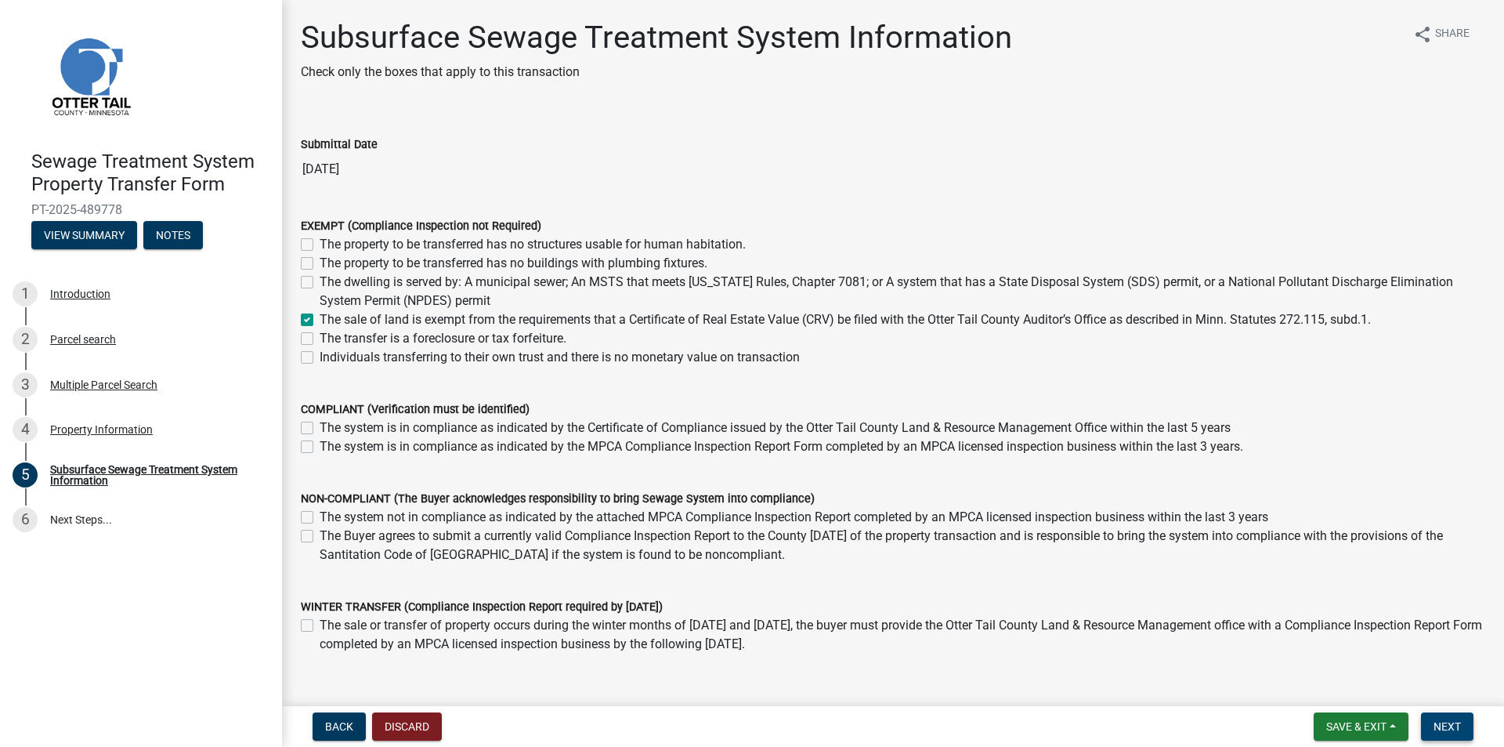
click at [1468, 729] on button "Next" at bounding box center [1447, 726] width 52 height 28
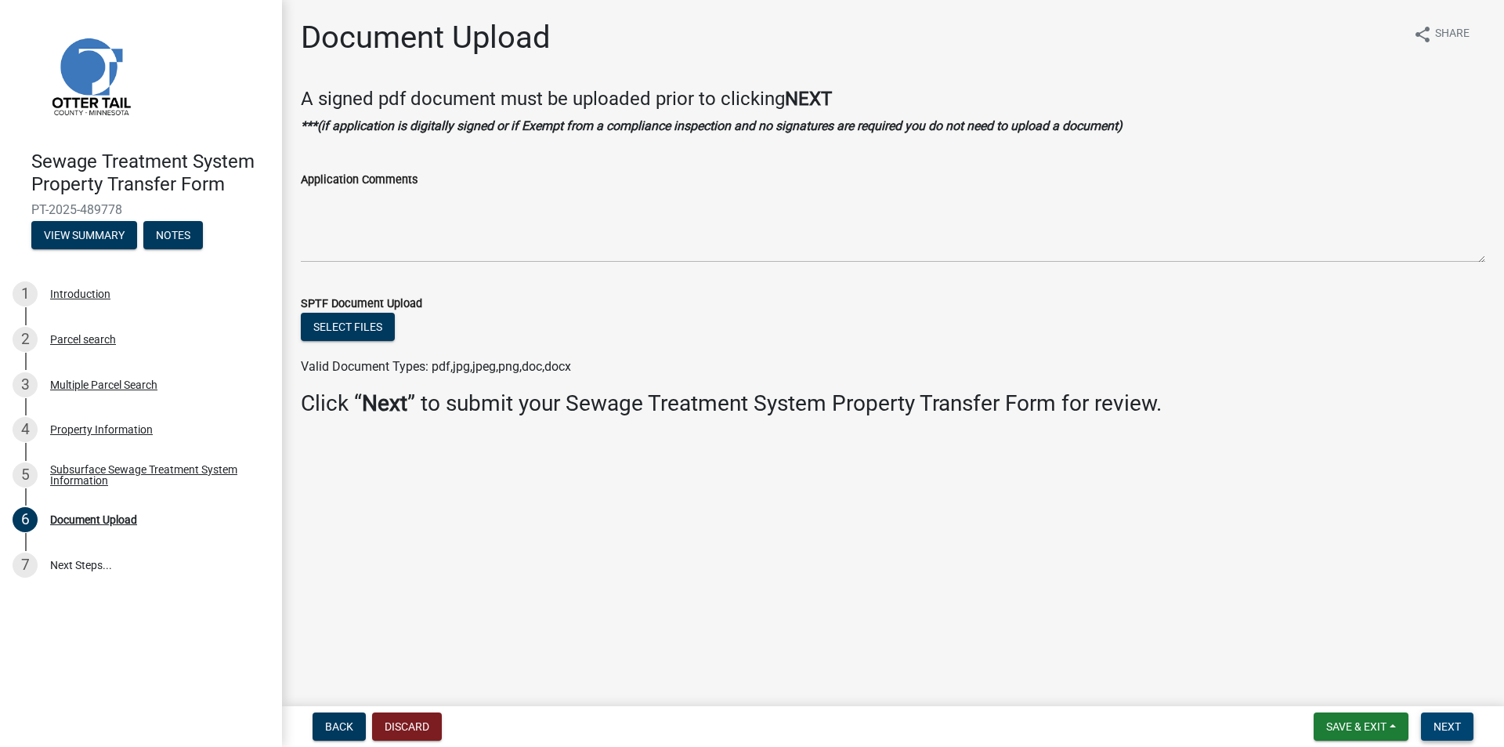
click at [1459, 726] on span "Next" at bounding box center [1447, 726] width 27 height 13
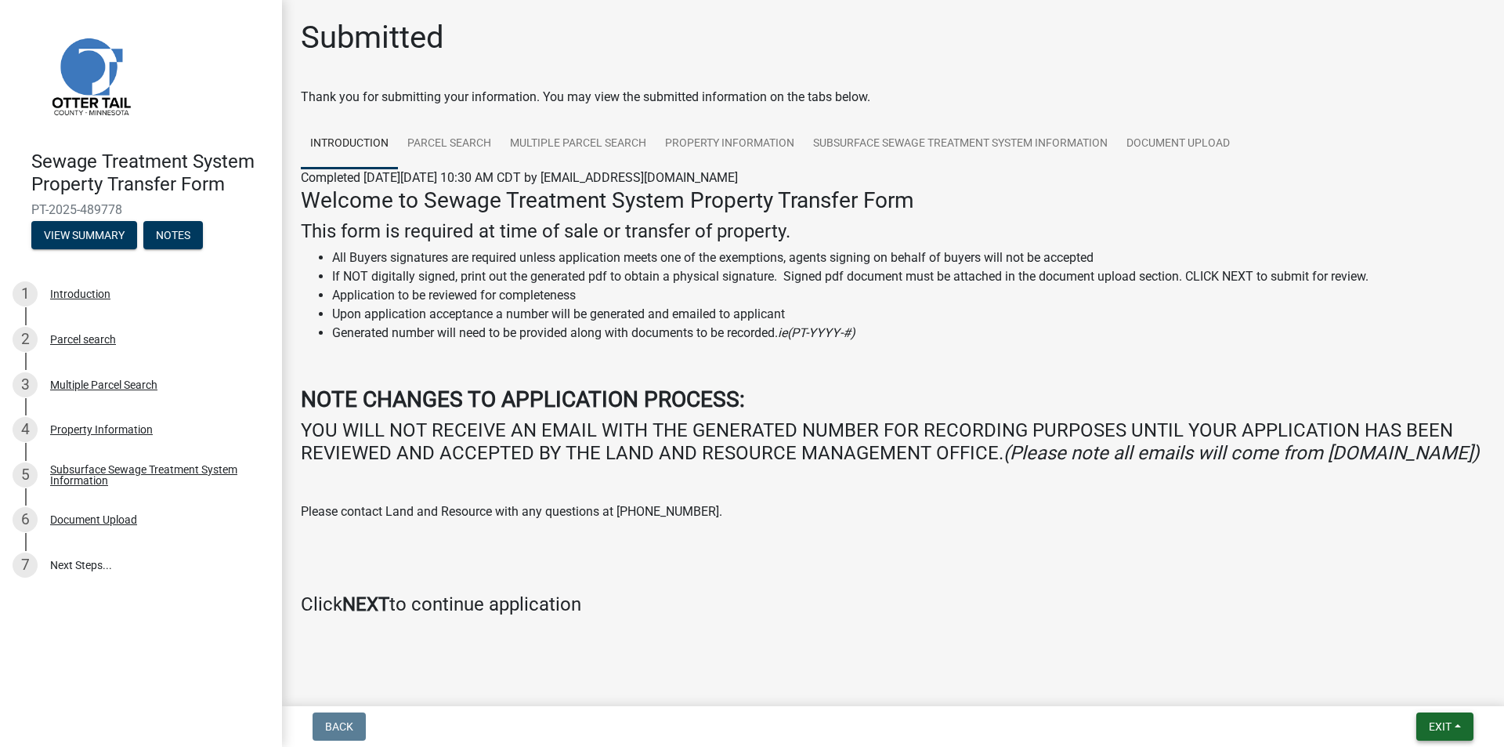
click at [1446, 729] on span "Exit" at bounding box center [1440, 726] width 23 height 13
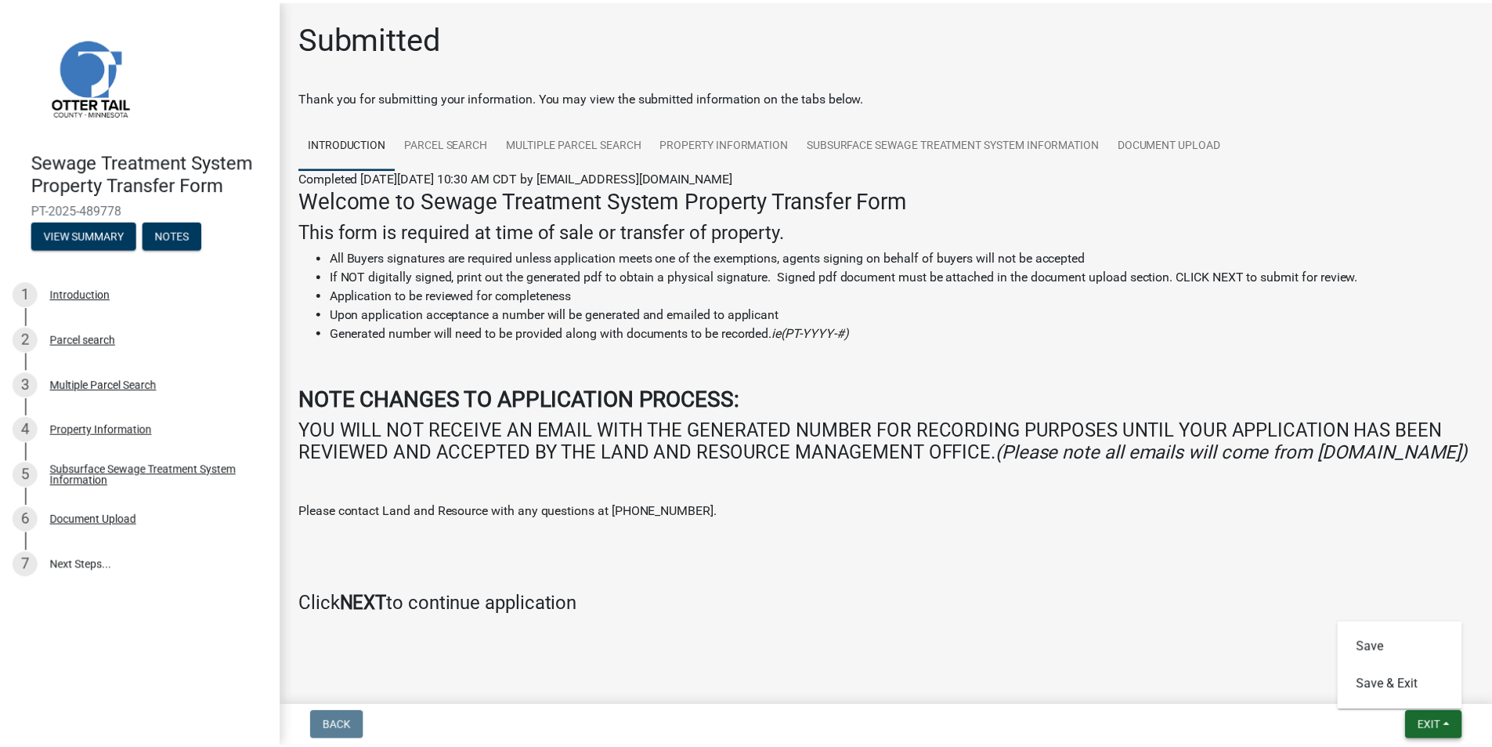
scroll to position [31, 0]
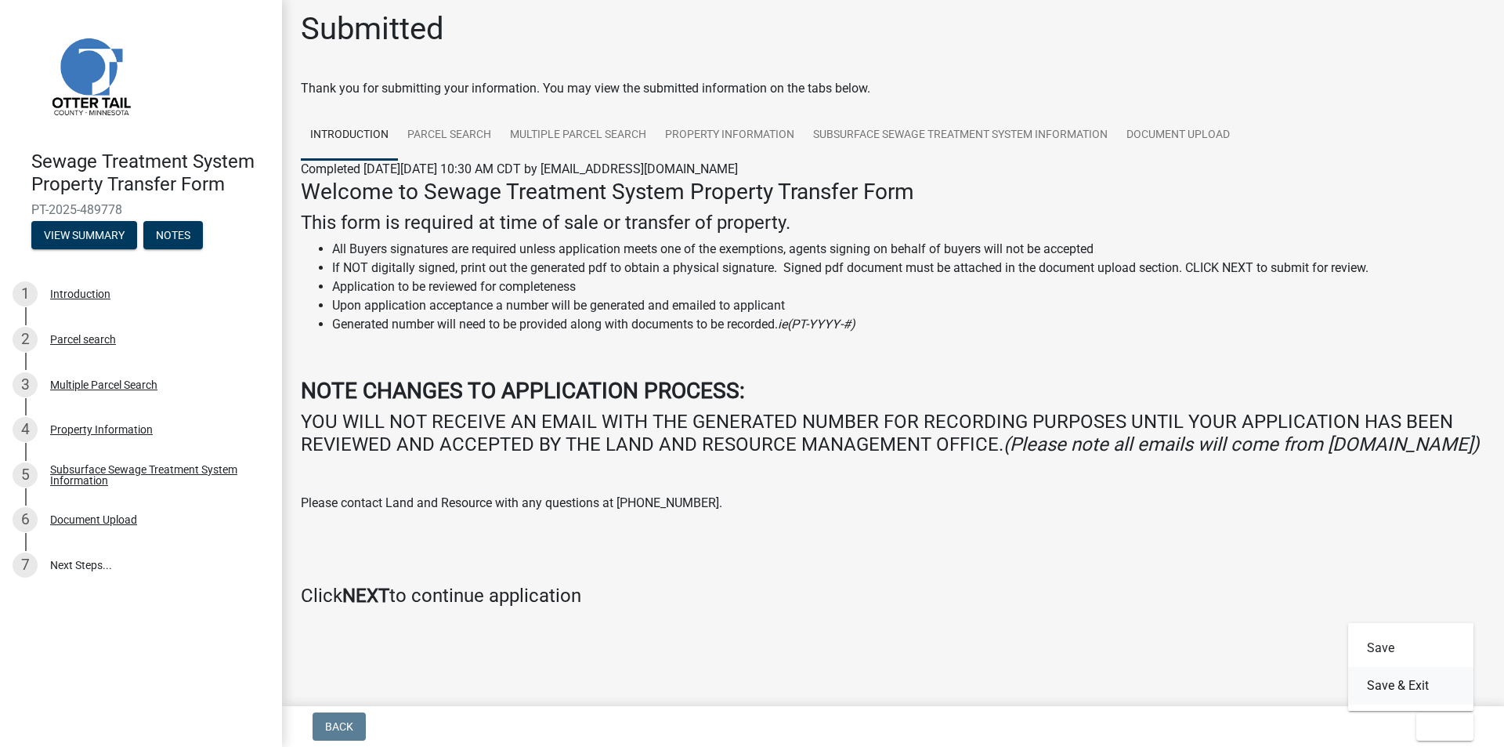
click at [1408, 686] on button "Save & Exit" at bounding box center [1410, 686] width 125 height 38
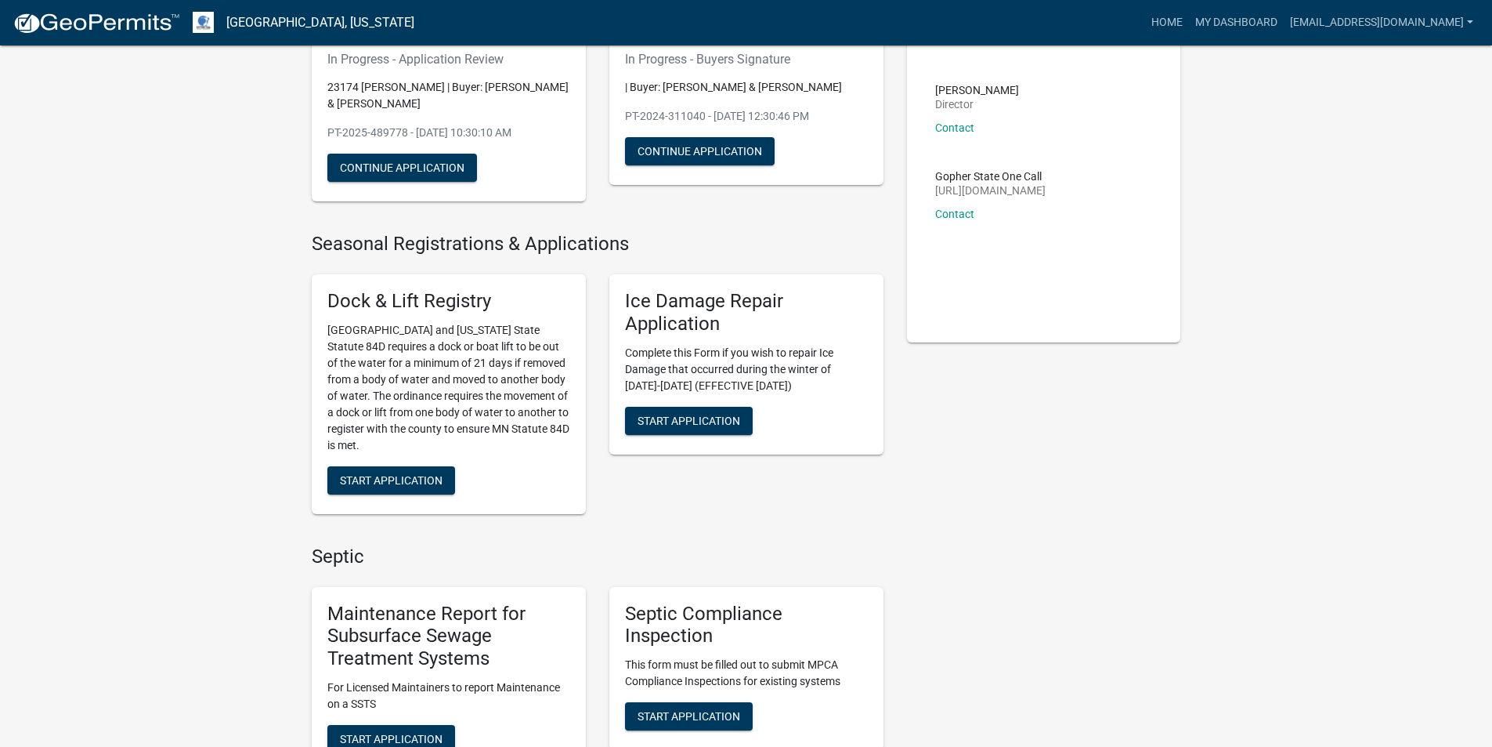
scroll to position [470, 0]
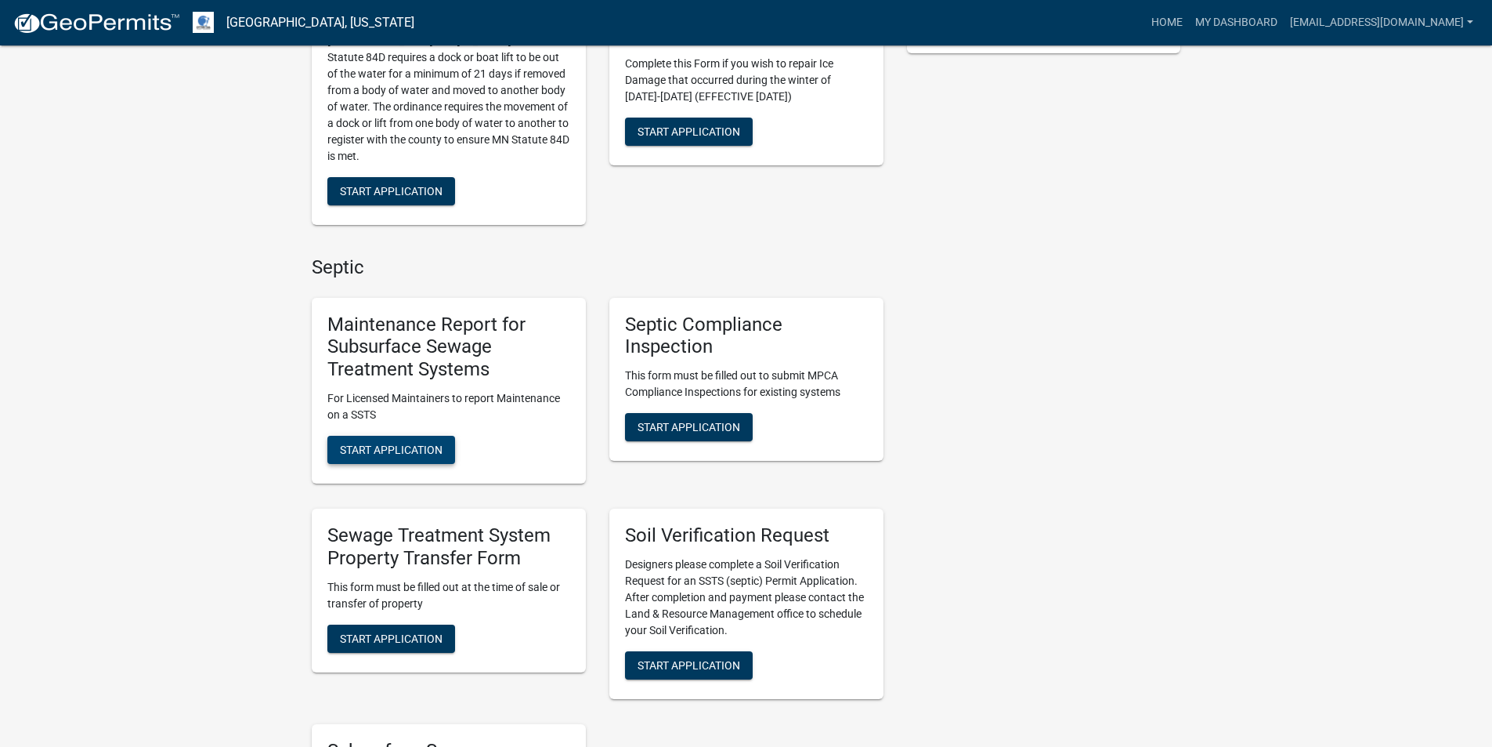
click at [410, 451] on span "Start Application" at bounding box center [391, 449] width 103 height 13
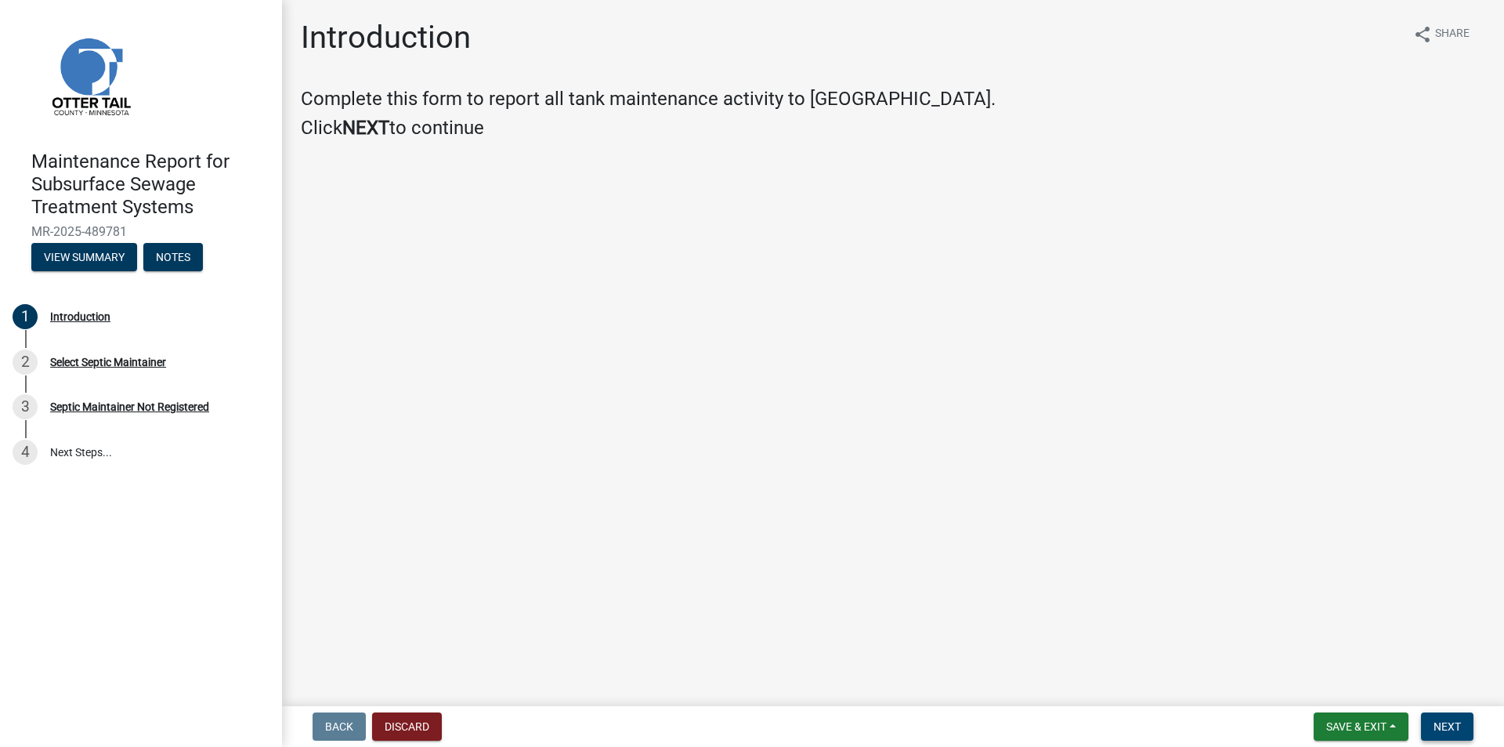
click at [1437, 729] on span "Next" at bounding box center [1447, 726] width 27 height 13
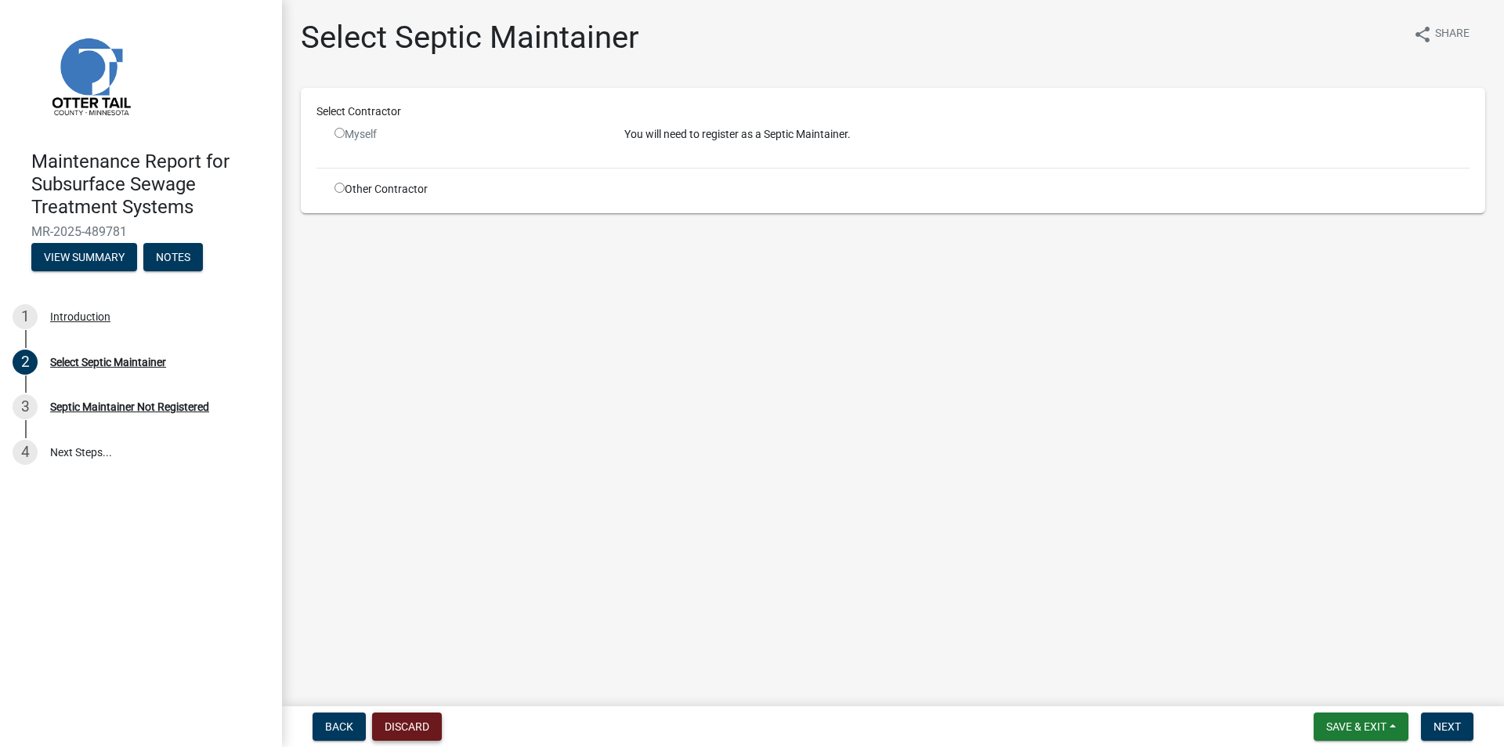
click at [423, 723] on button "Discard" at bounding box center [407, 726] width 70 height 28
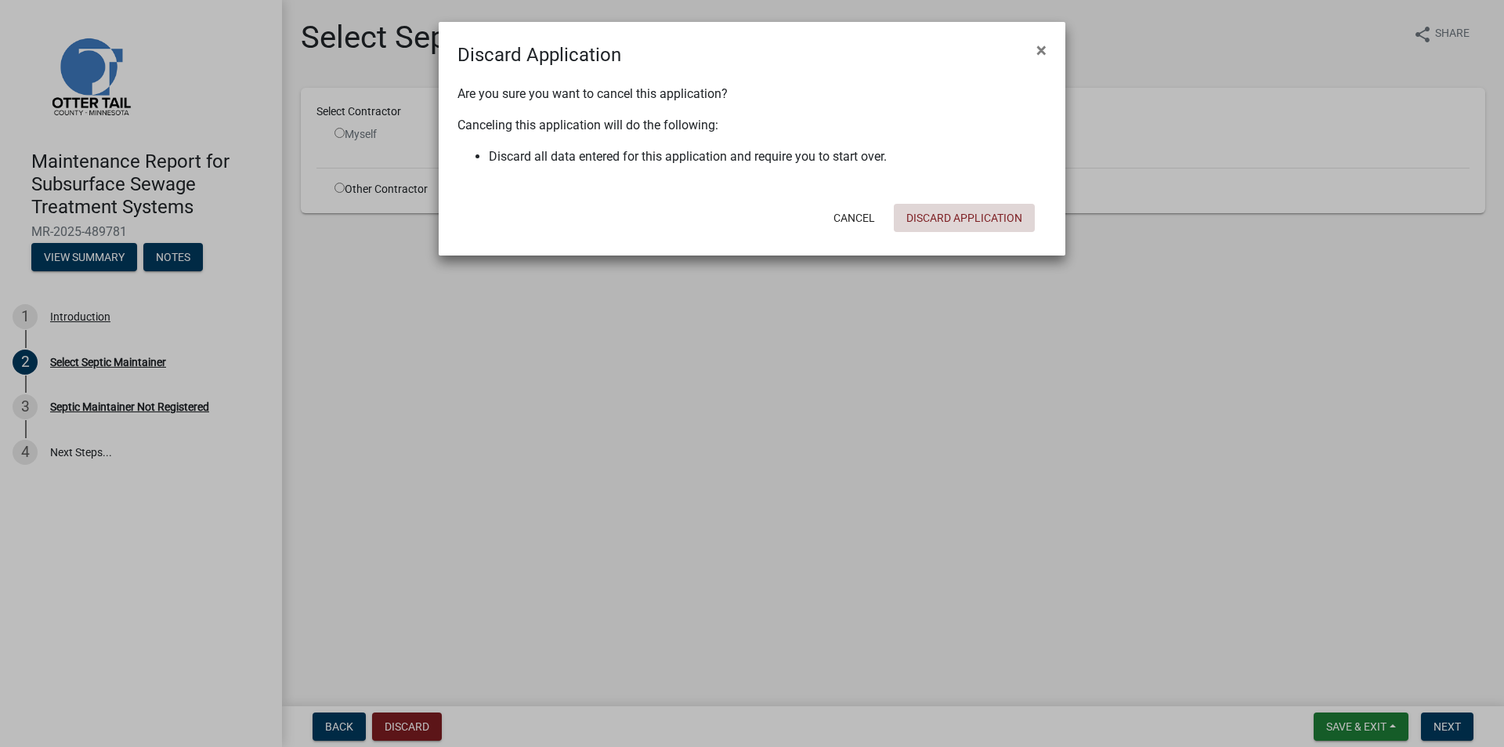
click at [945, 211] on button "Discard Application" at bounding box center [964, 218] width 141 height 28
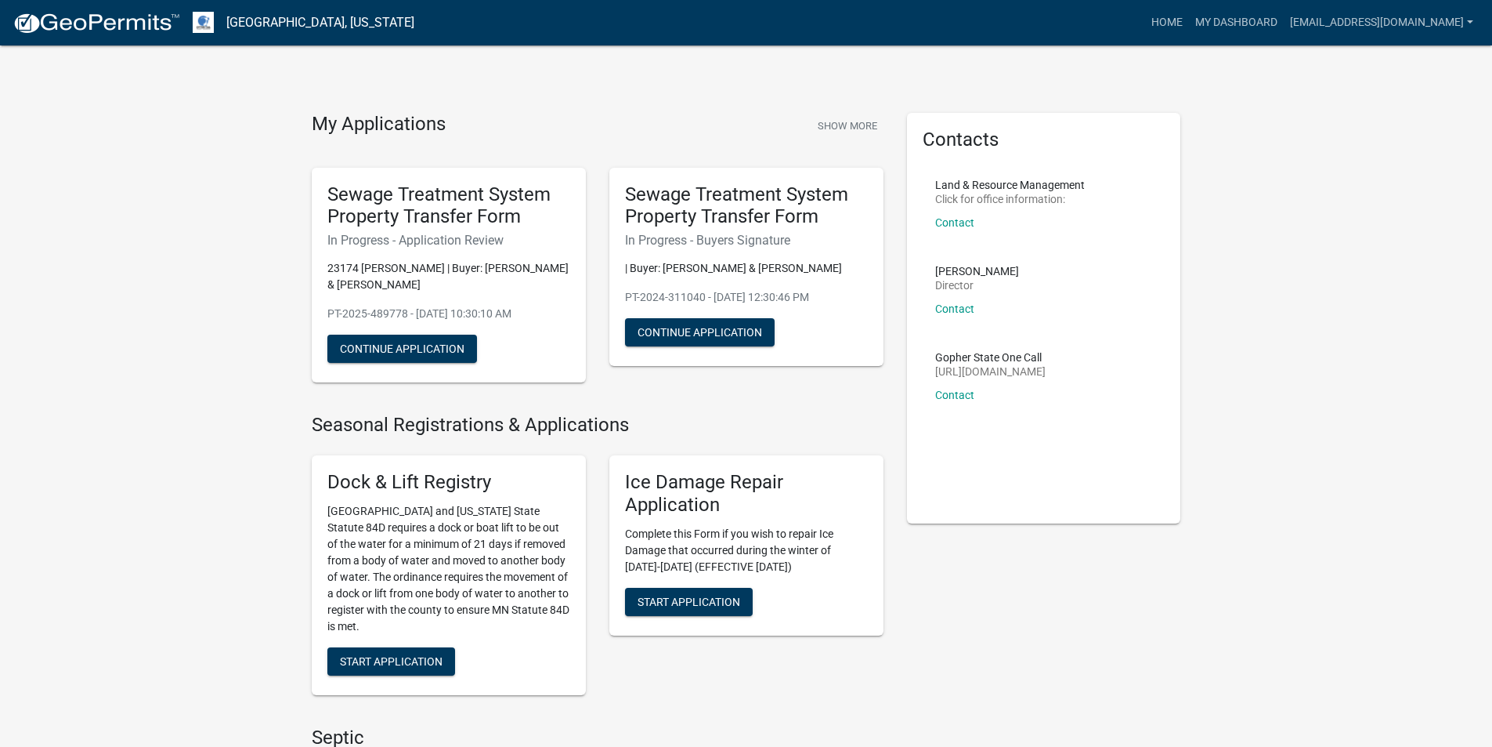
scroll to position [548, 0]
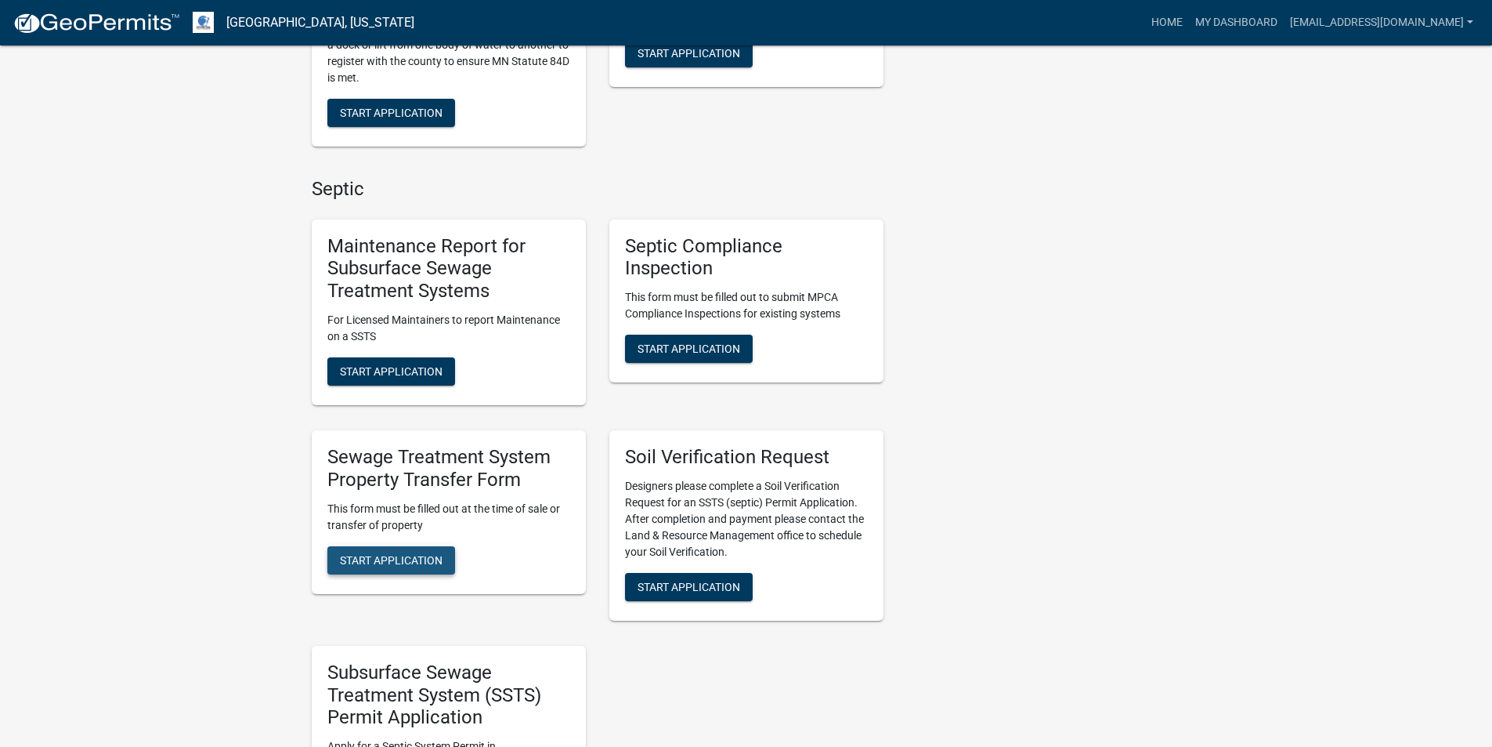
click at [417, 552] on button "Start Application" at bounding box center [391, 560] width 128 height 28
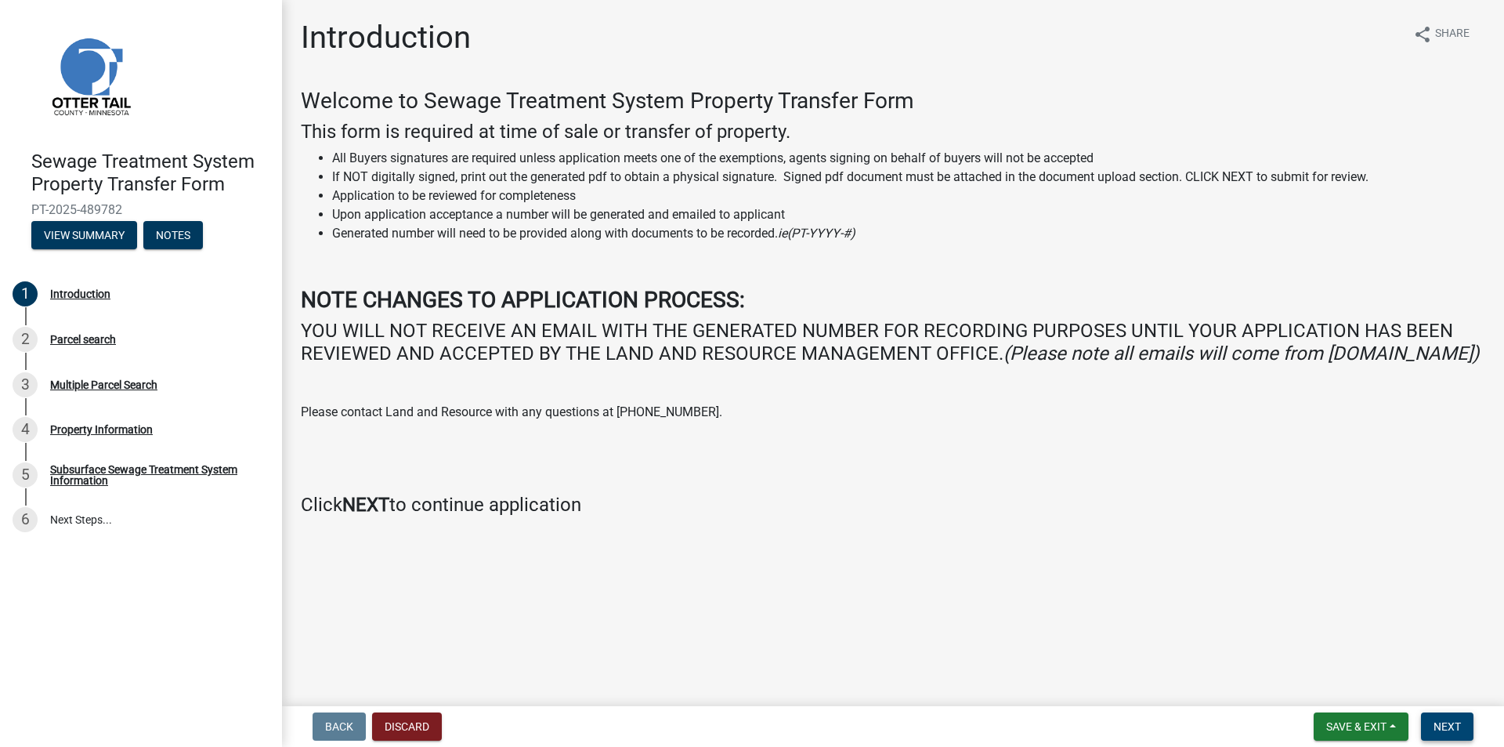
click at [1454, 723] on span "Next" at bounding box center [1447, 726] width 27 height 13
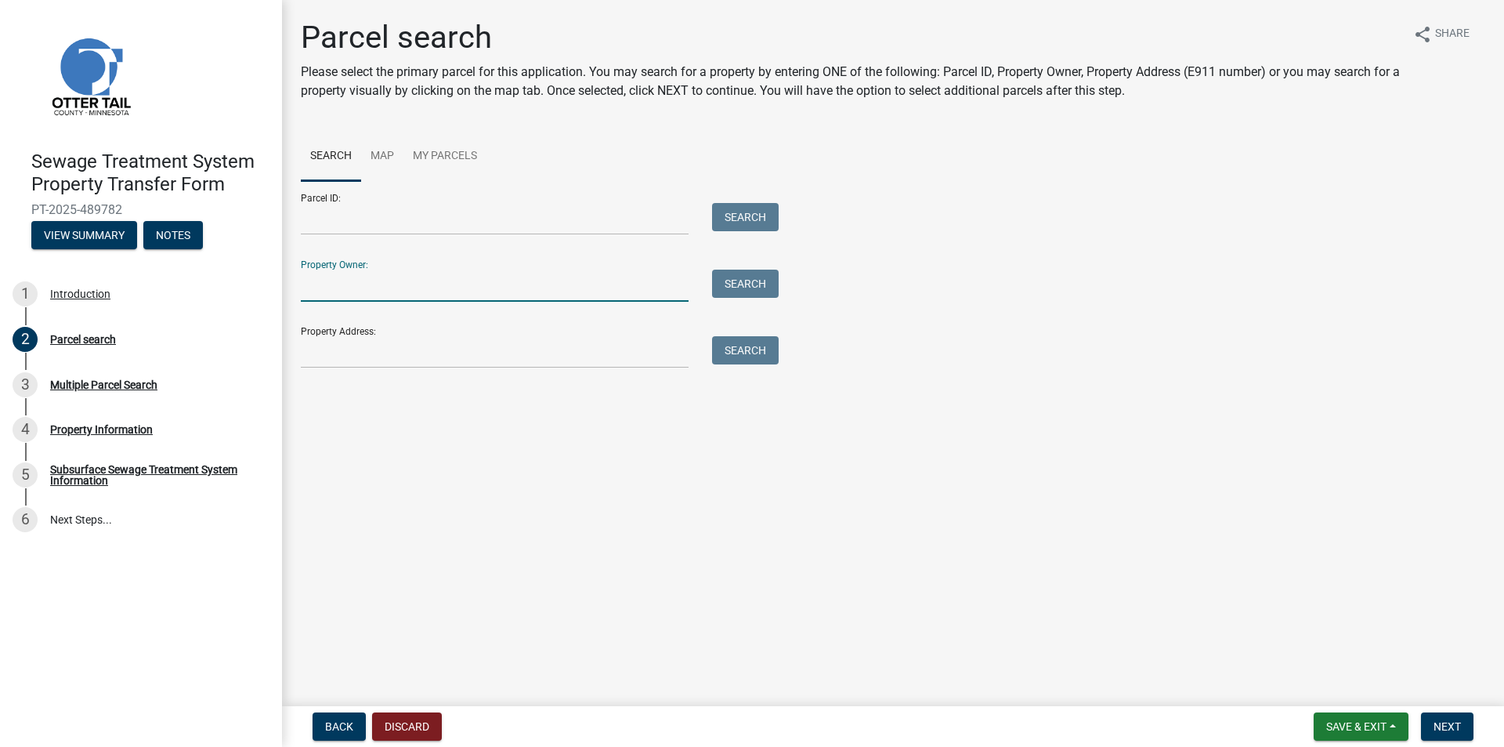
click at [630, 285] on input "Property Owner:" at bounding box center [495, 285] width 388 height 32
type input "29000990714000"
click at [731, 284] on button "Search" at bounding box center [745, 283] width 67 height 28
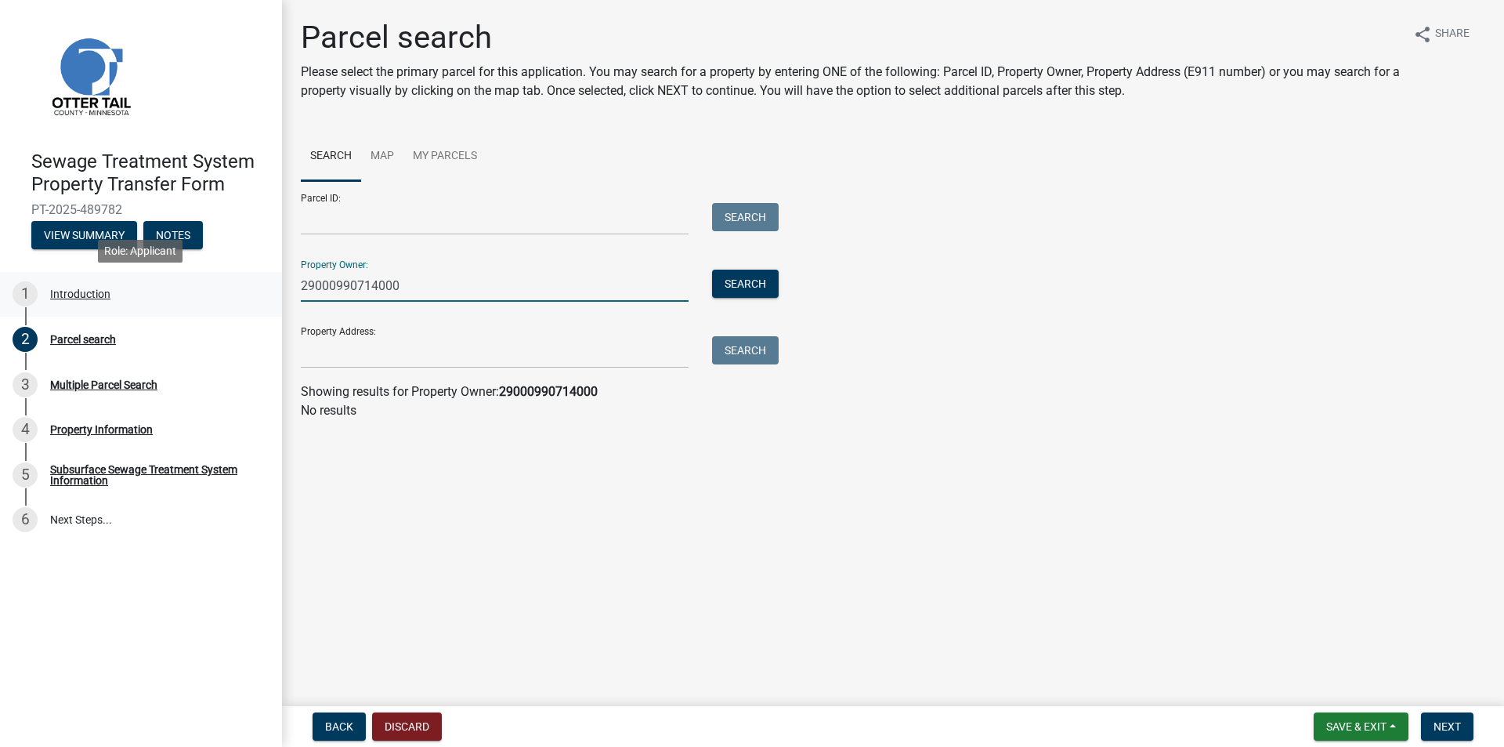
drag, startPoint x: 421, startPoint y: 280, endPoint x: 222, endPoint y: 287, distance: 199.1
click at [222, 287] on div "Sewage Treatment System Property Transfer Form PT-2025-489782 View Summary Note…" at bounding box center [752, 373] width 1504 height 747
click at [331, 219] on input "Parcel ID:" at bounding box center [495, 219] width 388 height 32
paste input "29000990714000"
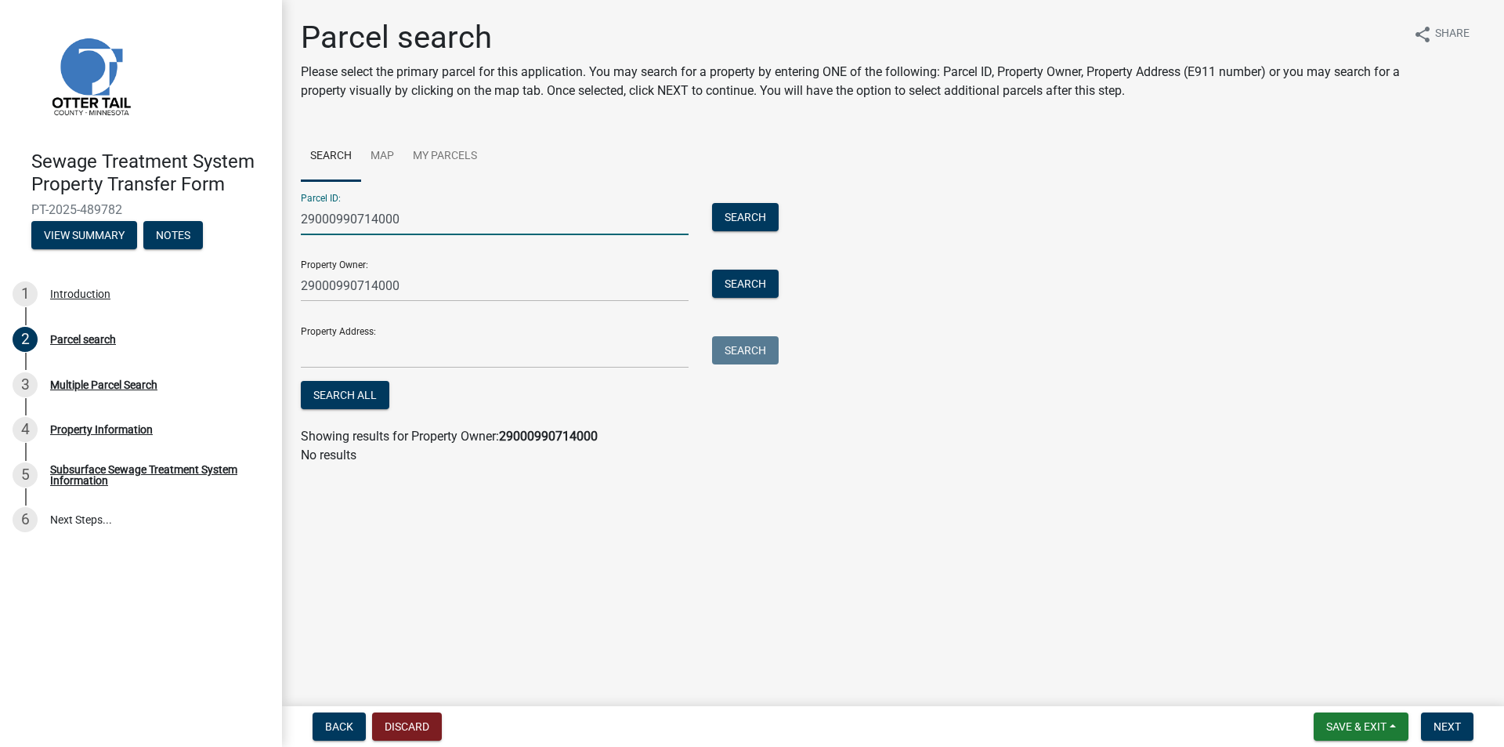
type input "29000990714000"
drag, startPoint x: 377, startPoint y: 280, endPoint x: 190, endPoint y: 270, distance: 186.7
click at [190, 270] on div "Sewage Treatment System Property Transfer Form PT-2025-489782 View Summary Note…" at bounding box center [752, 373] width 1504 height 747
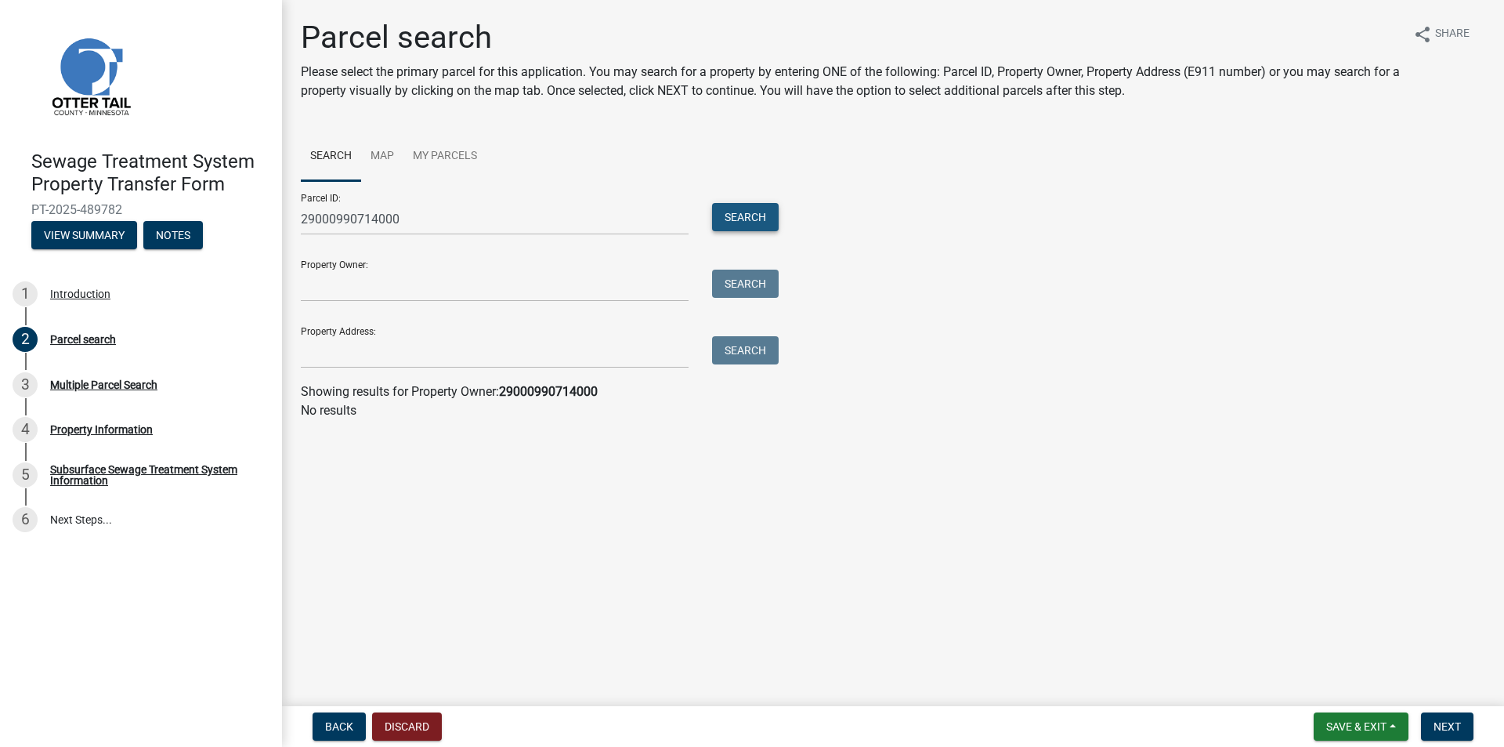
click at [747, 222] on button "Search" at bounding box center [745, 217] width 67 height 28
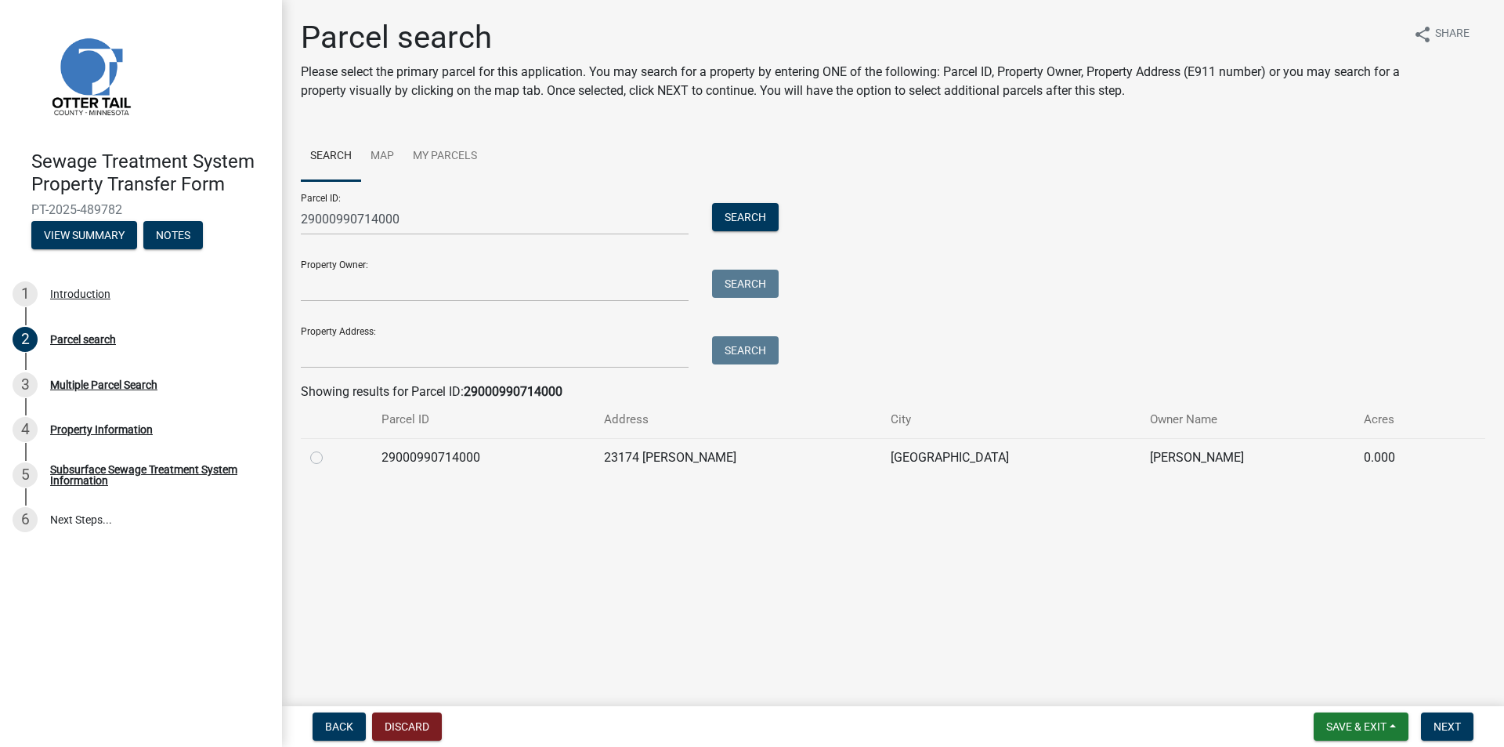
click at [323, 461] on div at bounding box center [336, 457] width 52 height 19
click at [329, 448] on label at bounding box center [329, 448] width 0 height 0
click at [329, 458] on input "radio" at bounding box center [334, 453] width 10 height 10
radio input "true"
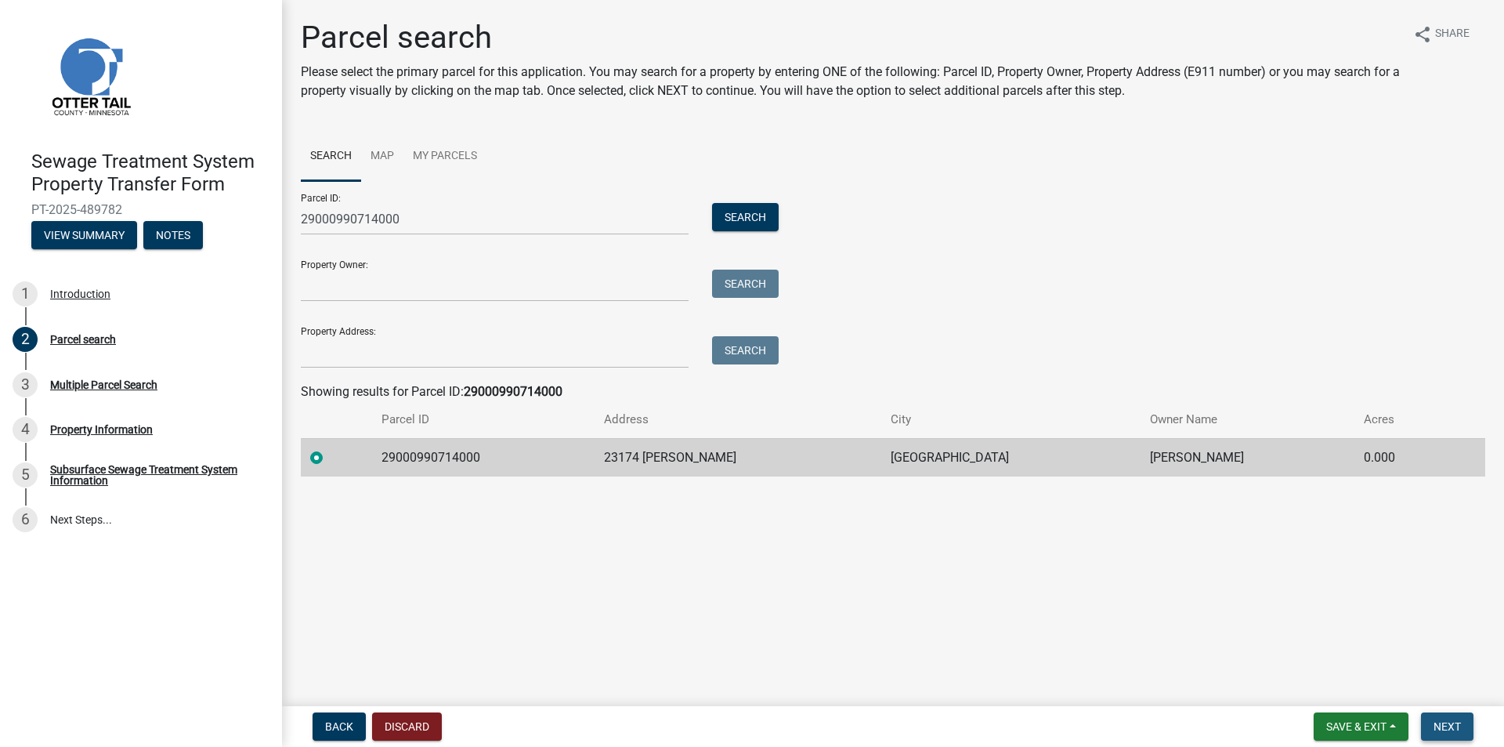
click at [1434, 726] on span "Next" at bounding box center [1447, 726] width 27 height 13
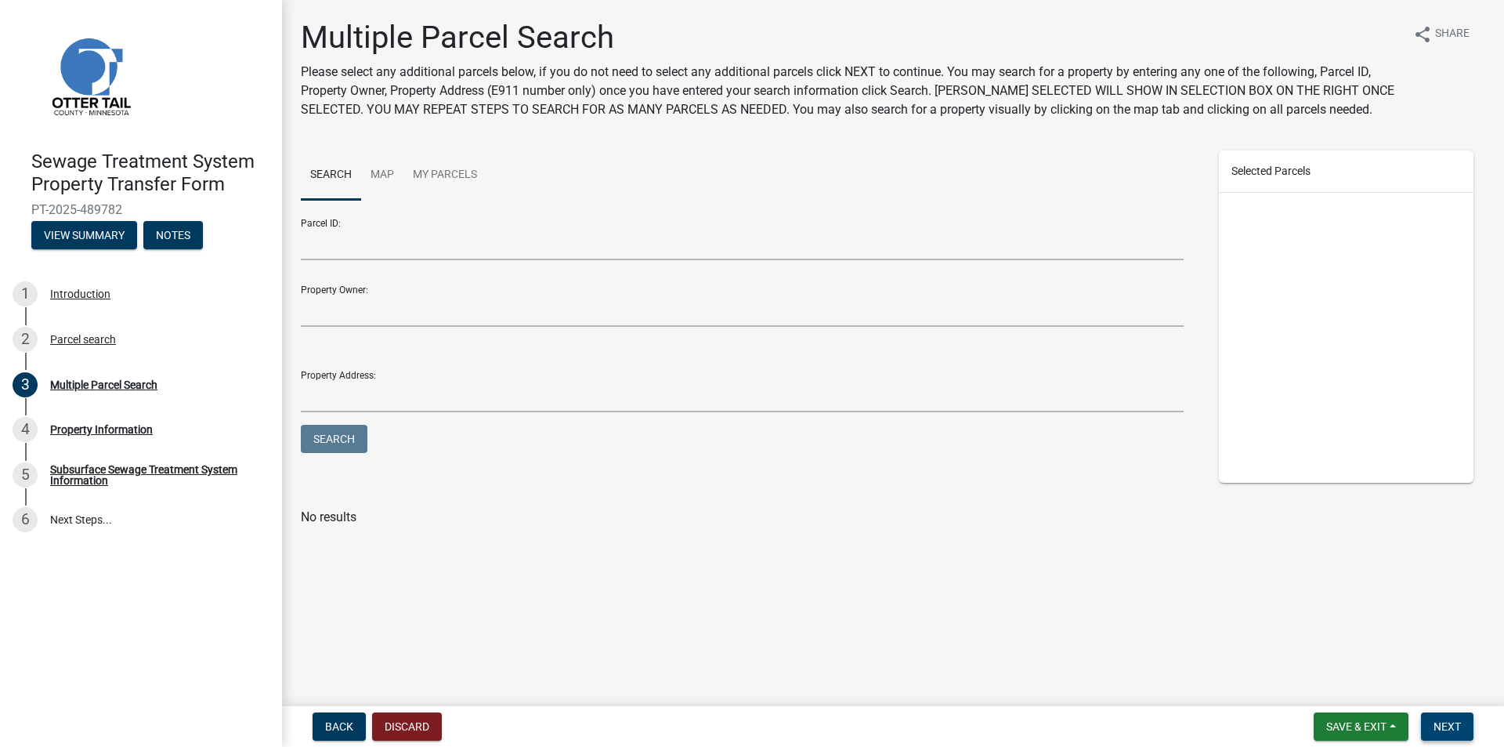
click at [1454, 726] on span "Next" at bounding box center [1447, 726] width 27 height 13
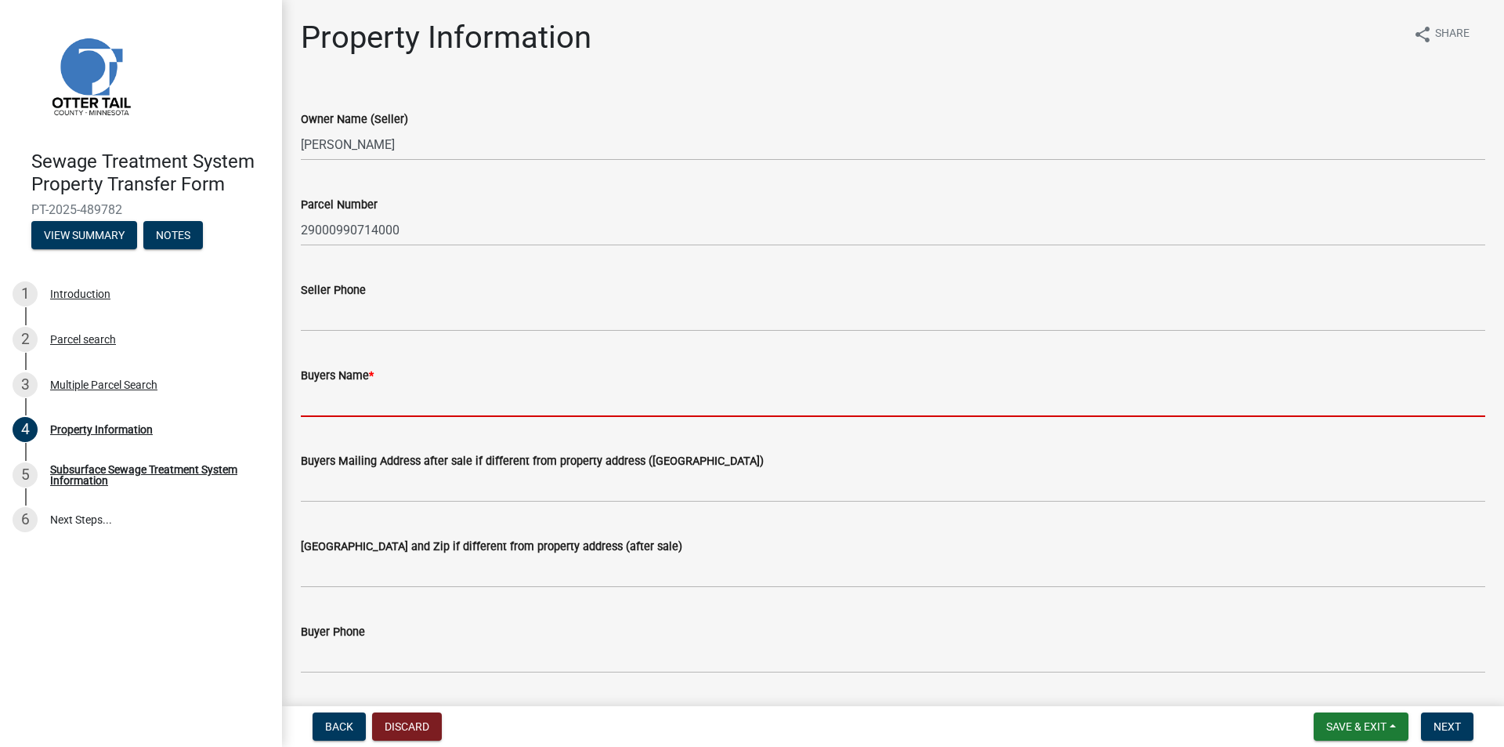
click at [483, 407] on input "Buyers Name *" at bounding box center [893, 401] width 1184 height 32
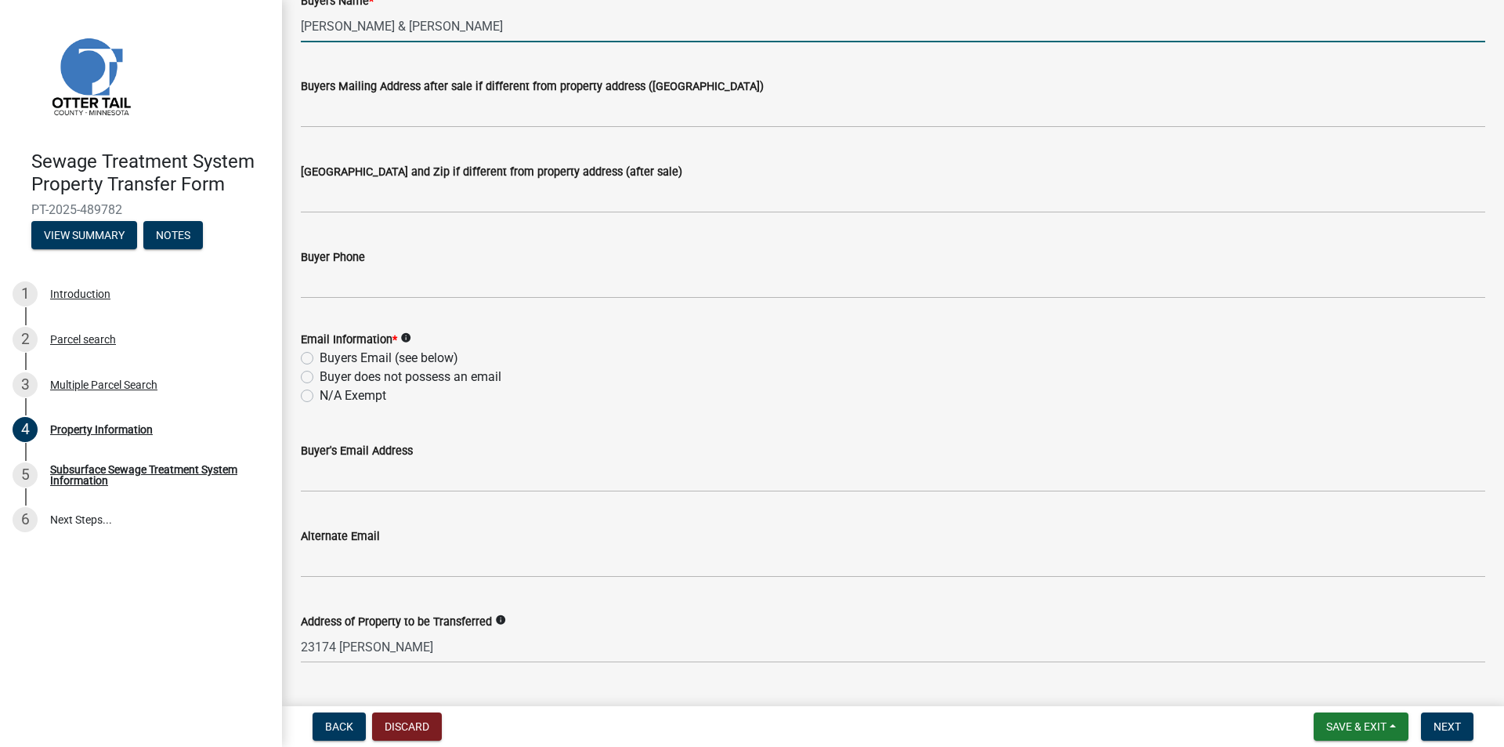
scroll to position [392, 0]
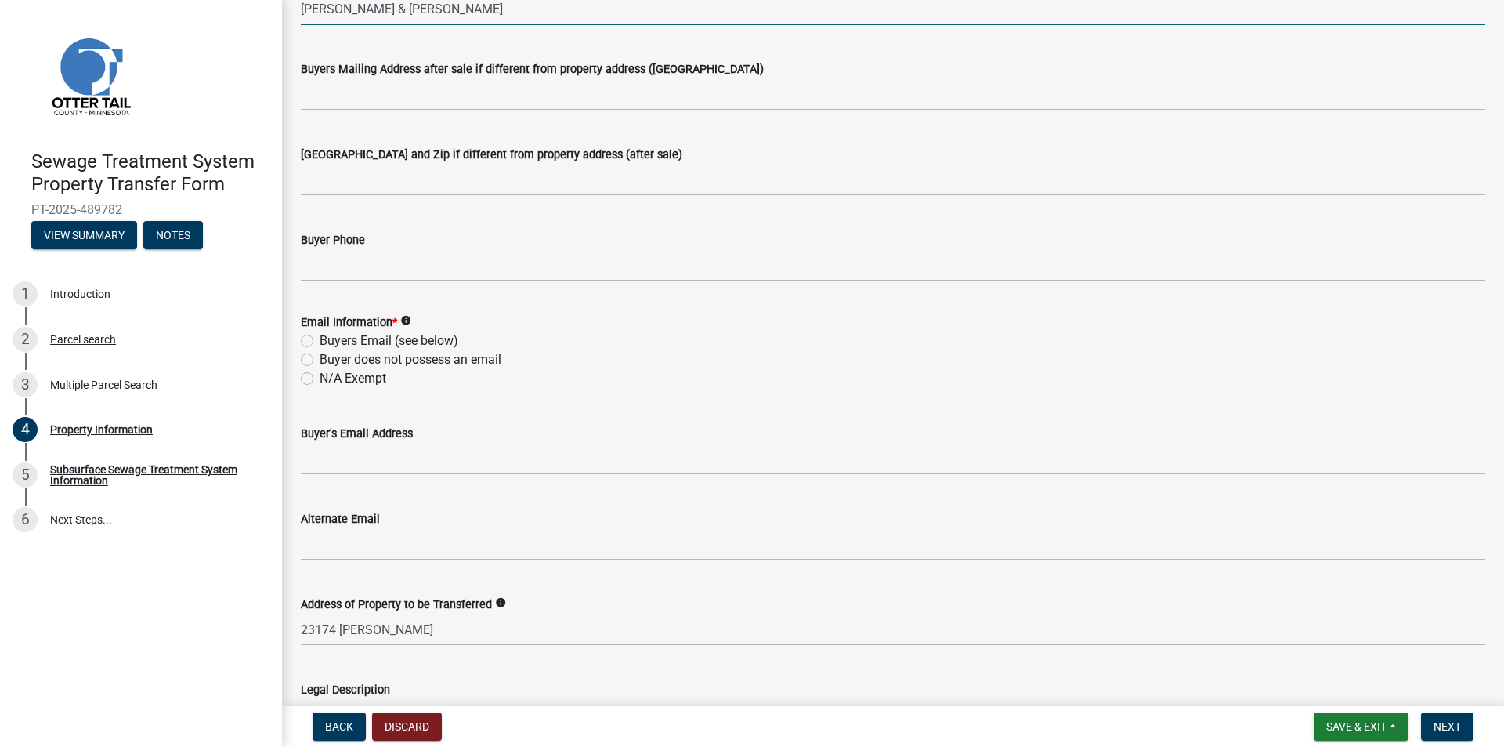
type input "Susan Kilde & Judith N. Kilde"
click at [436, 363] on label "Buyer does not possess an email" at bounding box center [411, 359] width 182 height 19
click at [330, 360] on input "Buyer does not possess an email" at bounding box center [325, 355] width 10 height 10
radio input "true"
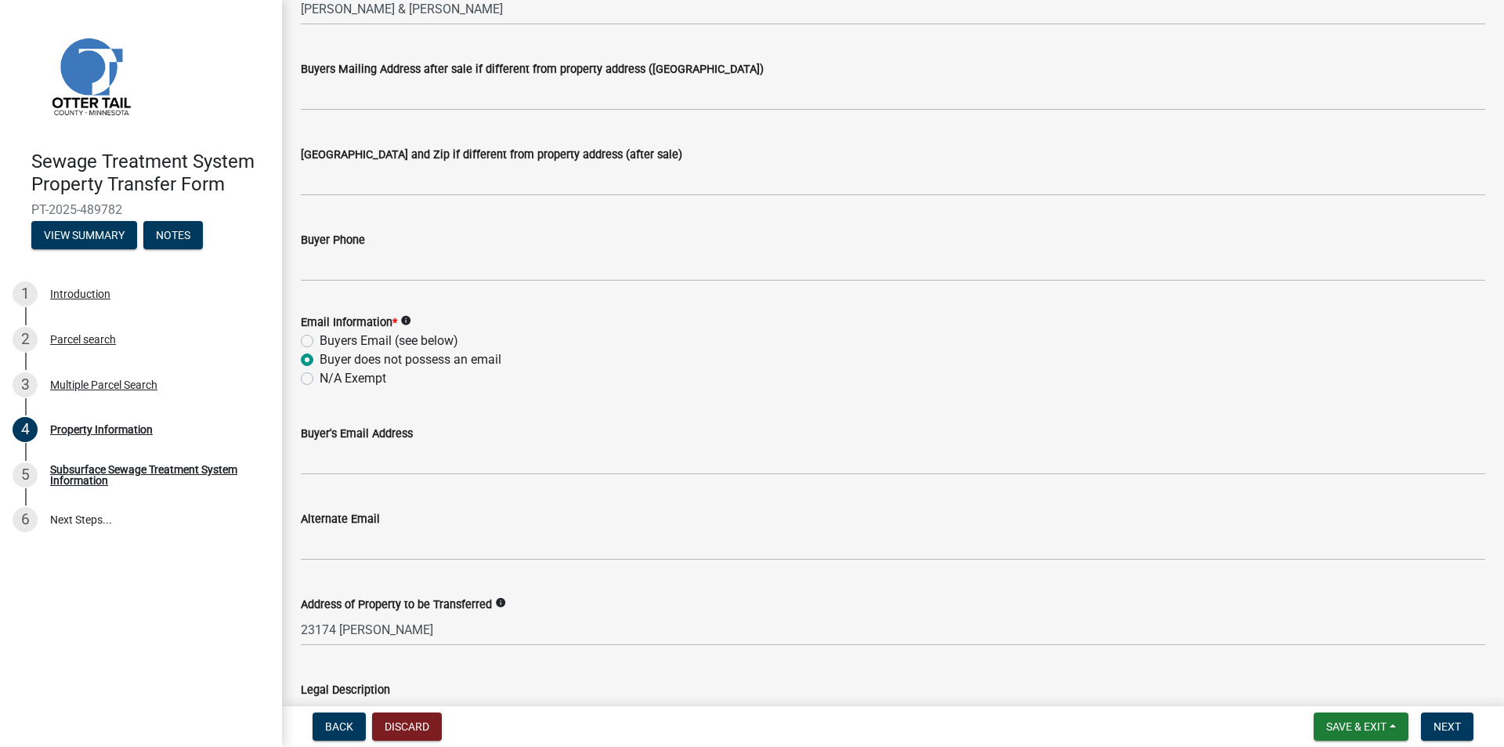
scroll to position [669, 0]
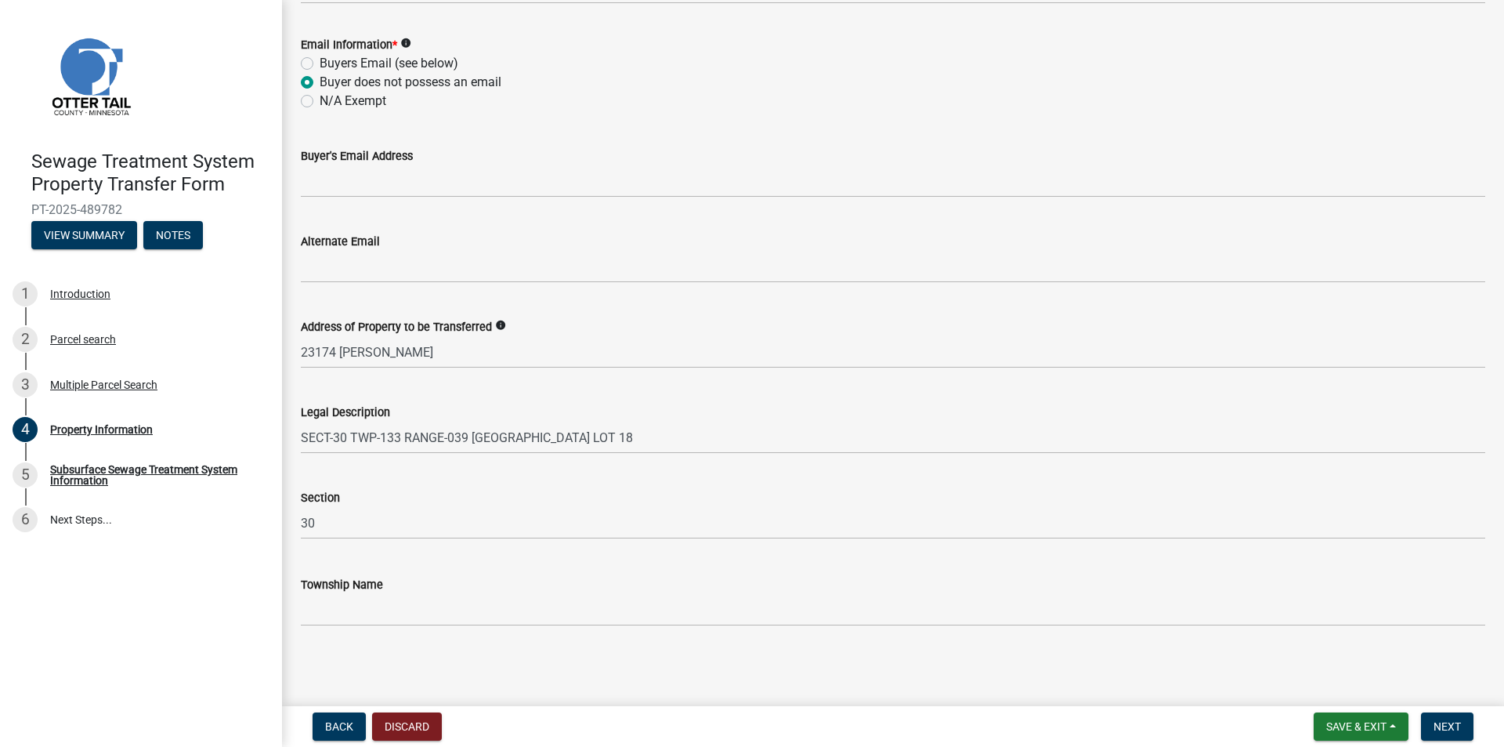
click at [504, 629] on wm-data-entity-input "Township Name" at bounding box center [893, 595] width 1184 height 85
click at [1452, 729] on span "Next" at bounding box center [1447, 726] width 27 height 13
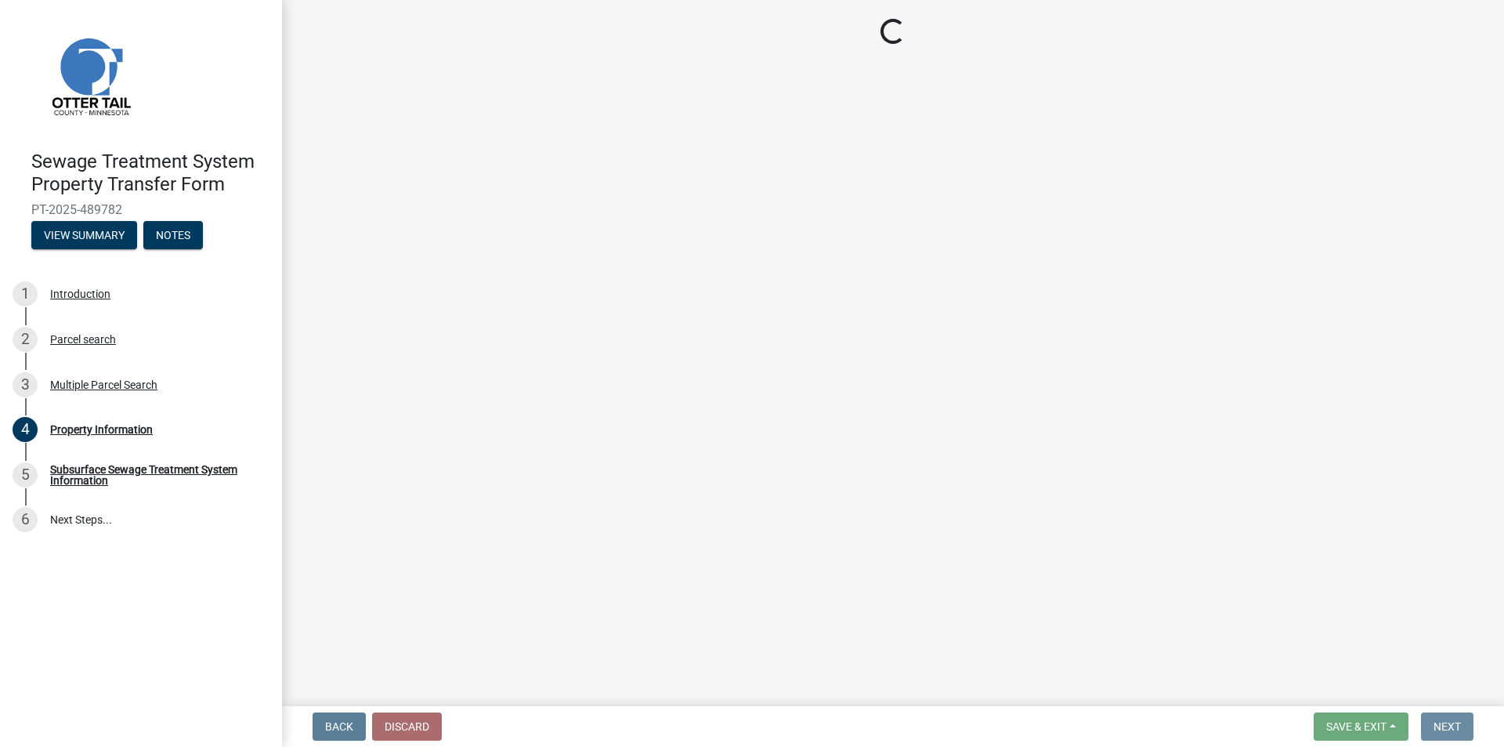
scroll to position [0, 0]
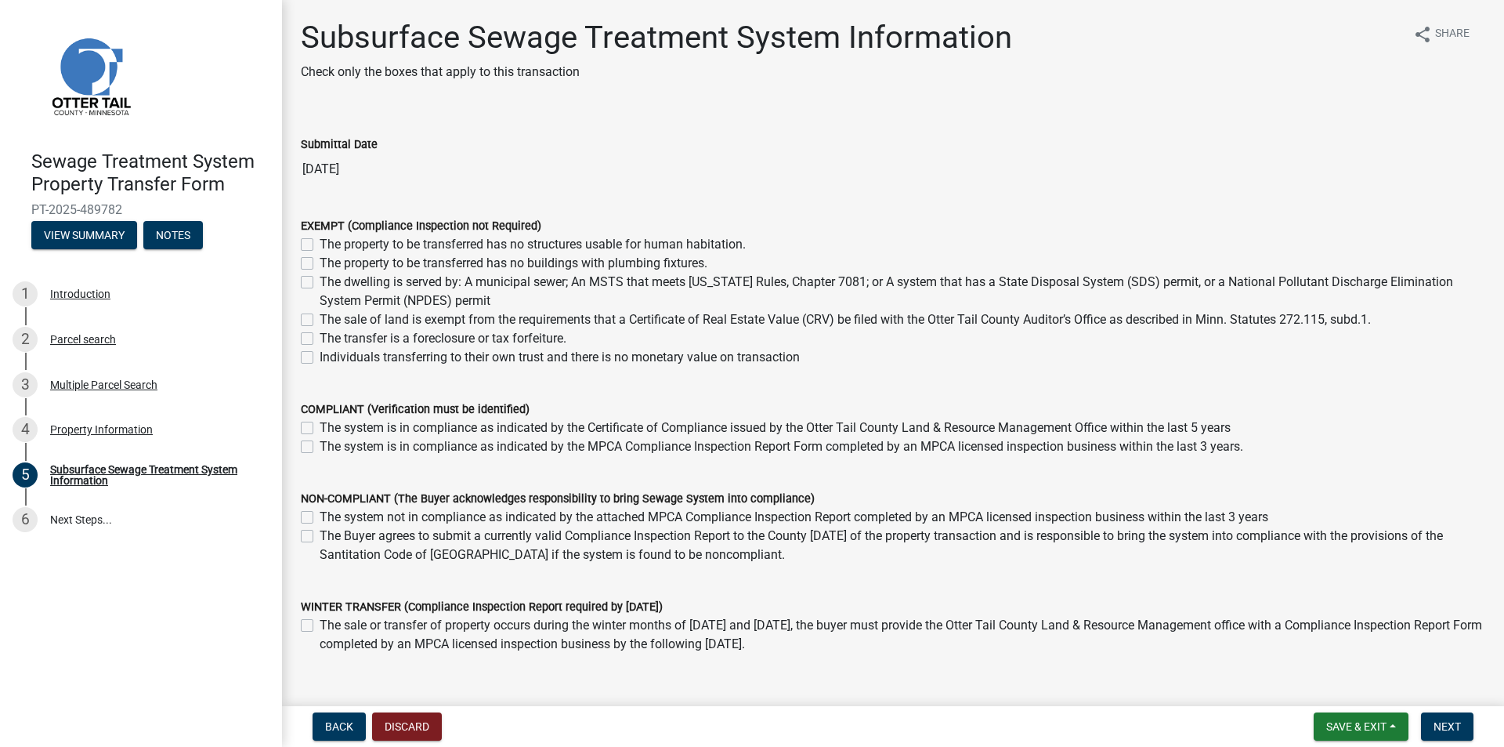
click at [321, 316] on label "The sale of land is exempt from the requirements that a Certificate of Real Est…" at bounding box center [845, 319] width 1051 height 19
click at [321, 316] on input "The sale of land is exempt from the requirements that a Certificate of Real Est…" at bounding box center [325, 315] width 10 height 10
checkbox input "true"
checkbox input "false"
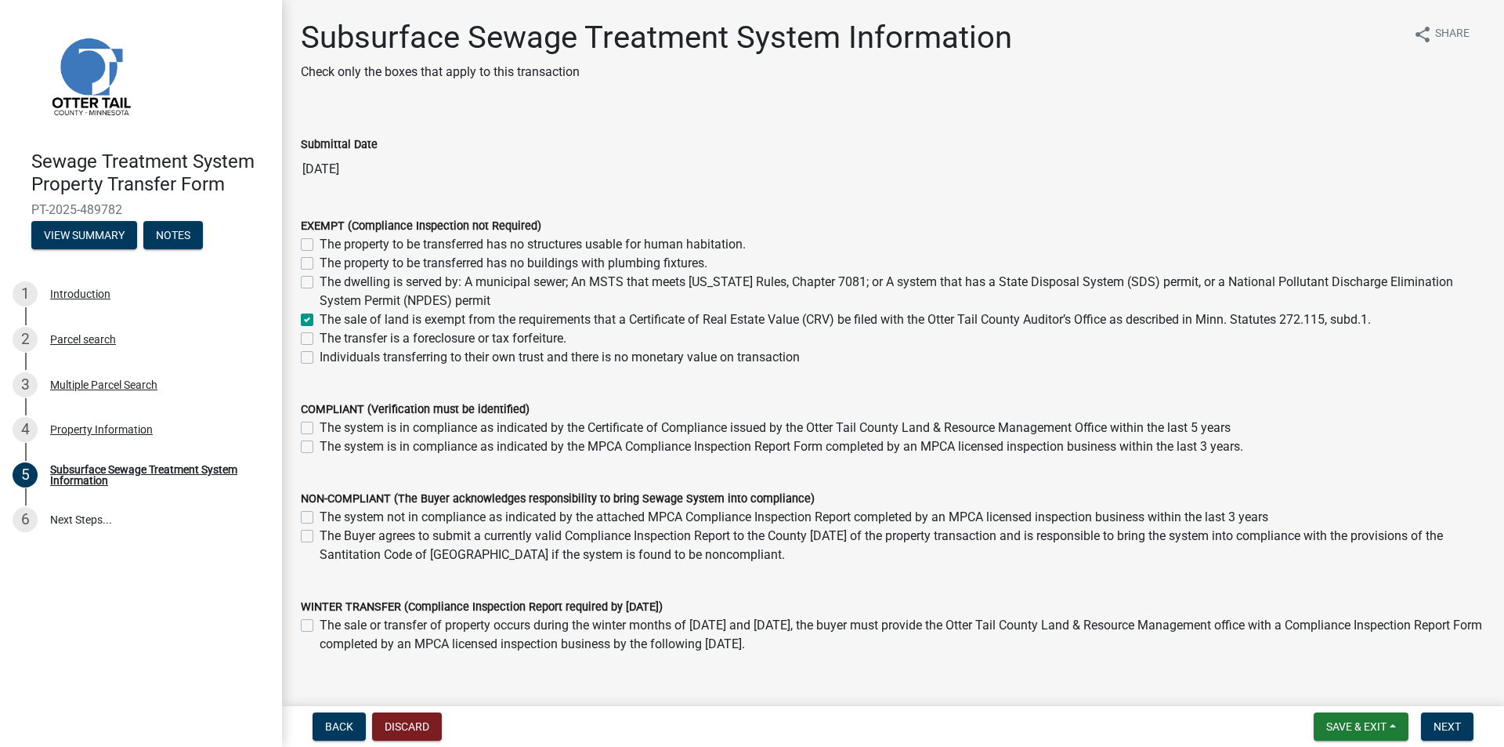
checkbox input "false"
checkbox input "true"
checkbox input "false"
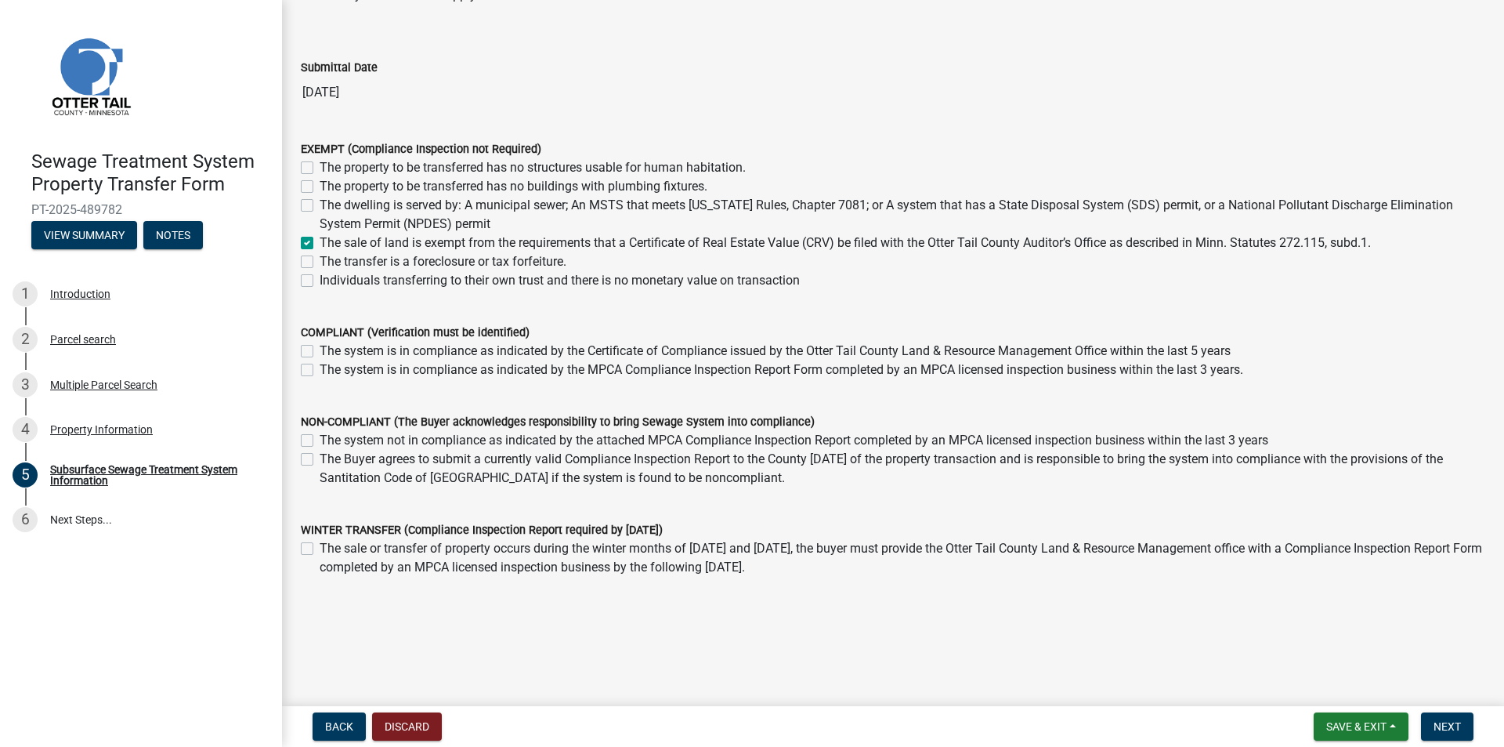
scroll to position [79, 0]
click at [1452, 716] on button "Next" at bounding box center [1447, 726] width 52 height 28
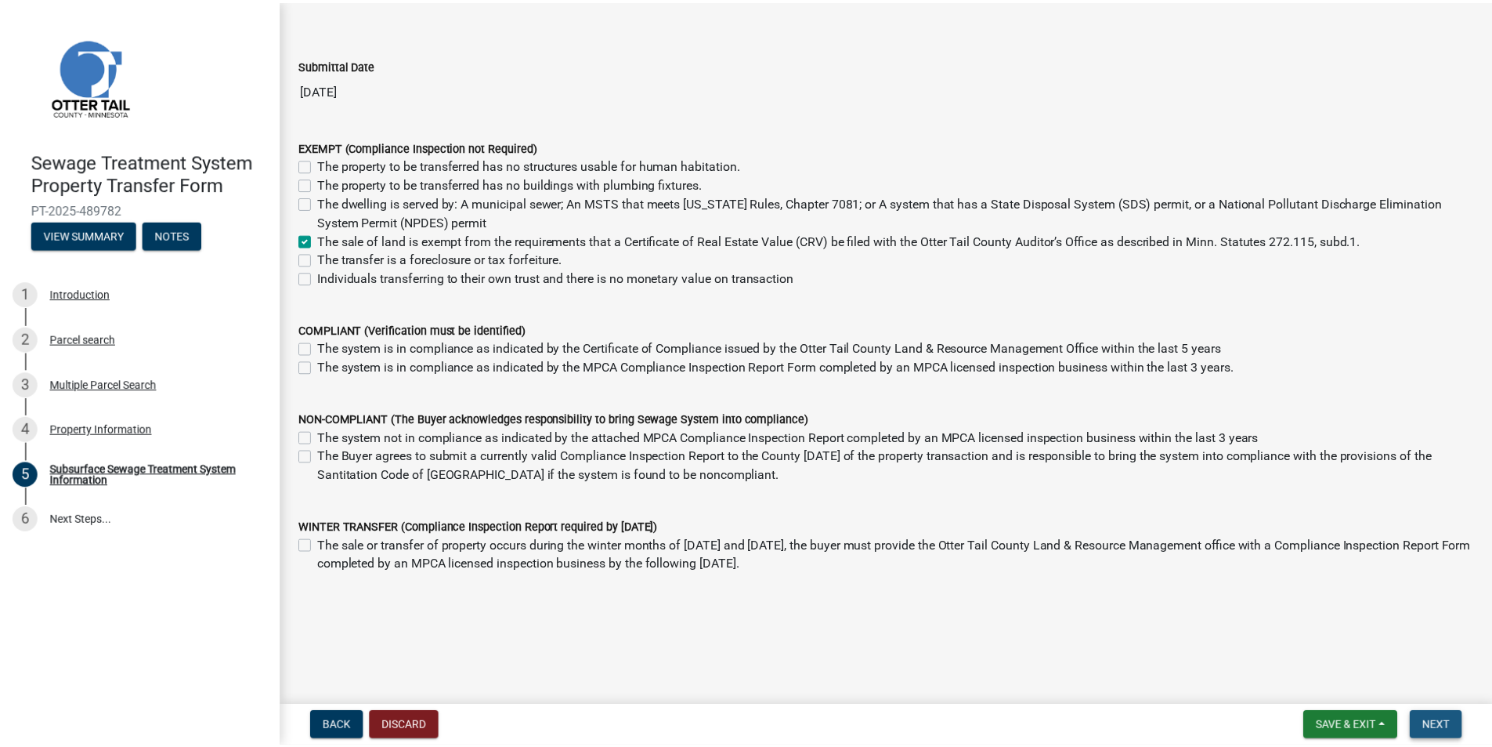
scroll to position [0, 0]
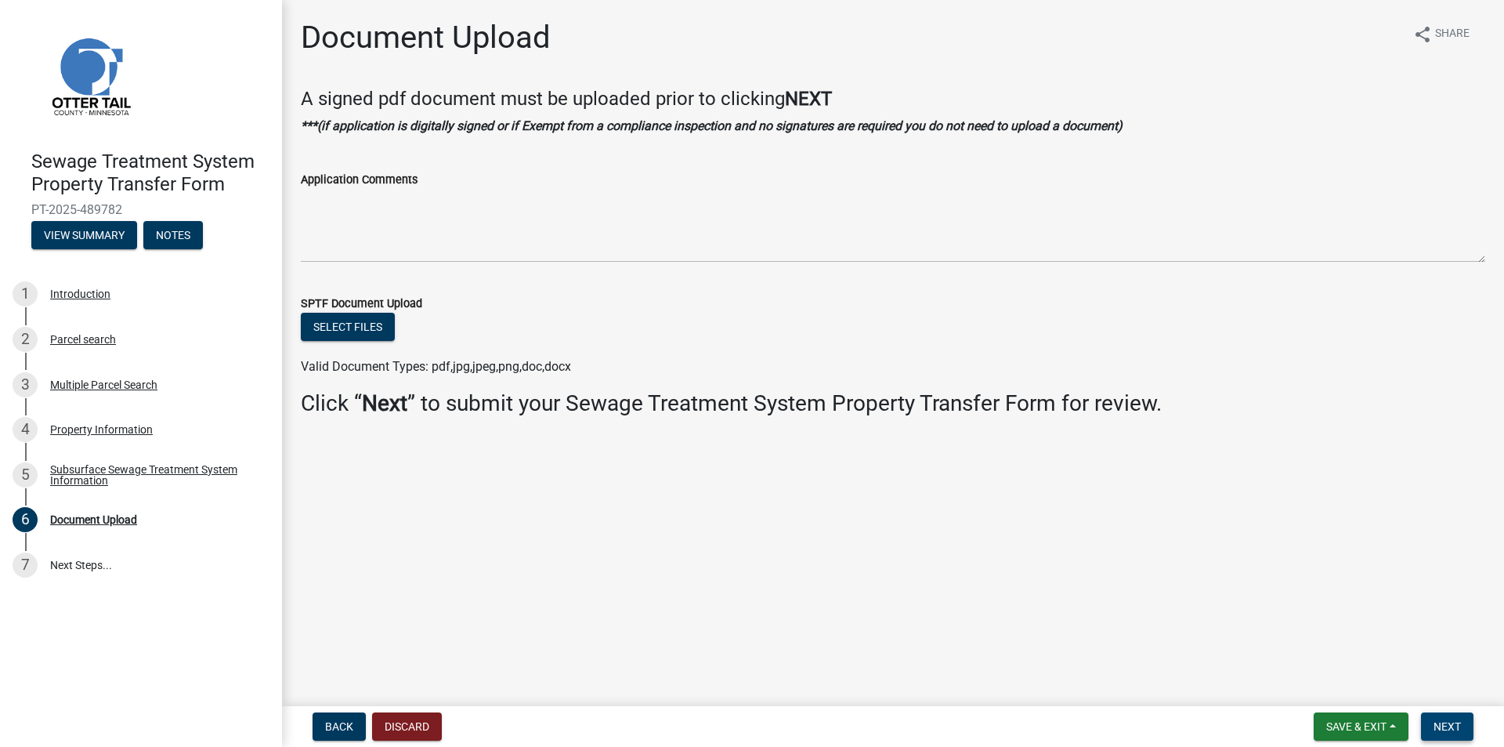
click at [1460, 729] on span "Next" at bounding box center [1447, 726] width 27 height 13
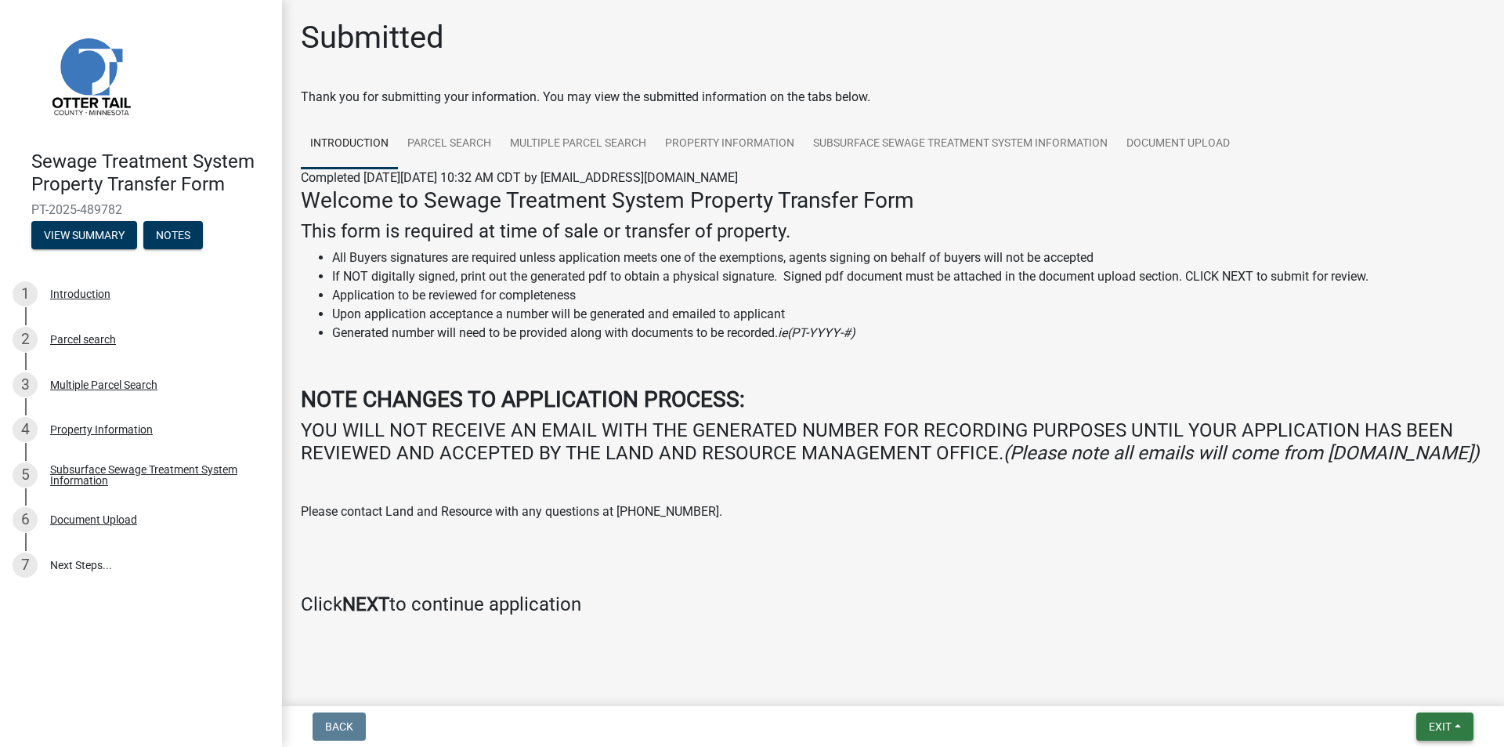
click at [1441, 718] on button "Exit" at bounding box center [1444, 726] width 57 height 28
click at [1415, 688] on button "Save & Exit" at bounding box center [1410, 686] width 125 height 38
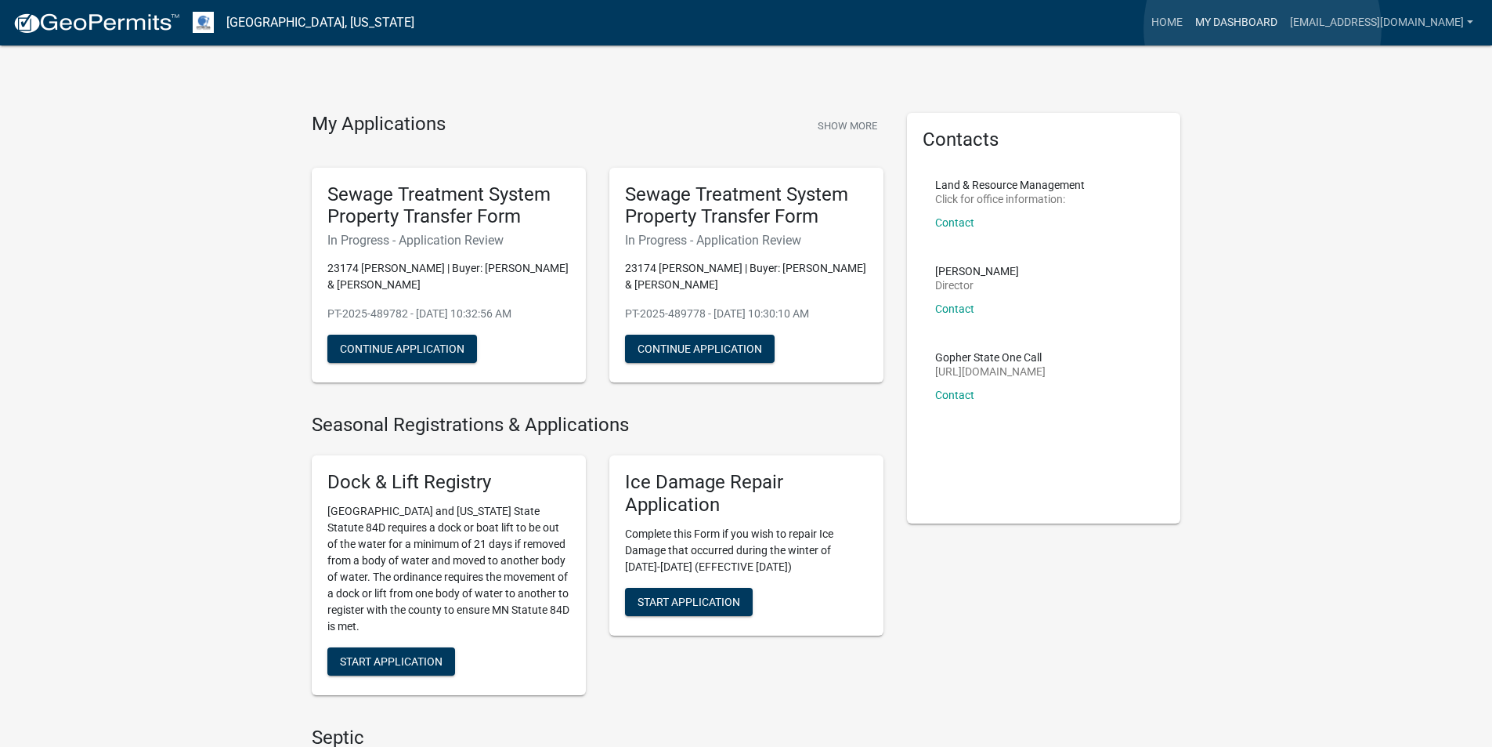
click at [1263, 28] on link "My Dashboard" at bounding box center [1236, 23] width 95 height 30
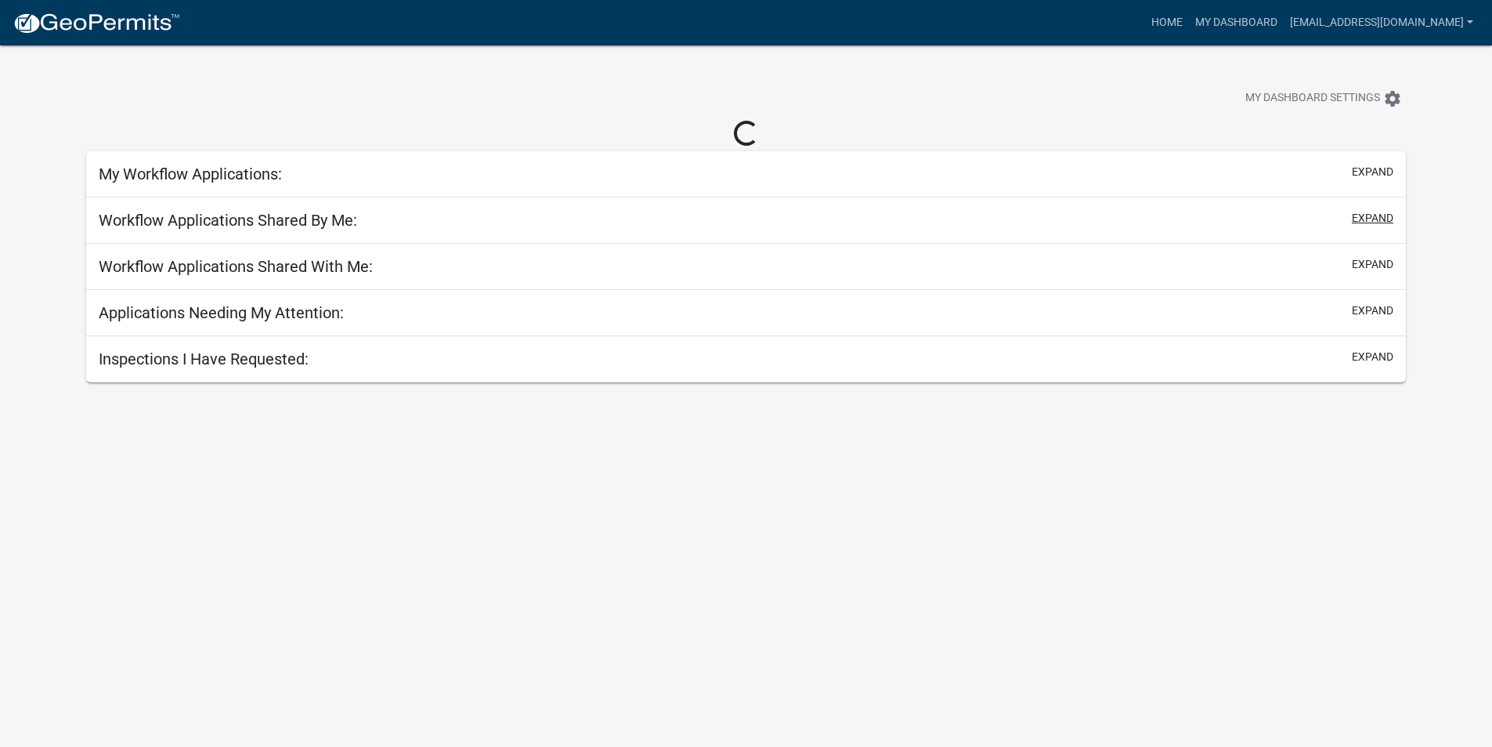
select select "3: 100"
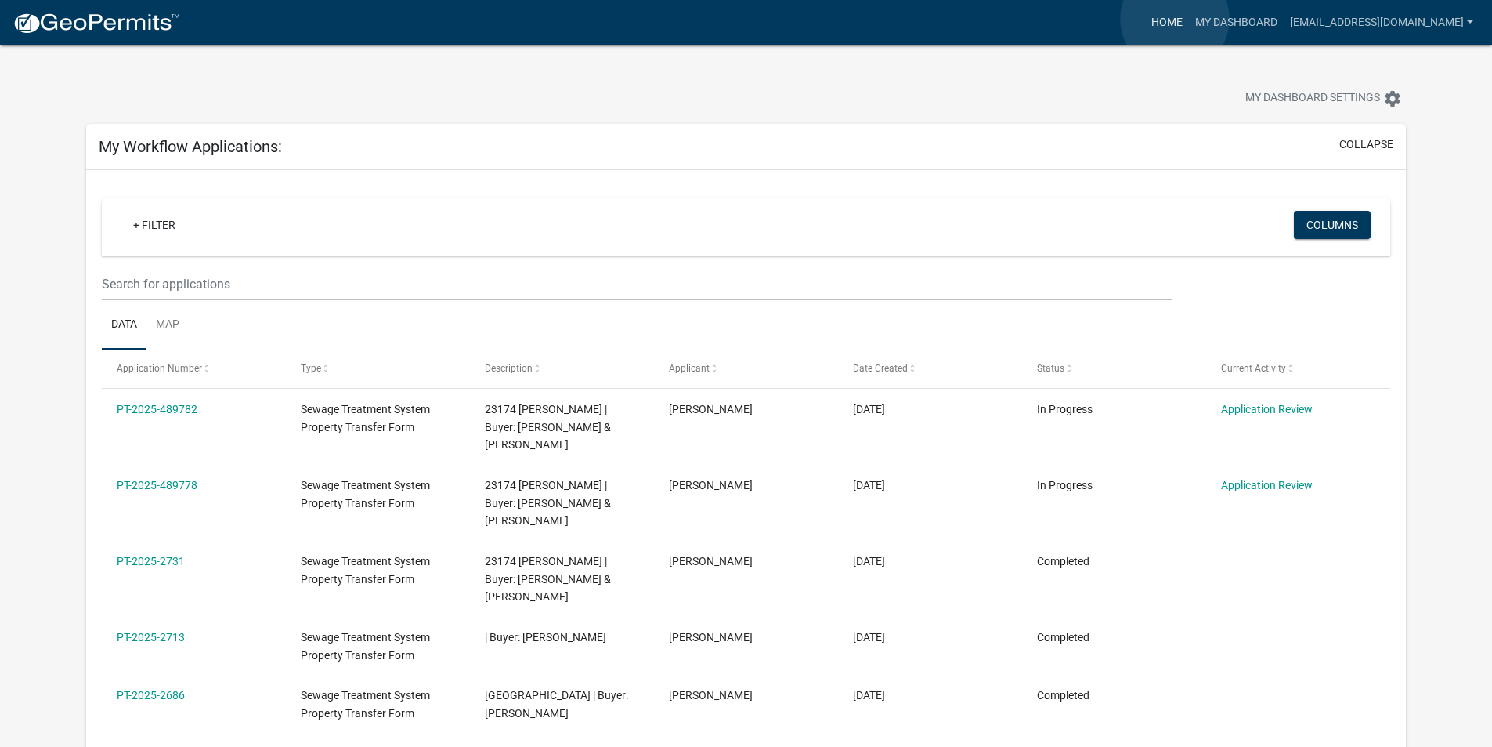
click at [1175, 19] on link "Home" at bounding box center [1167, 23] width 44 height 30
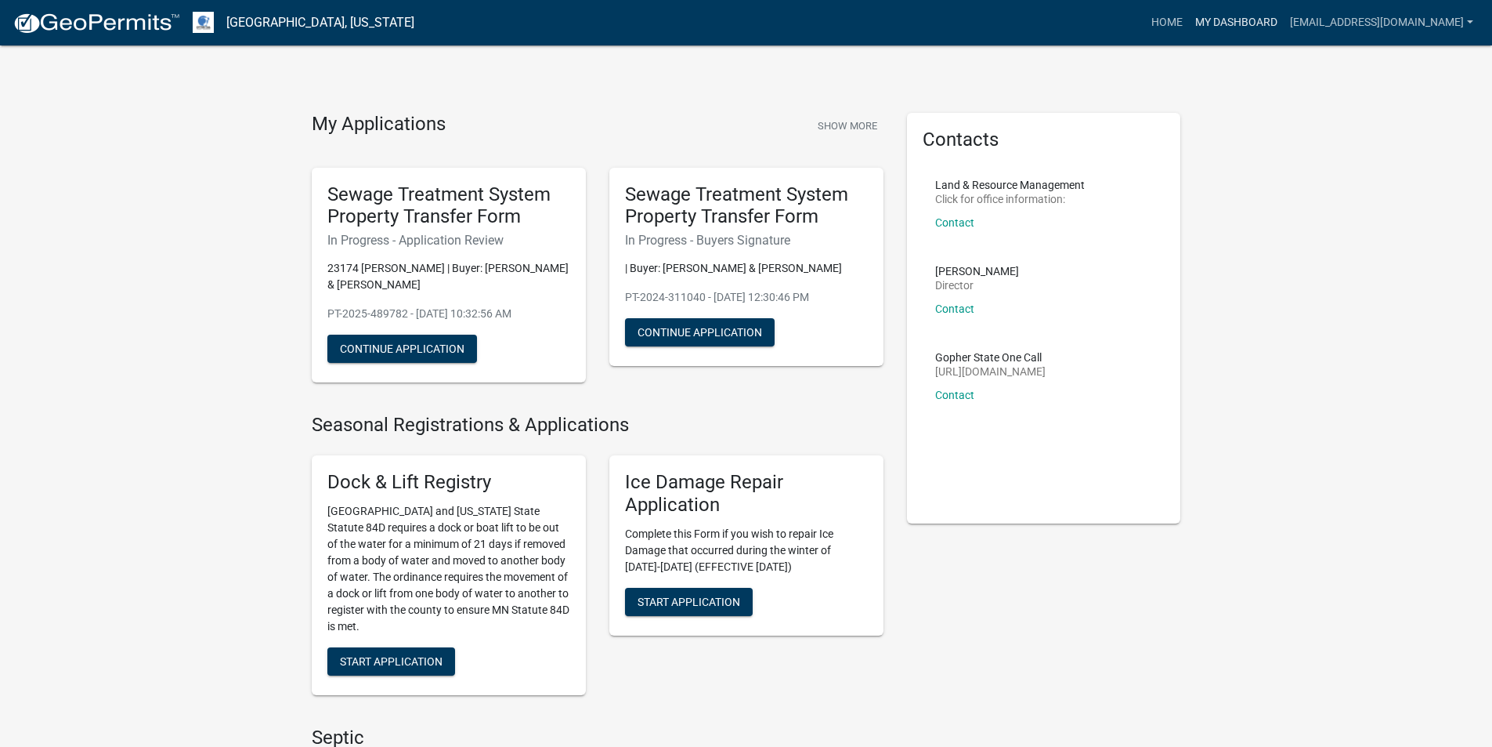
click at [1257, 24] on link "My Dashboard" at bounding box center [1236, 23] width 95 height 30
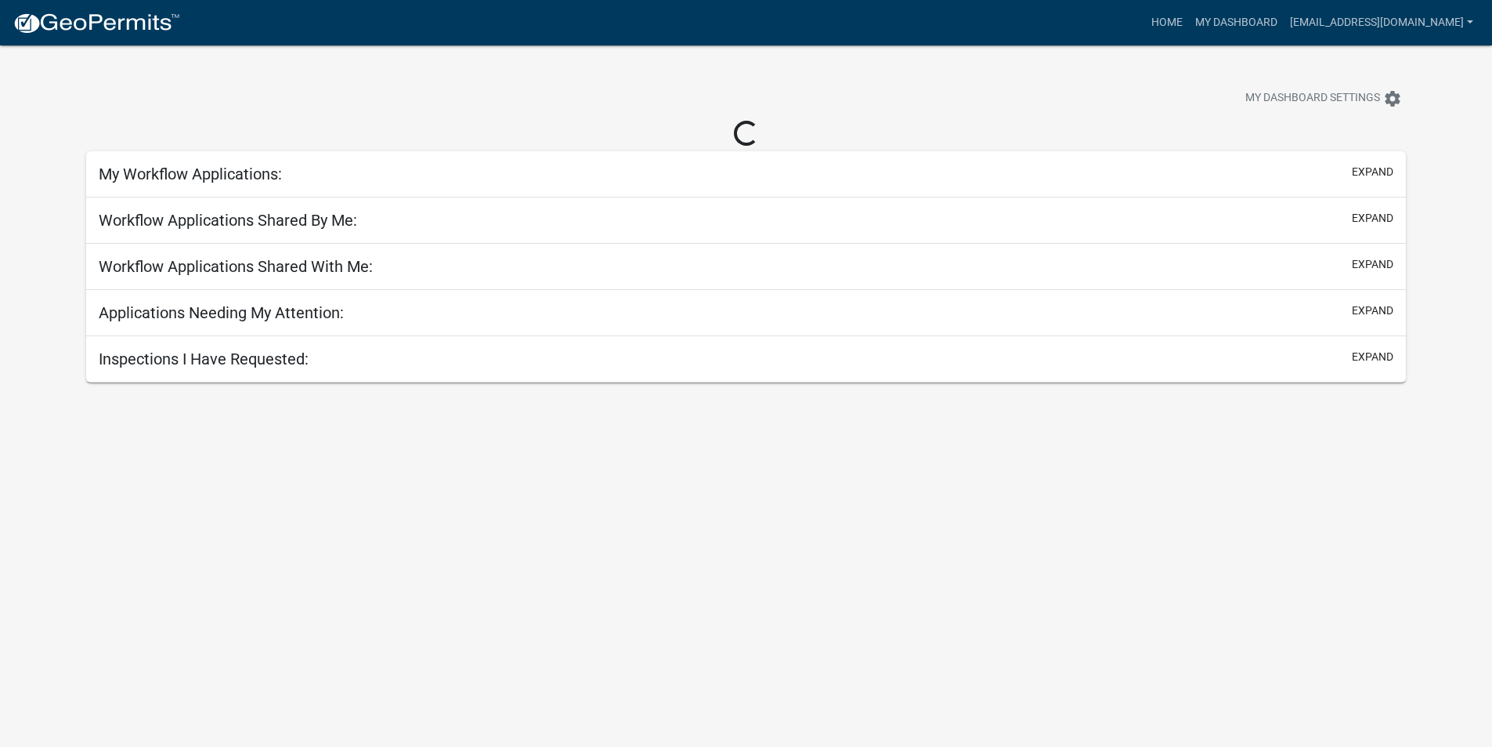
select select "3: 100"
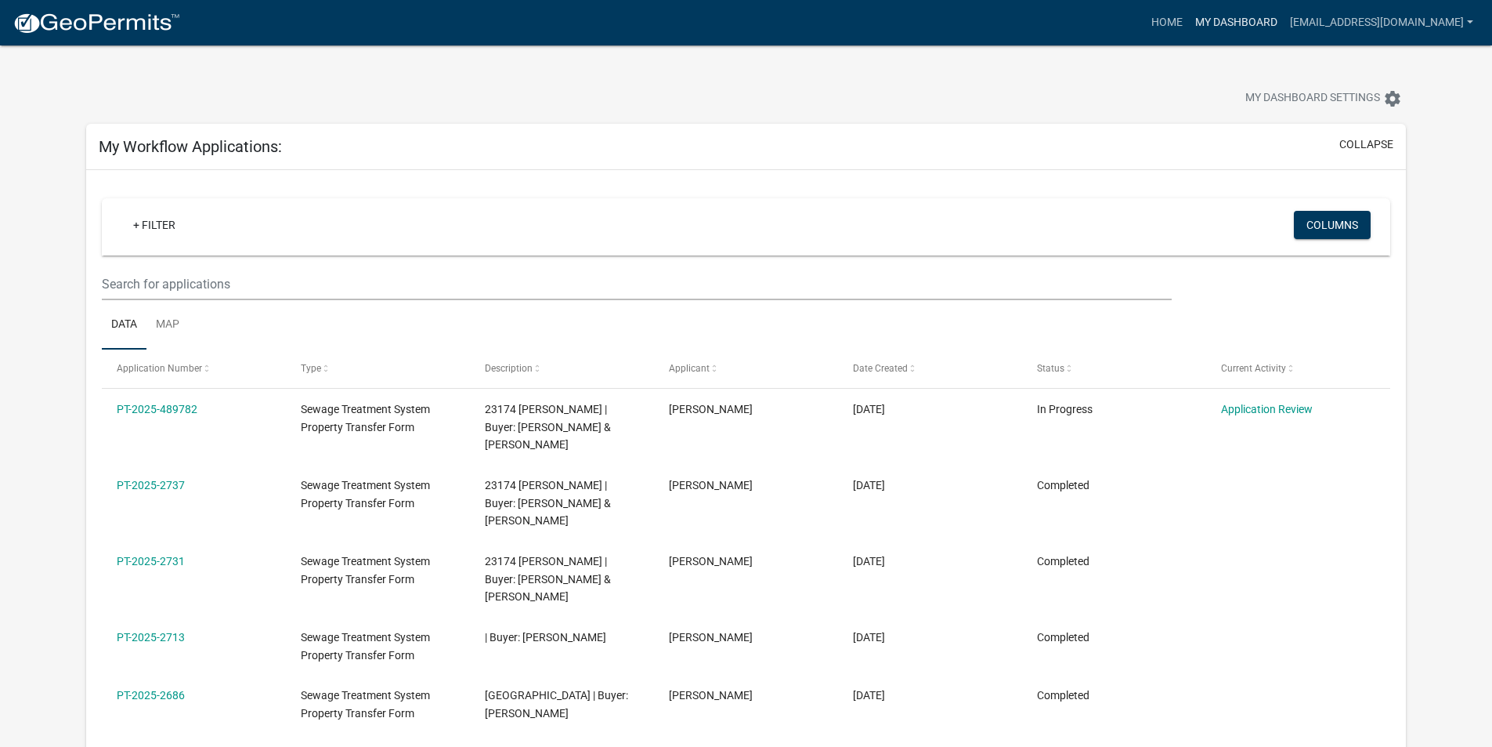
click at [1208, 26] on link "My Dashboard" at bounding box center [1236, 23] width 95 height 30
click at [1177, 21] on link "Home" at bounding box center [1167, 23] width 44 height 30
